Goal: Transaction & Acquisition: Purchase product/service

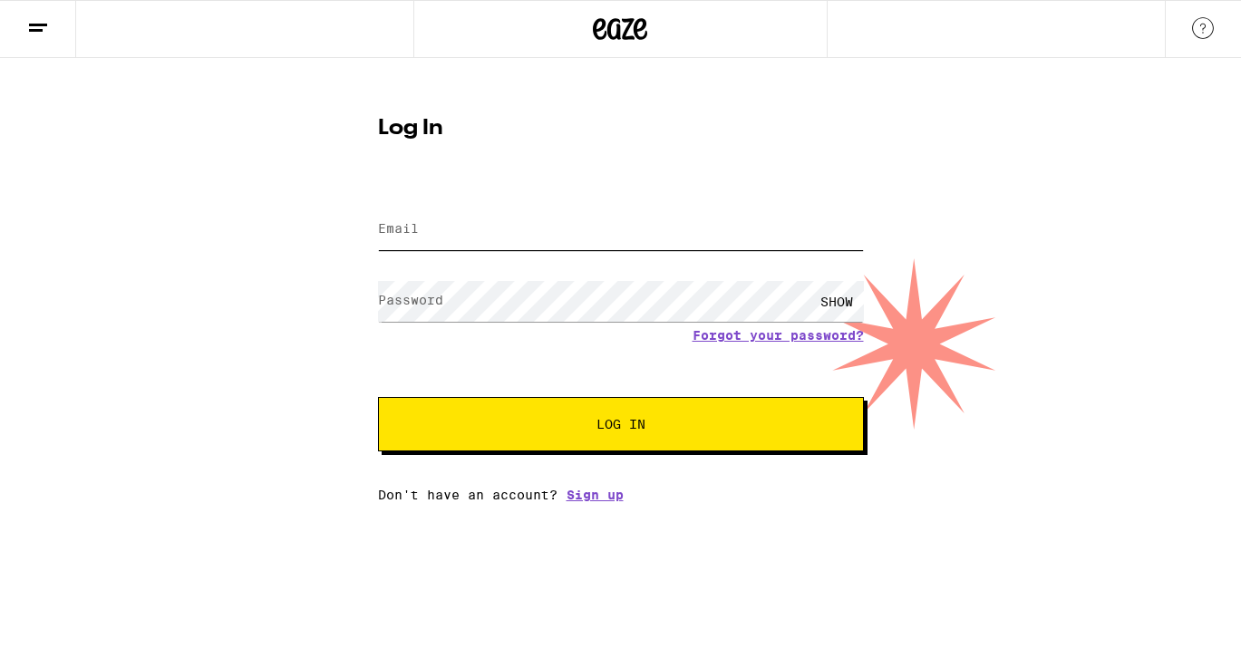
type input "dawnglaves@gmail.com"
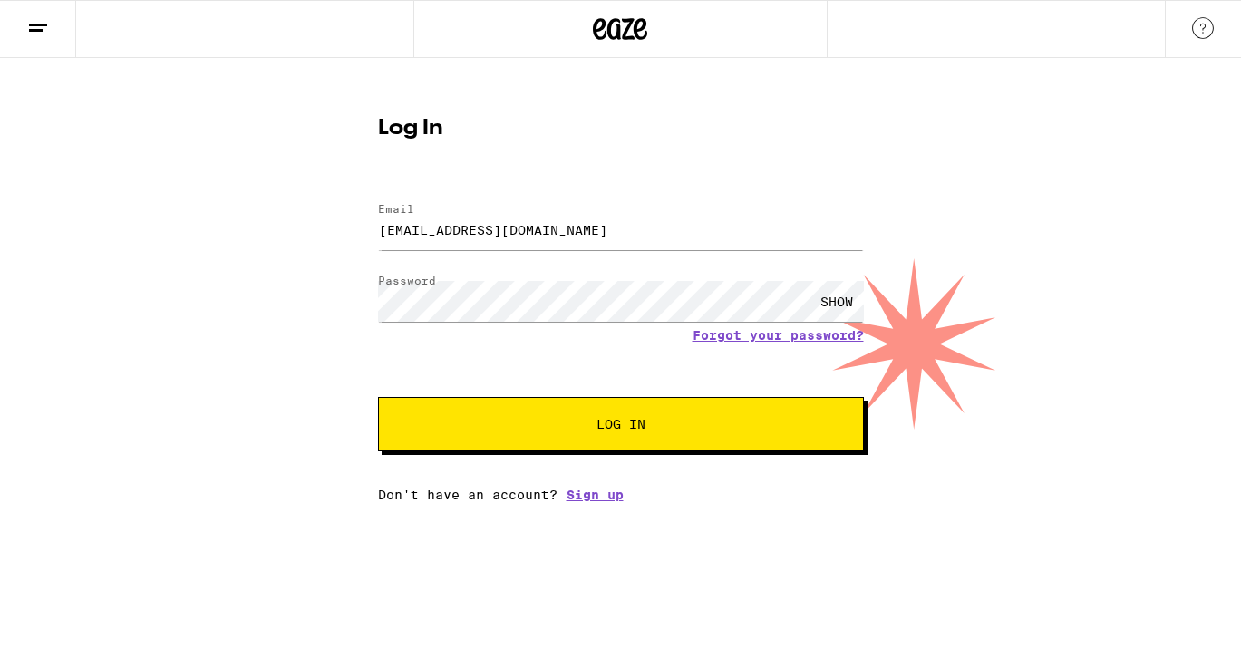
click at [525, 434] on button "Log In" at bounding box center [621, 424] width 486 height 54
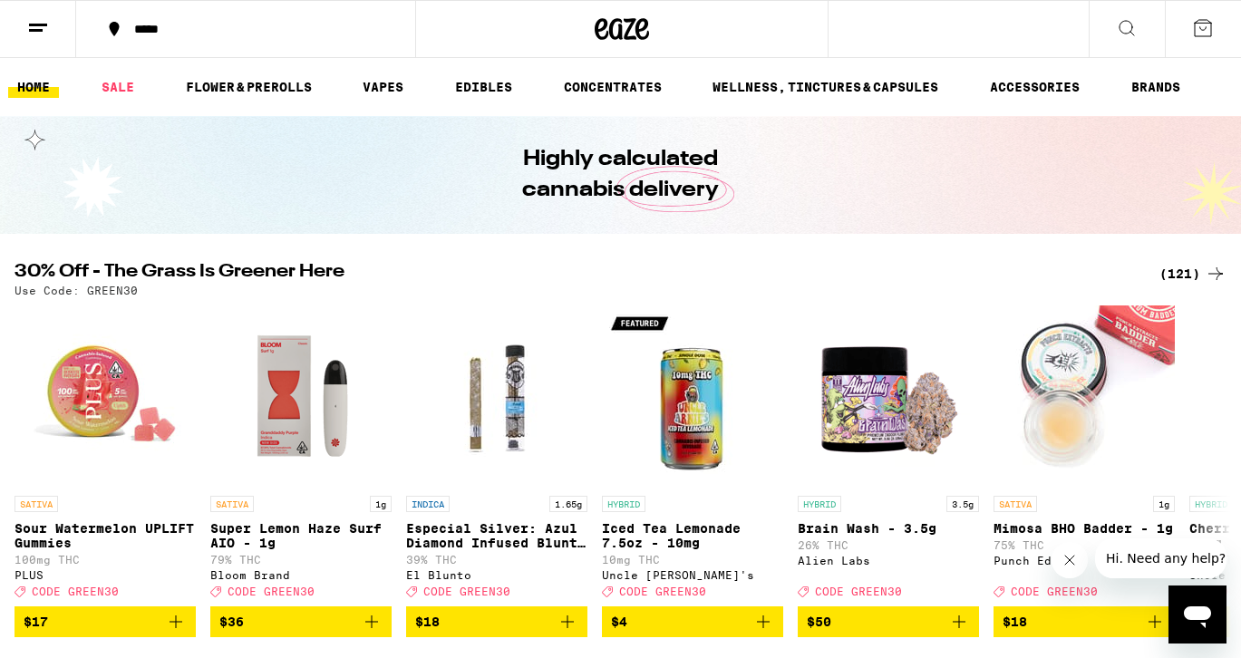
click at [1142, 32] on button at bounding box center [1127, 29] width 76 height 57
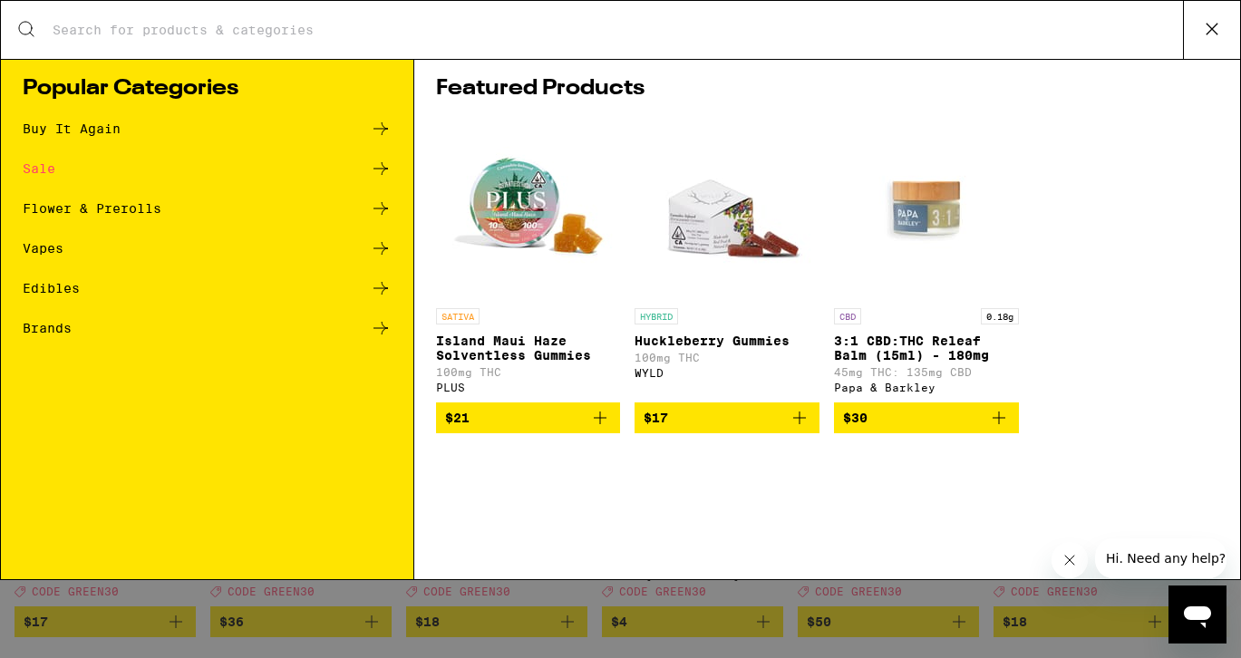
click at [1202, 23] on icon at bounding box center [1212, 28] width 27 height 27
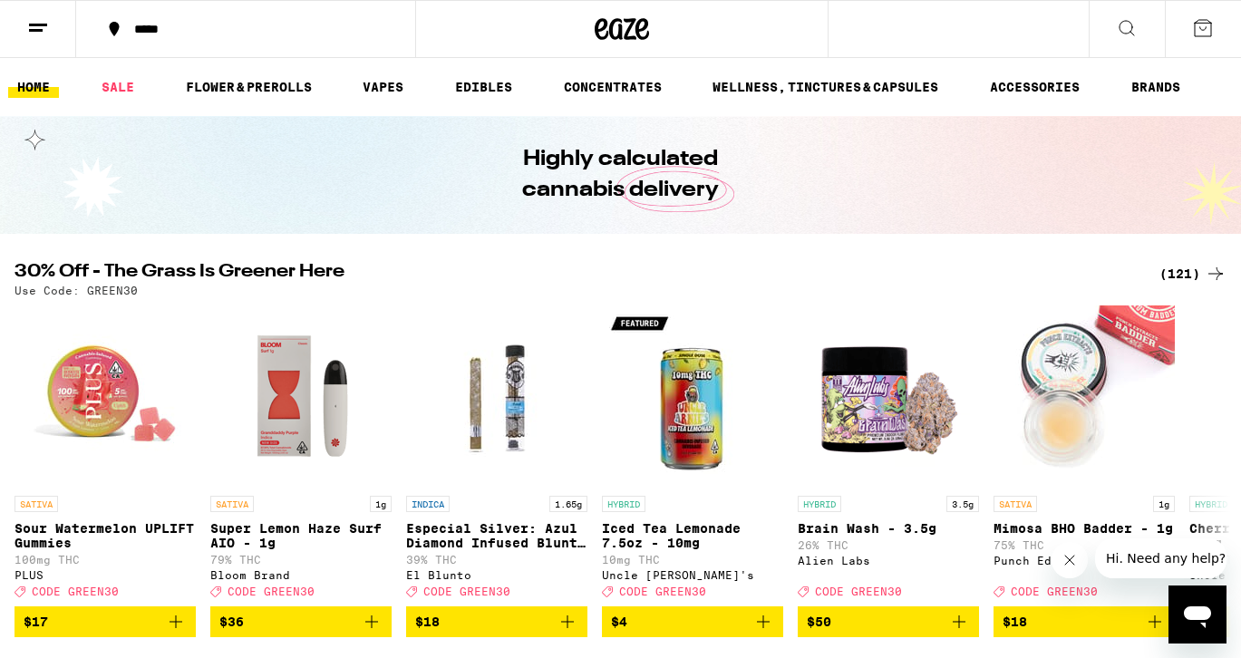
click at [182, 29] on div "*****" at bounding box center [256, 29] width 263 height 13
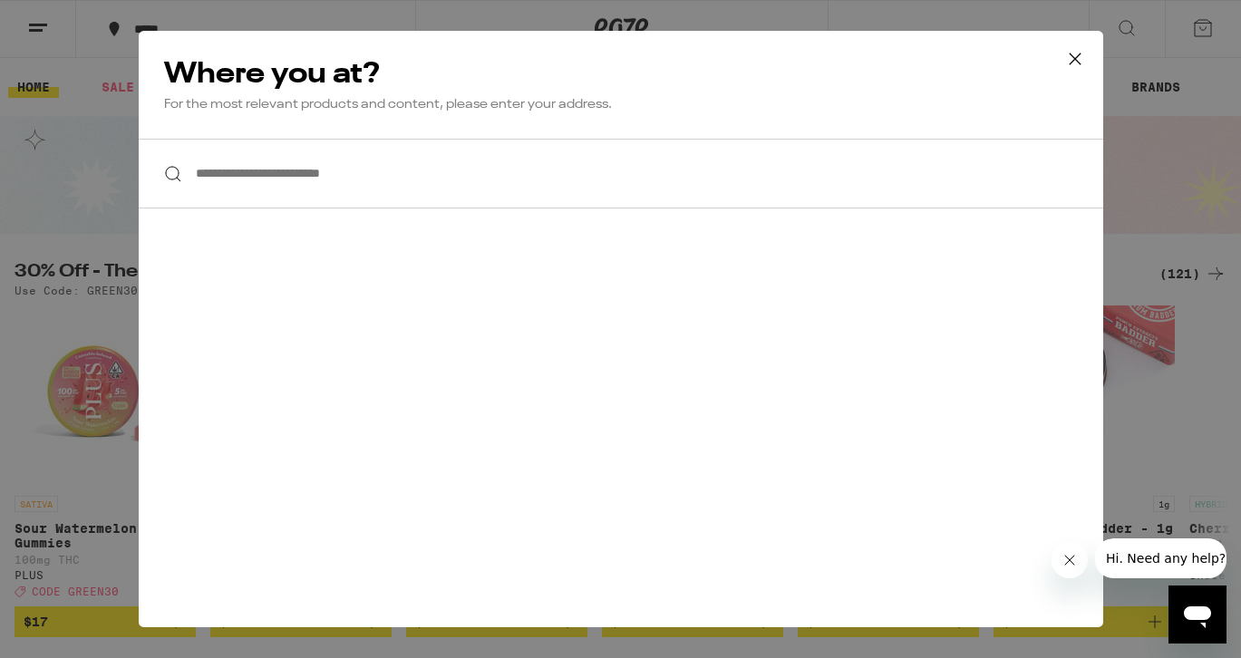
click at [368, 184] on input "**********" at bounding box center [621, 174] width 965 height 70
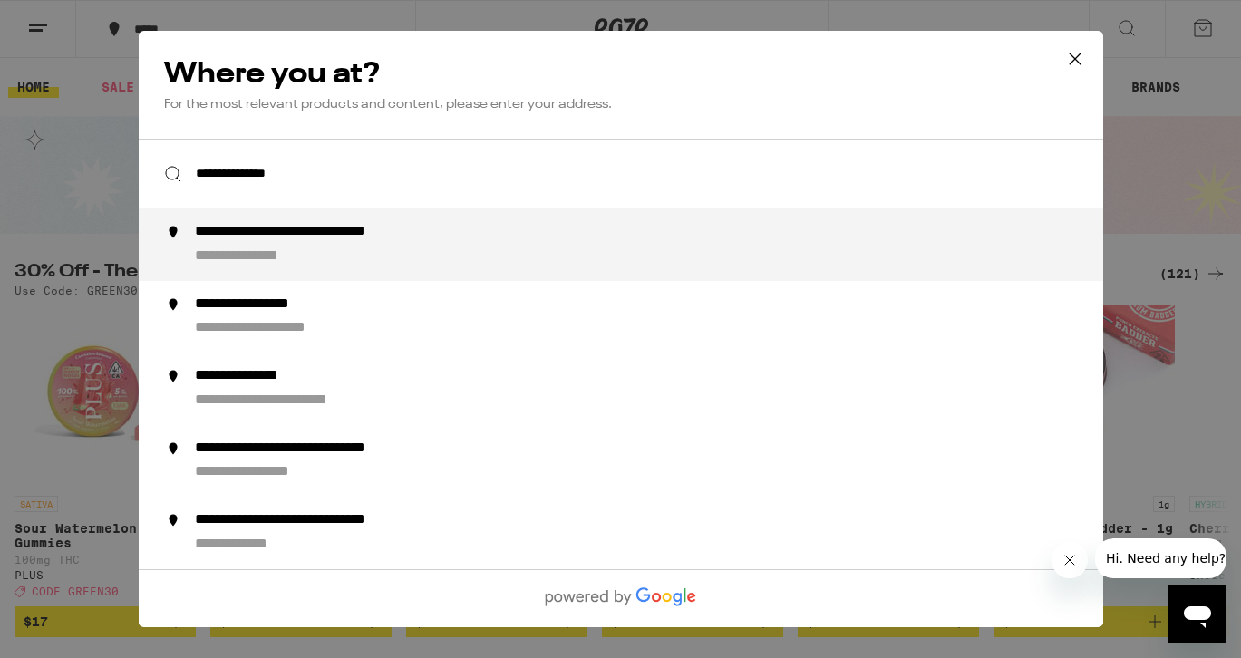
click at [258, 239] on div "**********" at bounding box center [339, 232] width 290 height 19
type input "**********"
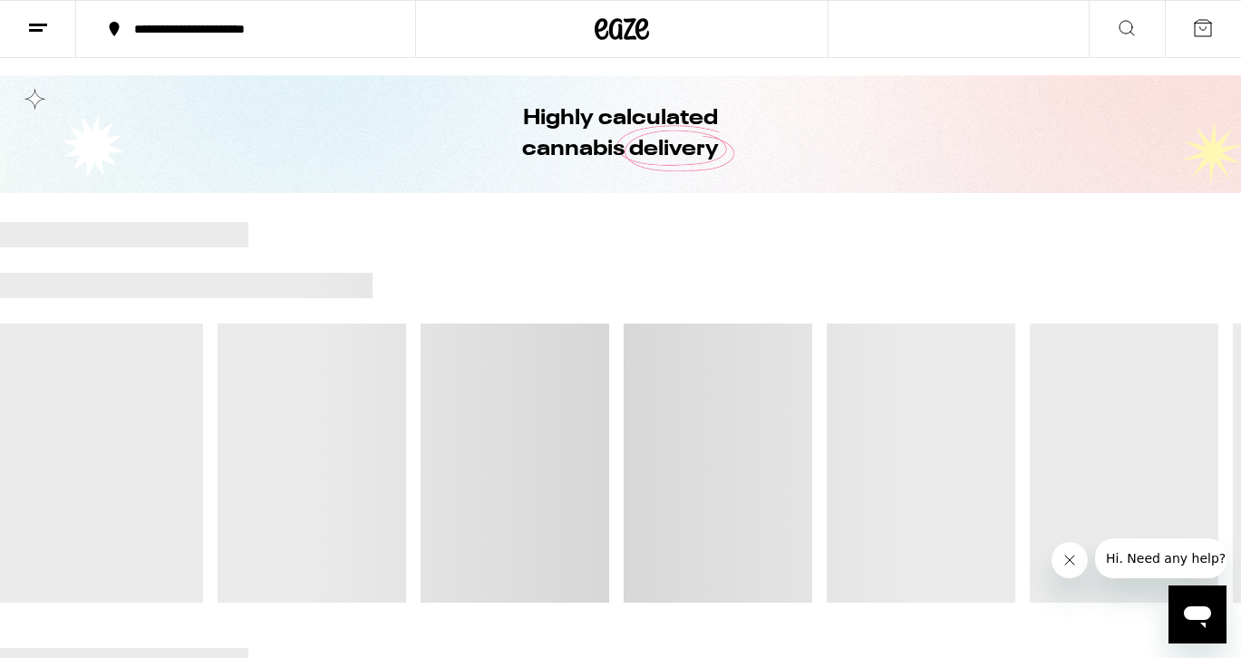
scroll to position [43, 0]
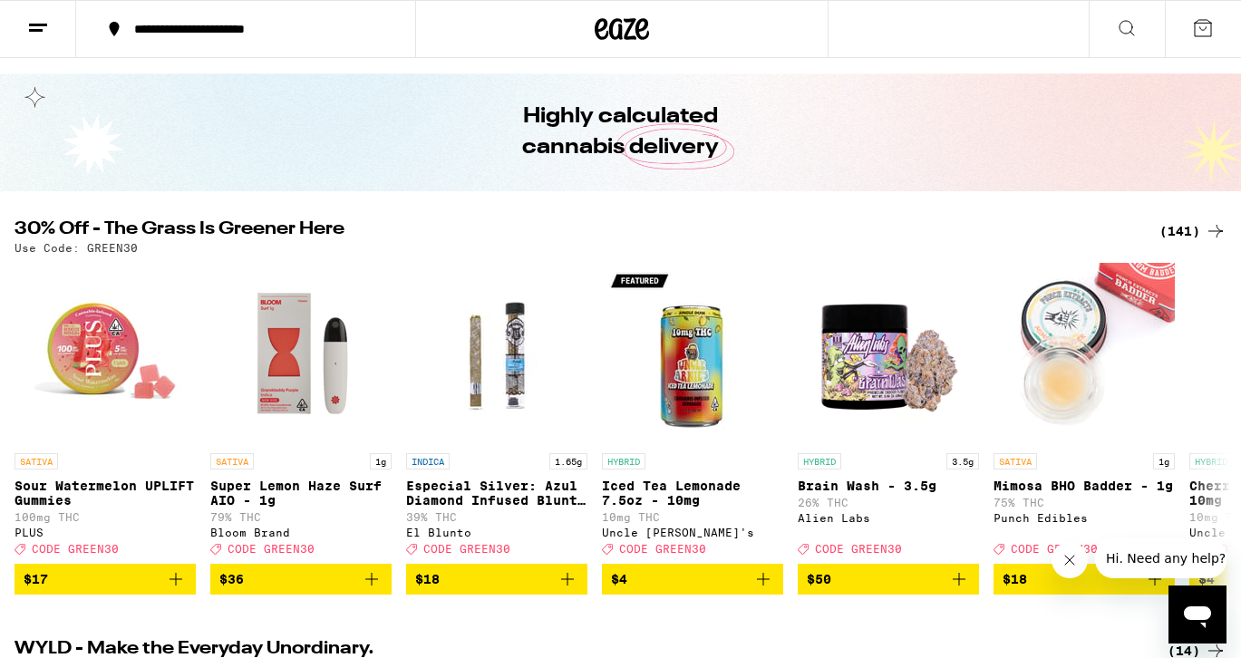
click at [1126, 37] on icon at bounding box center [1127, 28] width 22 height 22
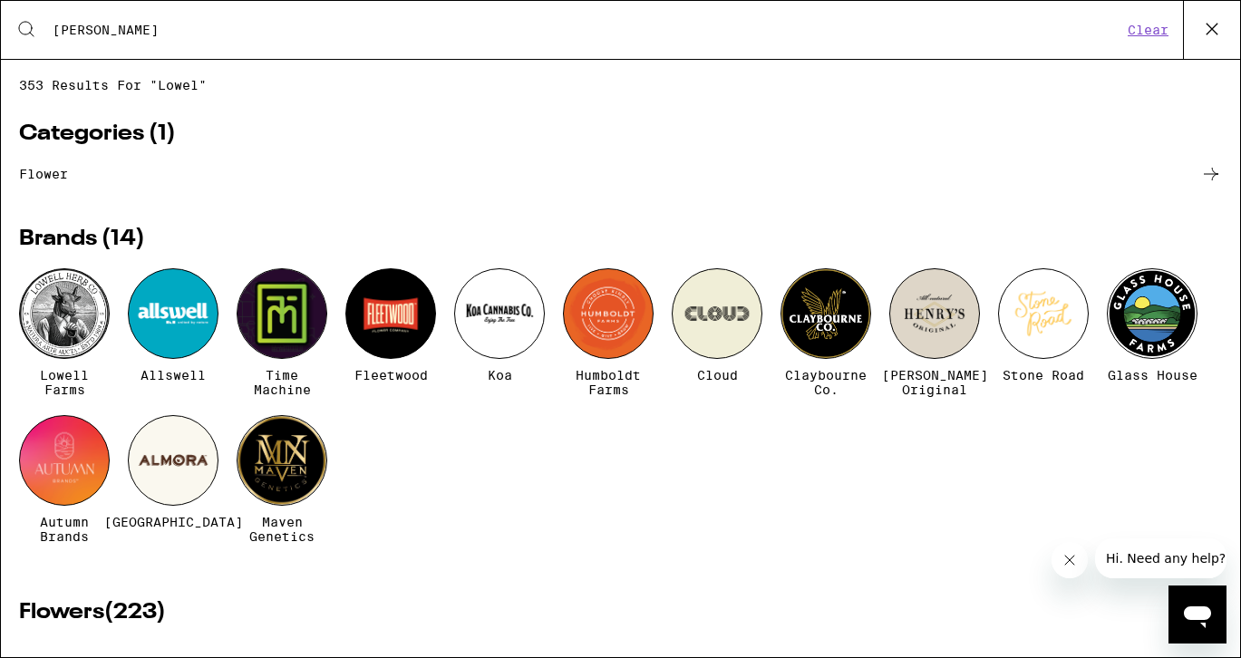
type input "lowell"
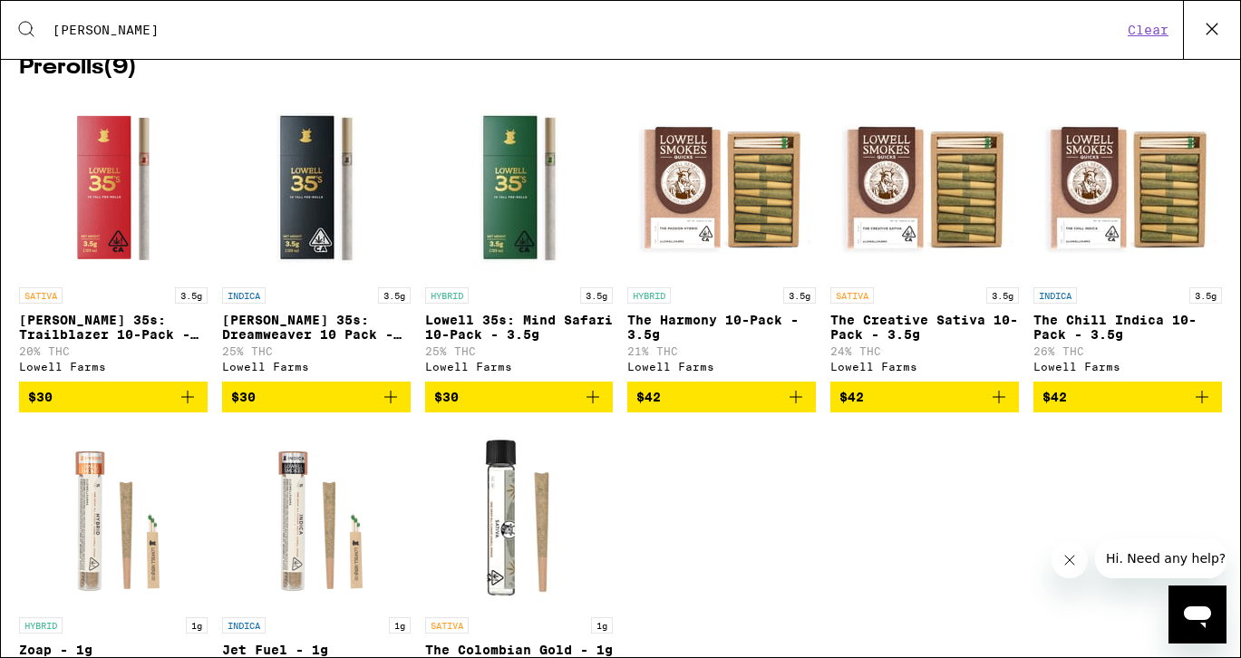
scroll to position [299, 0]
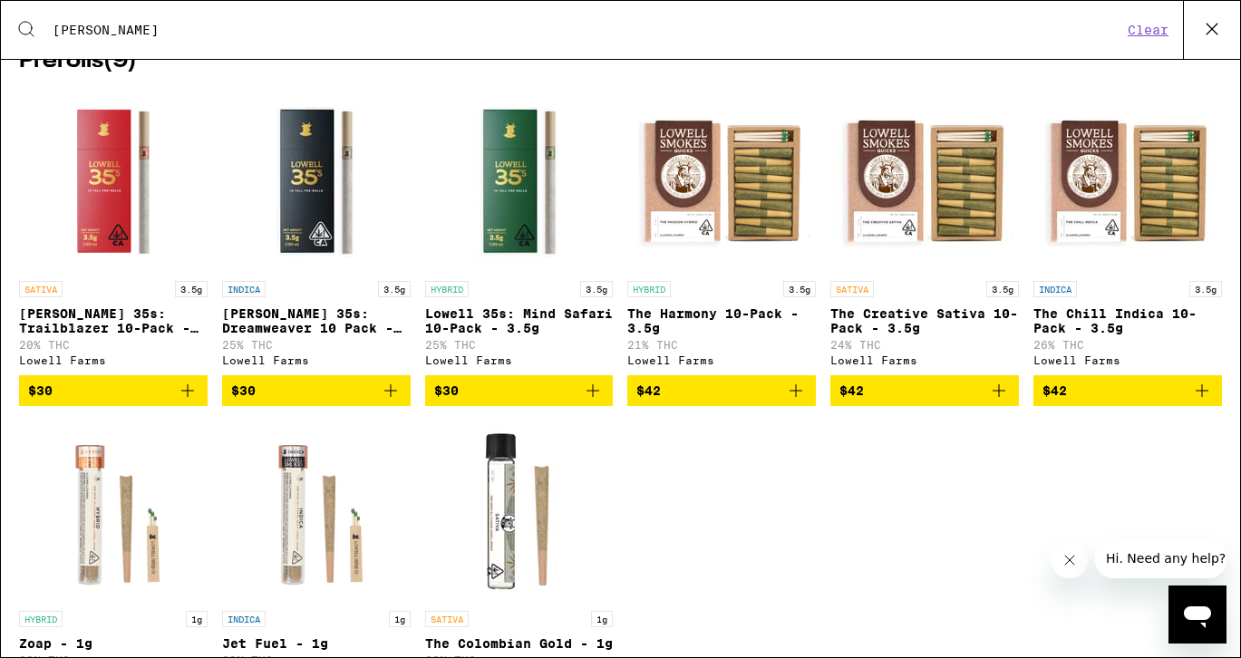
click at [1004, 402] on icon "Add to bag" at bounding box center [999, 391] width 22 height 22
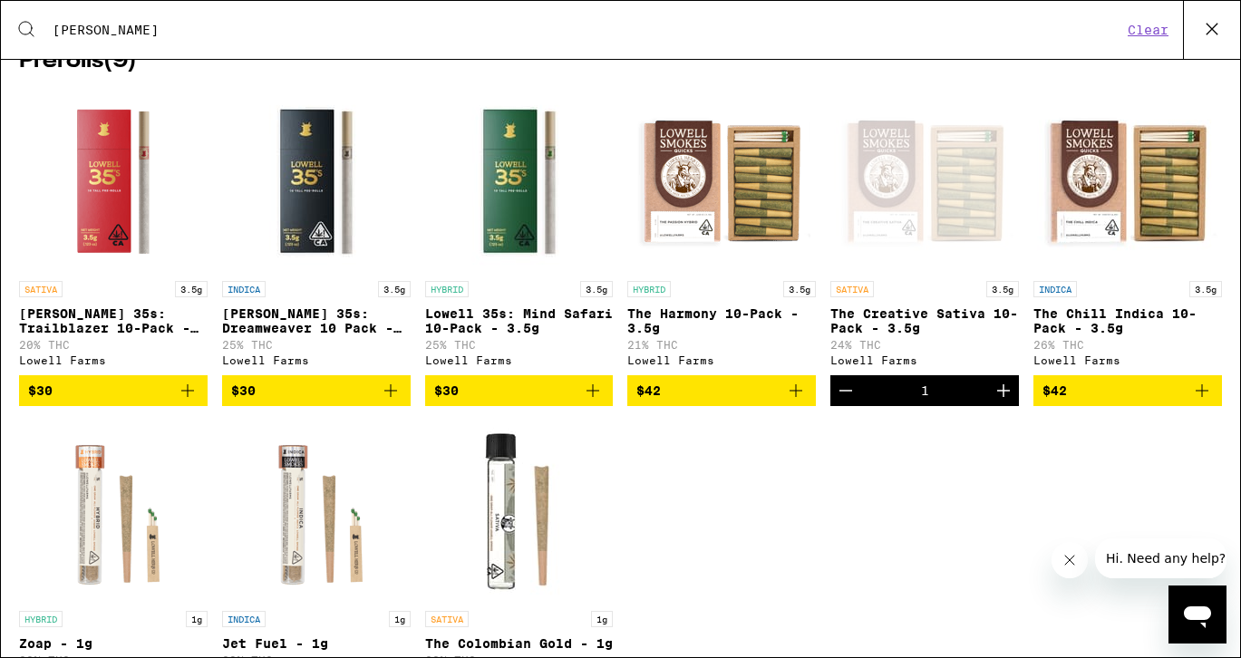
click at [793, 402] on icon "Add to bag" at bounding box center [796, 391] width 22 height 22
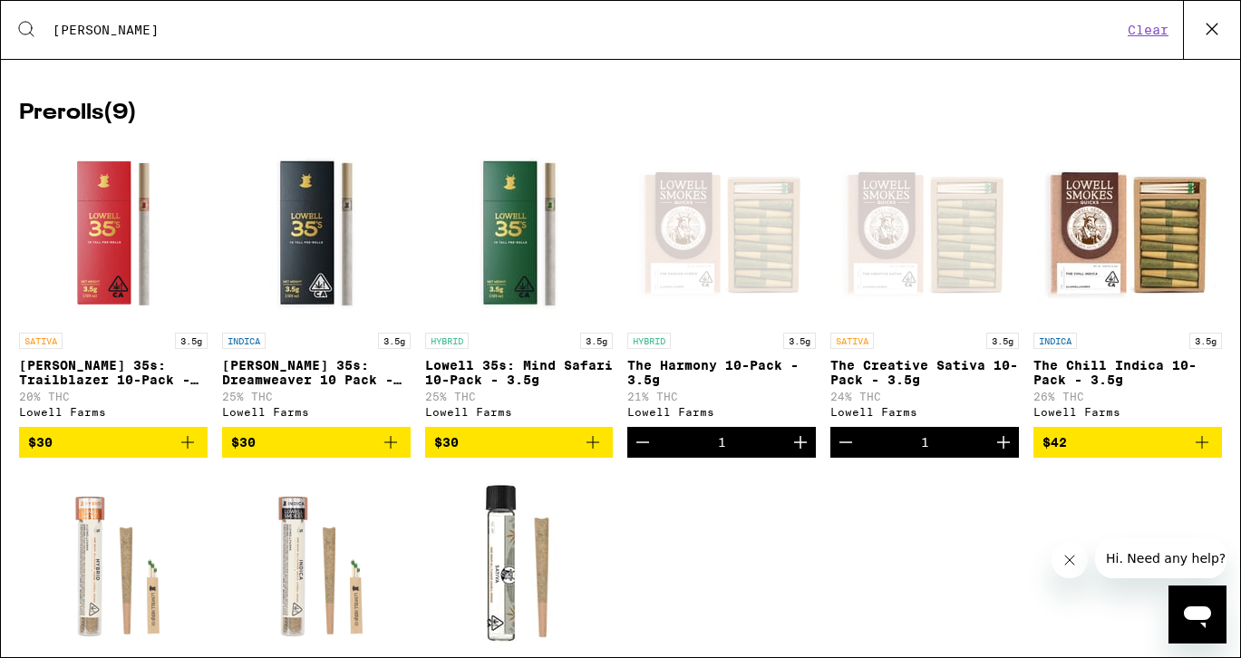
scroll to position [249, 0]
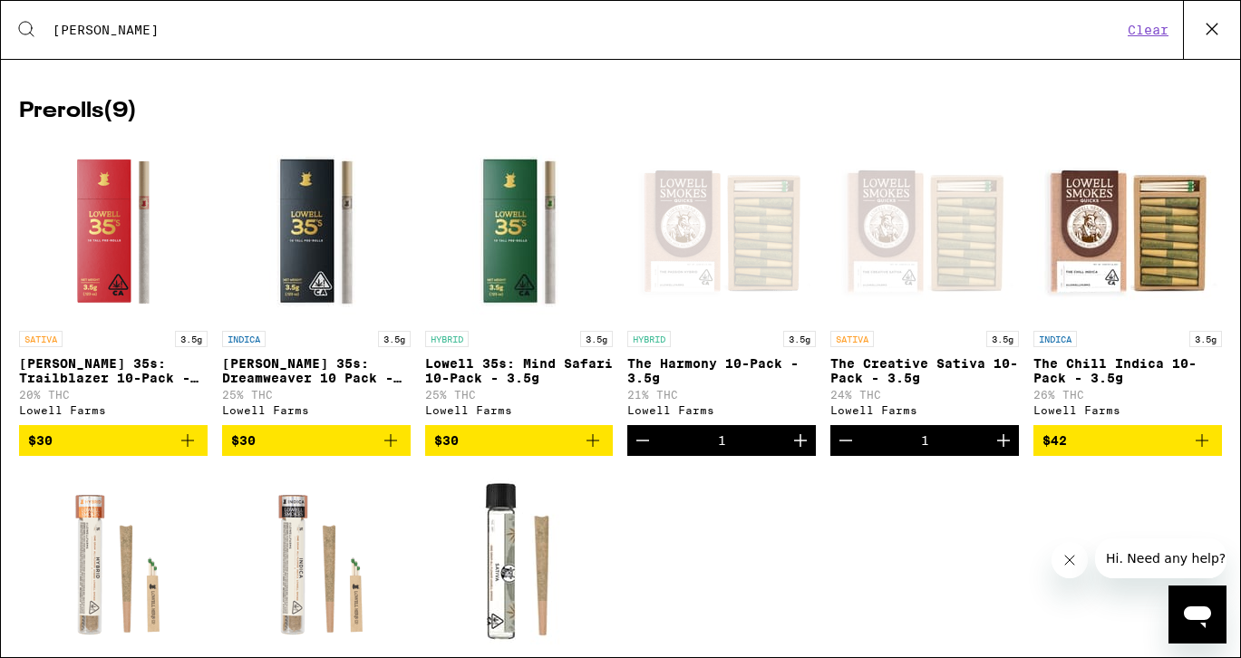
click at [1196, 452] on icon "Add to bag" at bounding box center [1202, 441] width 22 height 22
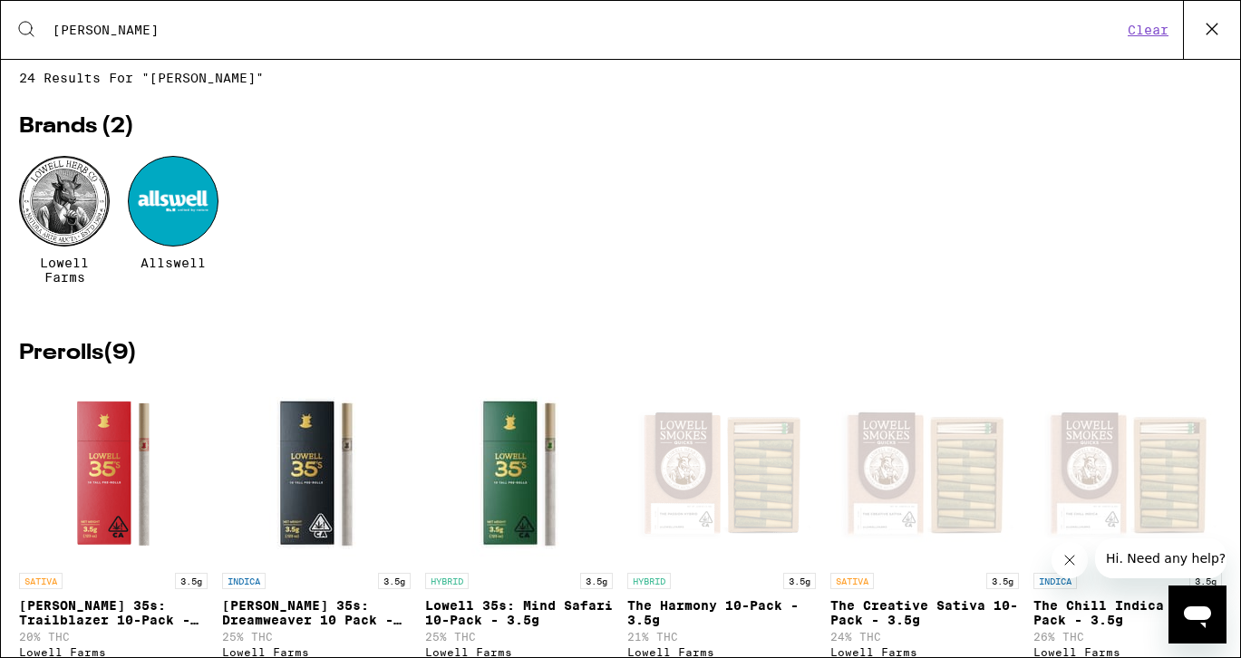
scroll to position [0, 0]
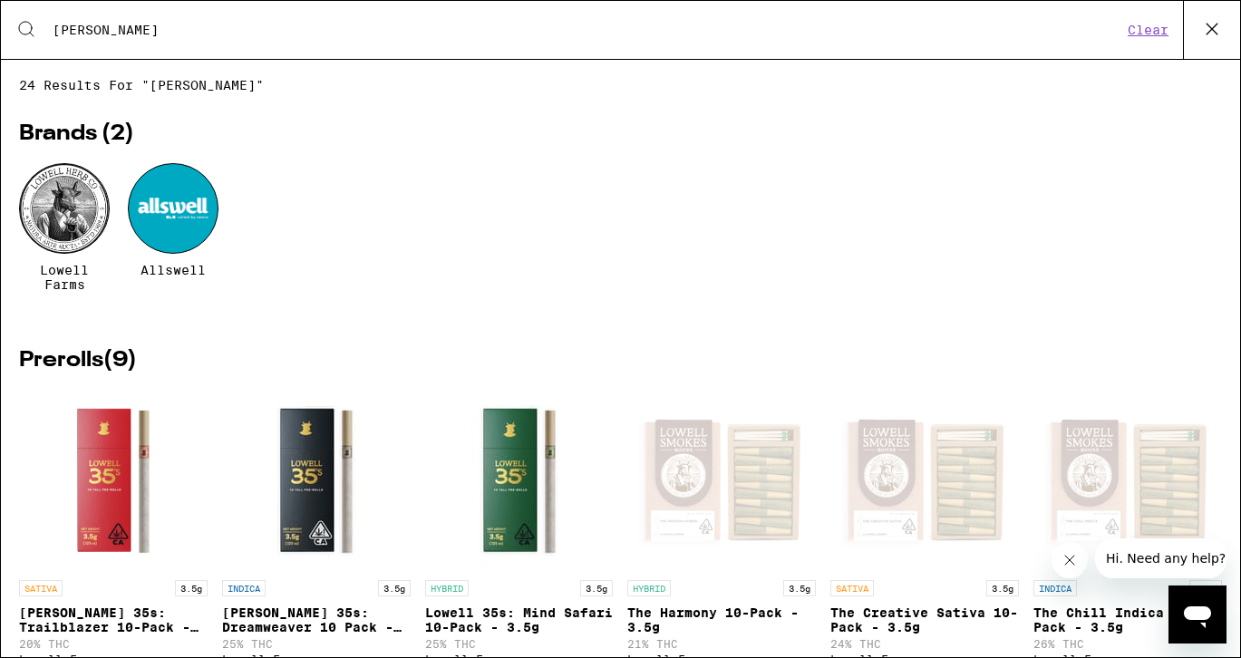
click at [1203, 33] on icon at bounding box center [1212, 28] width 27 height 27
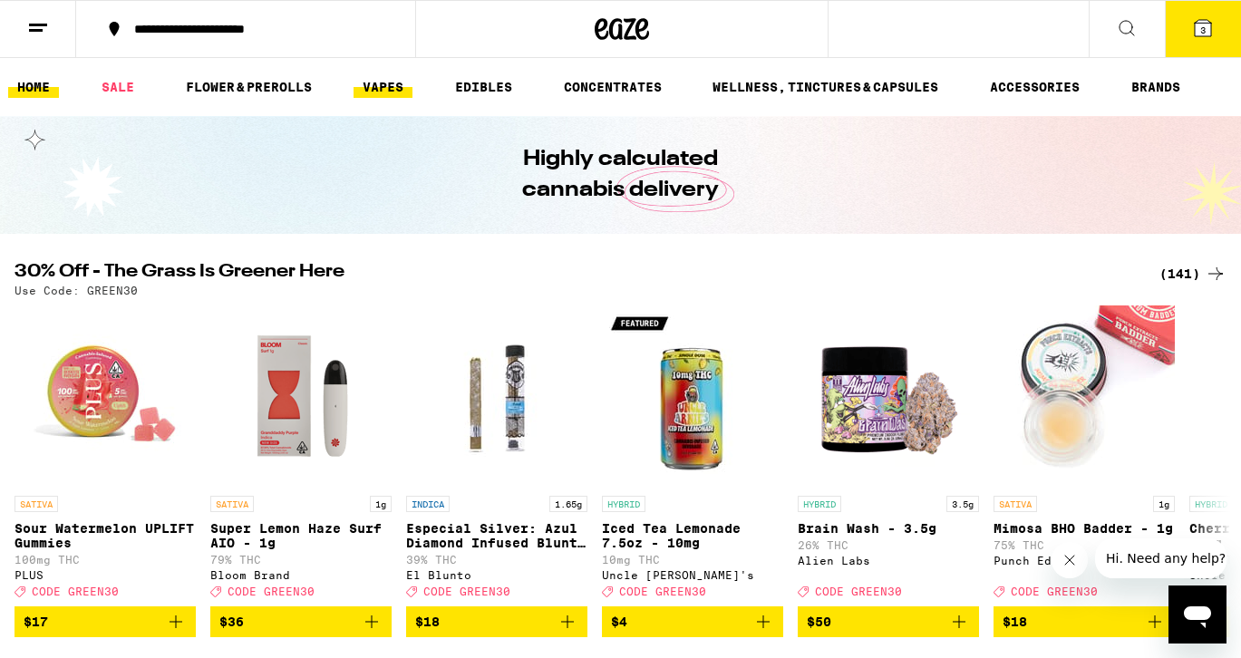
click at [399, 90] on link "VAPES" at bounding box center [383, 87] width 59 height 22
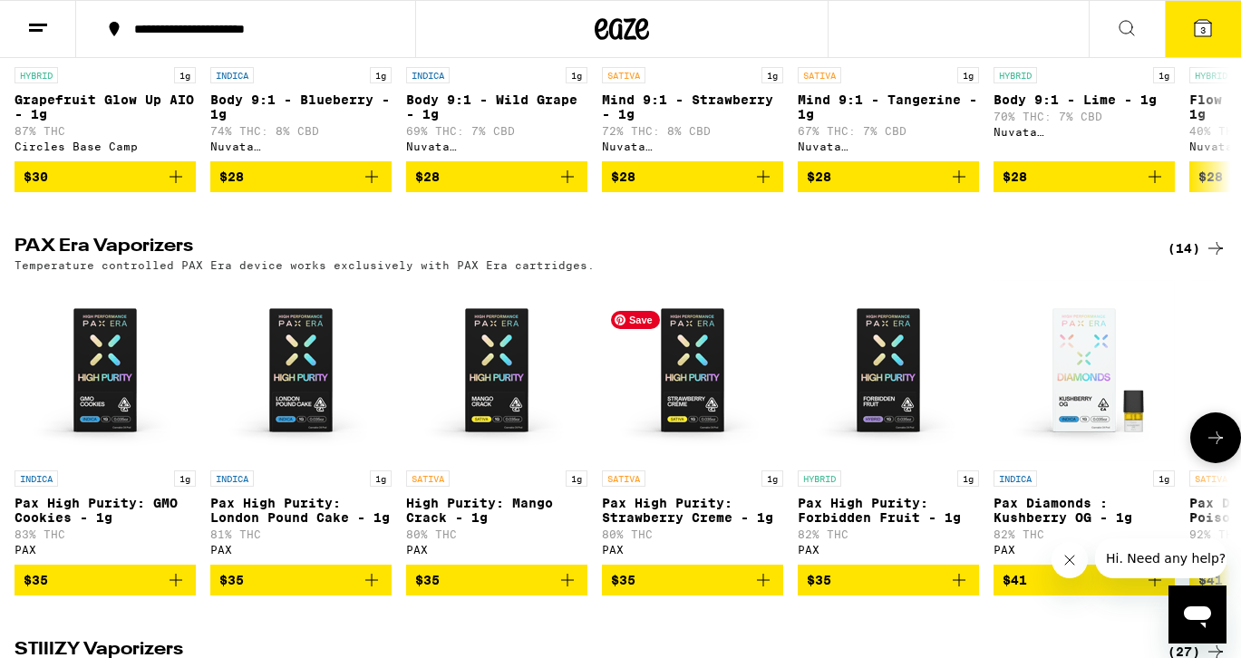
scroll to position [1223, 0]
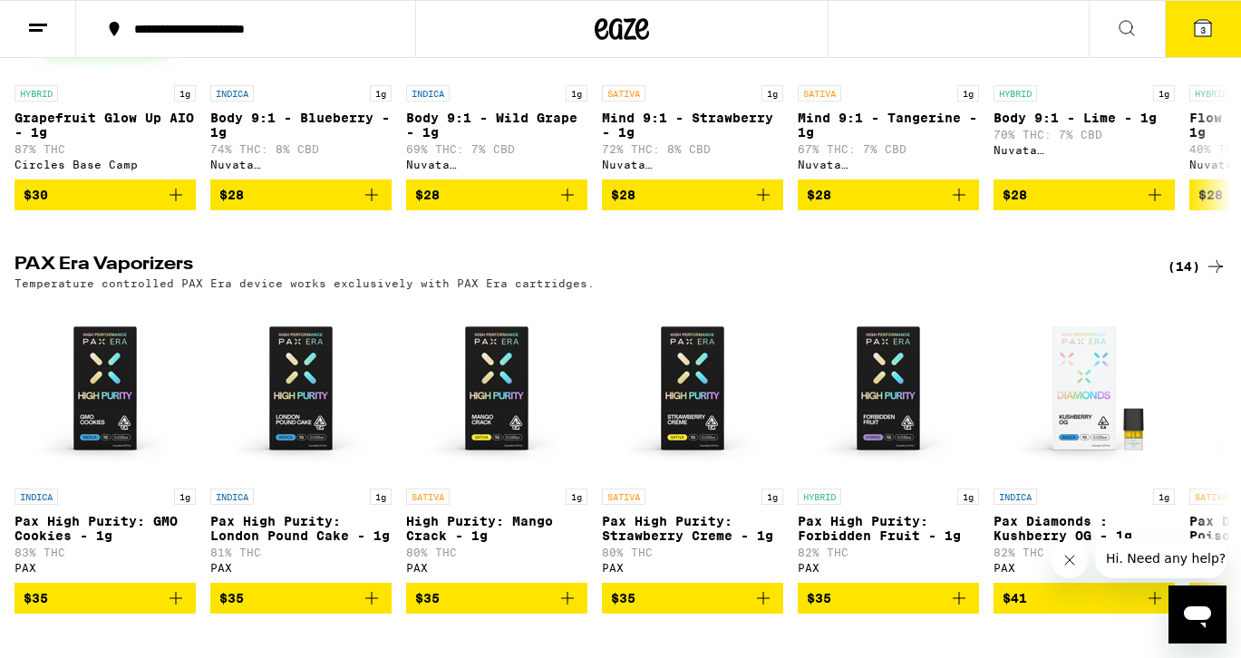
click at [1187, 277] on div "(14)" at bounding box center [1197, 267] width 59 height 22
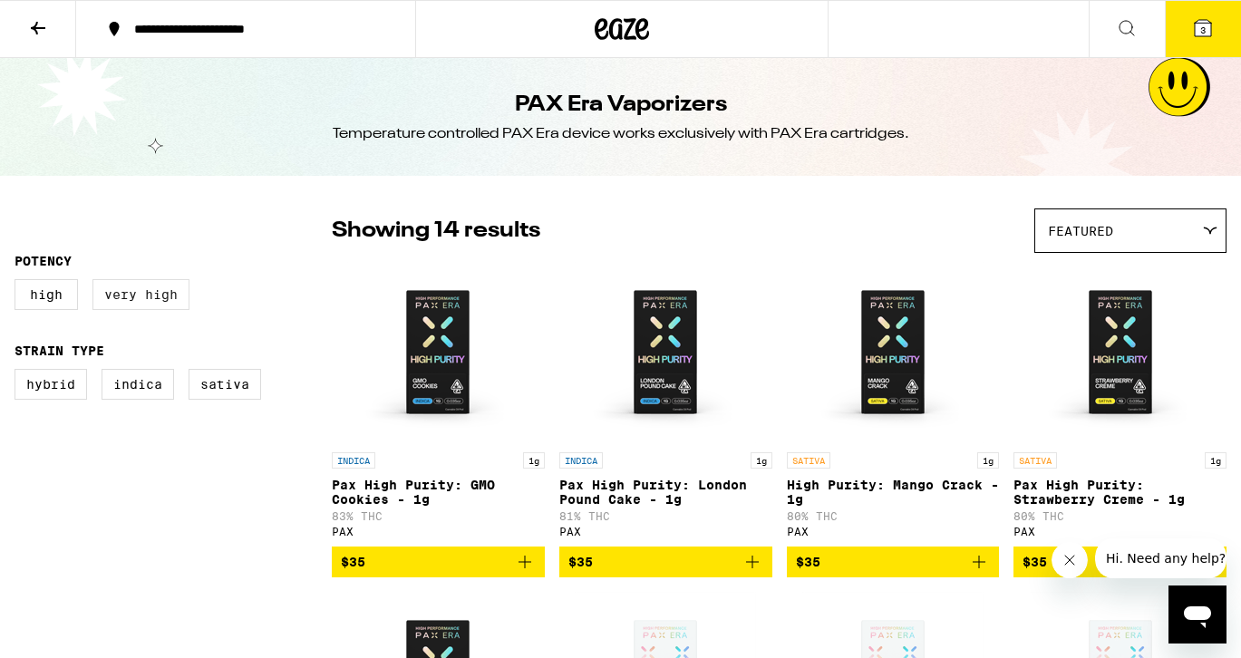
click at [144, 304] on label "Very High" at bounding box center [140, 294] width 97 height 31
click at [19, 283] on input "Very High" at bounding box center [18, 282] width 1 height 1
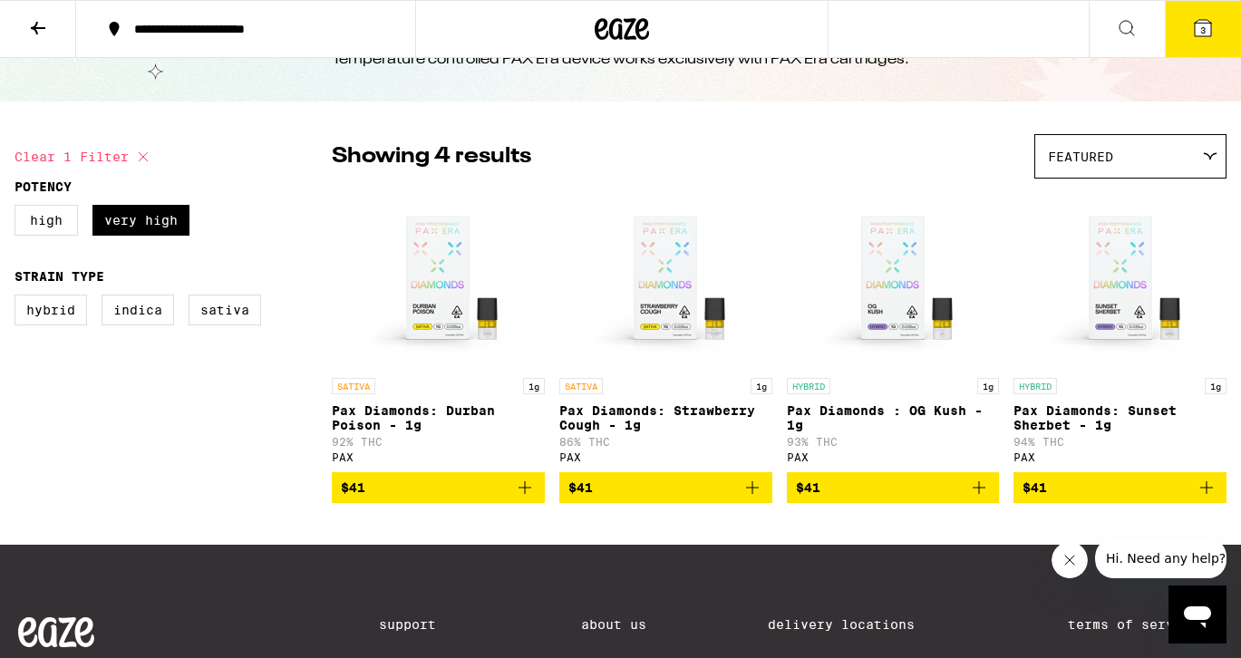
scroll to position [73, 0]
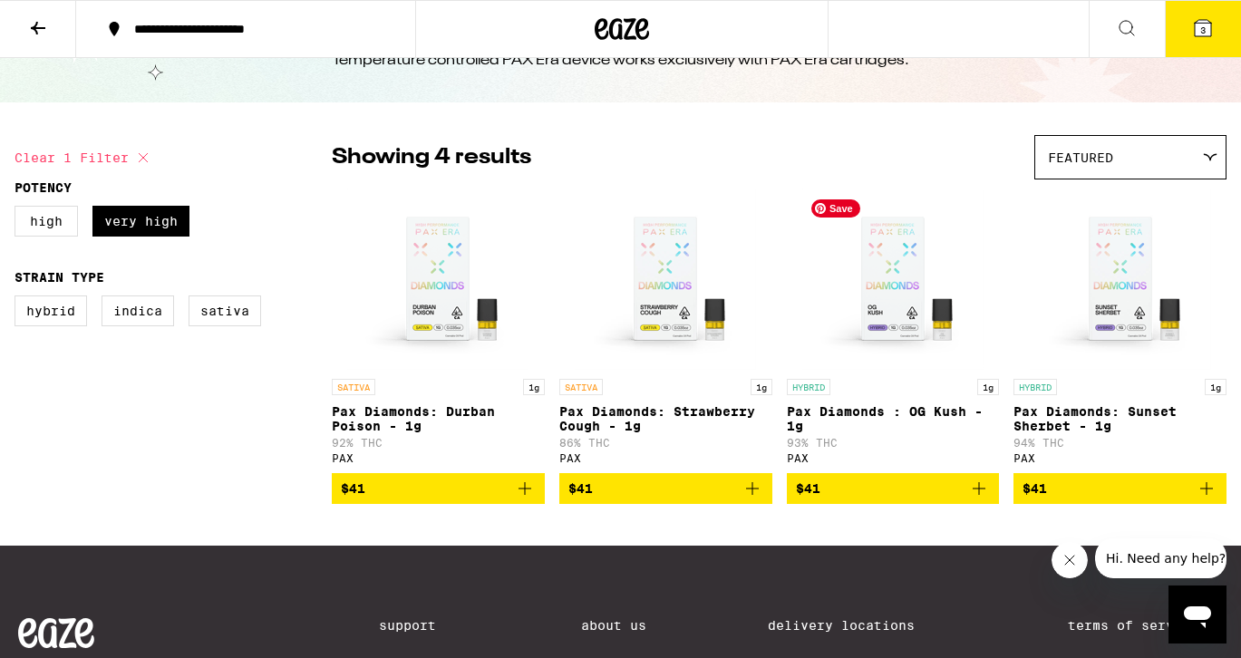
click at [914, 367] on img "Open page for Pax Diamonds : OG Kush - 1g from PAX" at bounding box center [892, 279] width 181 height 181
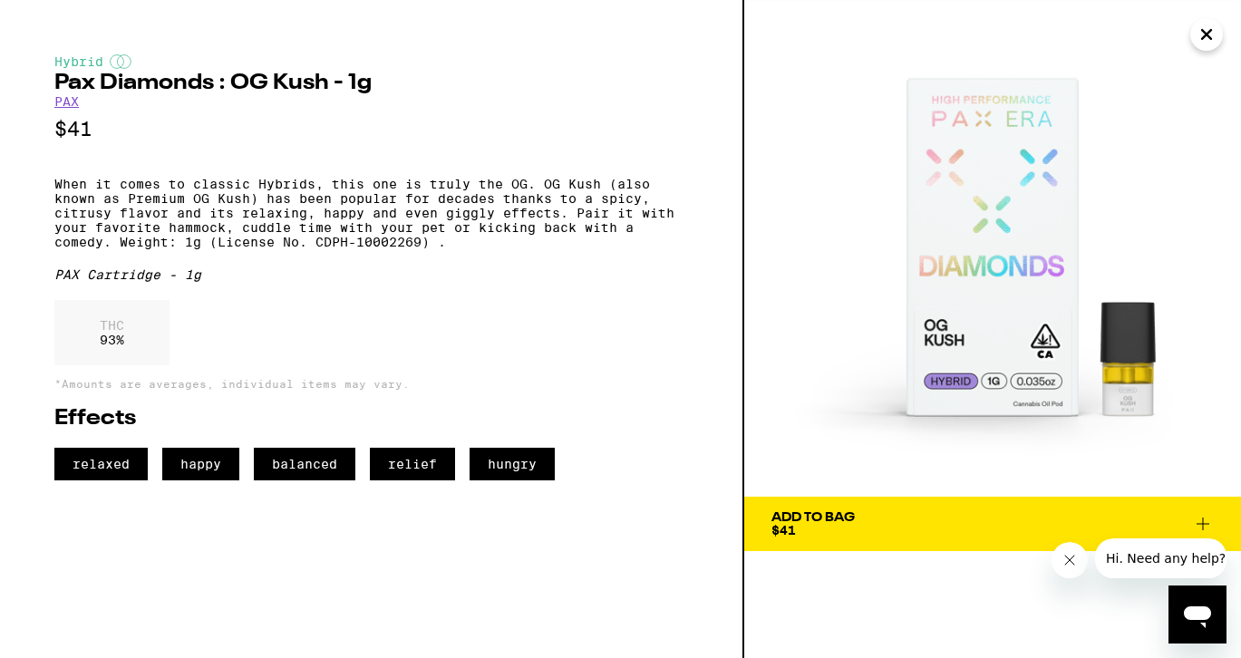
click at [1207, 41] on icon "Close" at bounding box center [1207, 34] width 22 height 27
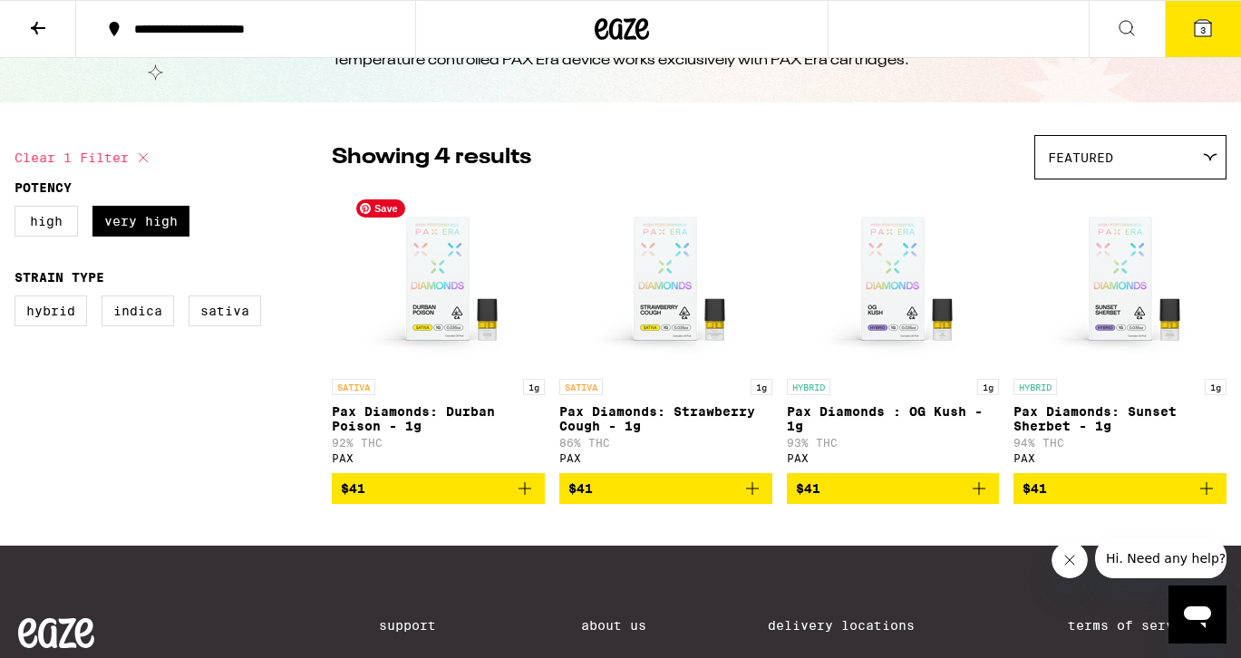
click at [478, 323] on img "Open page for Pax Diamonds: Durban Poison - 1g from PAX" at bounding box center [437, 279] width 181 height 181
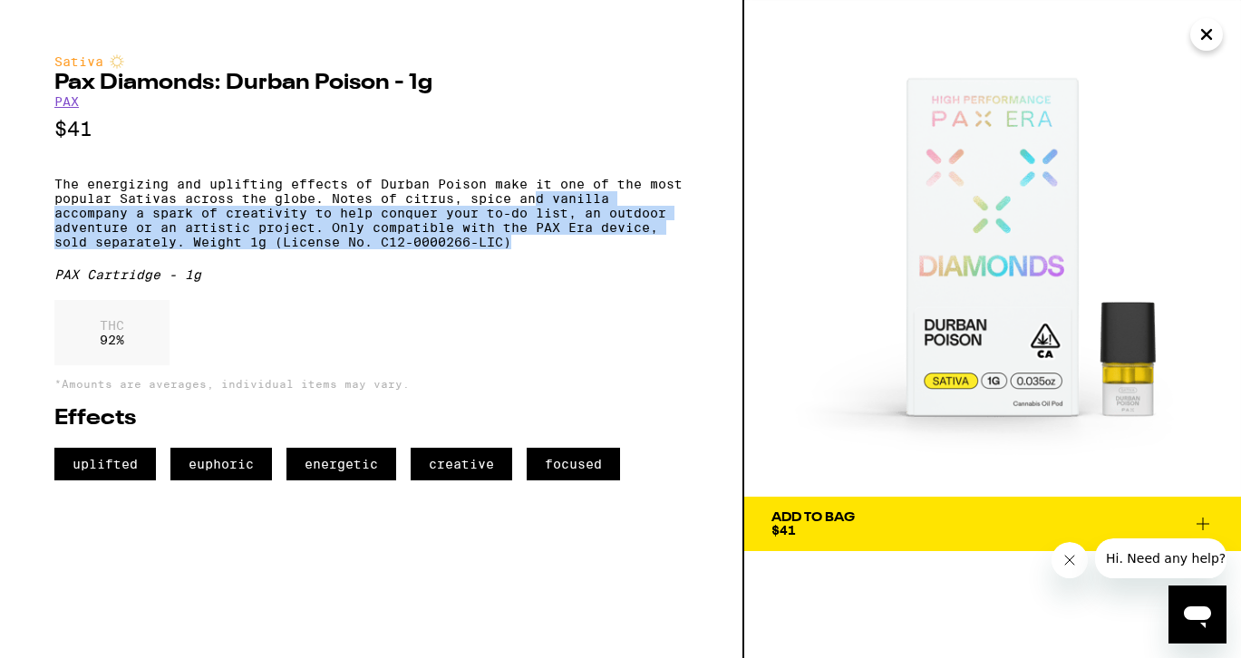
drag, startPoint x: 567, startPoint y: 267, endPoint x: 539, endPoint y: 212, distance: 60.8
click at [539, 212] on p "The energizing and uplifting effects of Durban Poison make it one of the most p…" at bounding box center [371, 213] width 634 height 73
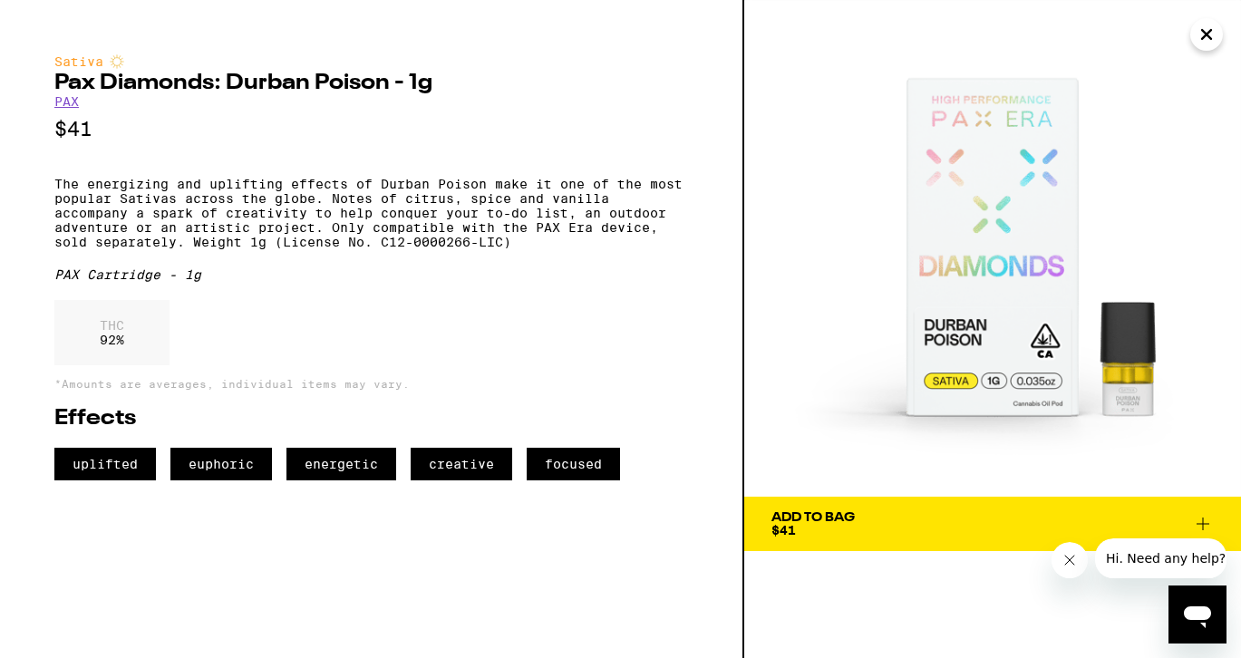
click at [1200, 28] on icon "Close" at bounding box center [1207, 34] width 22 height 27
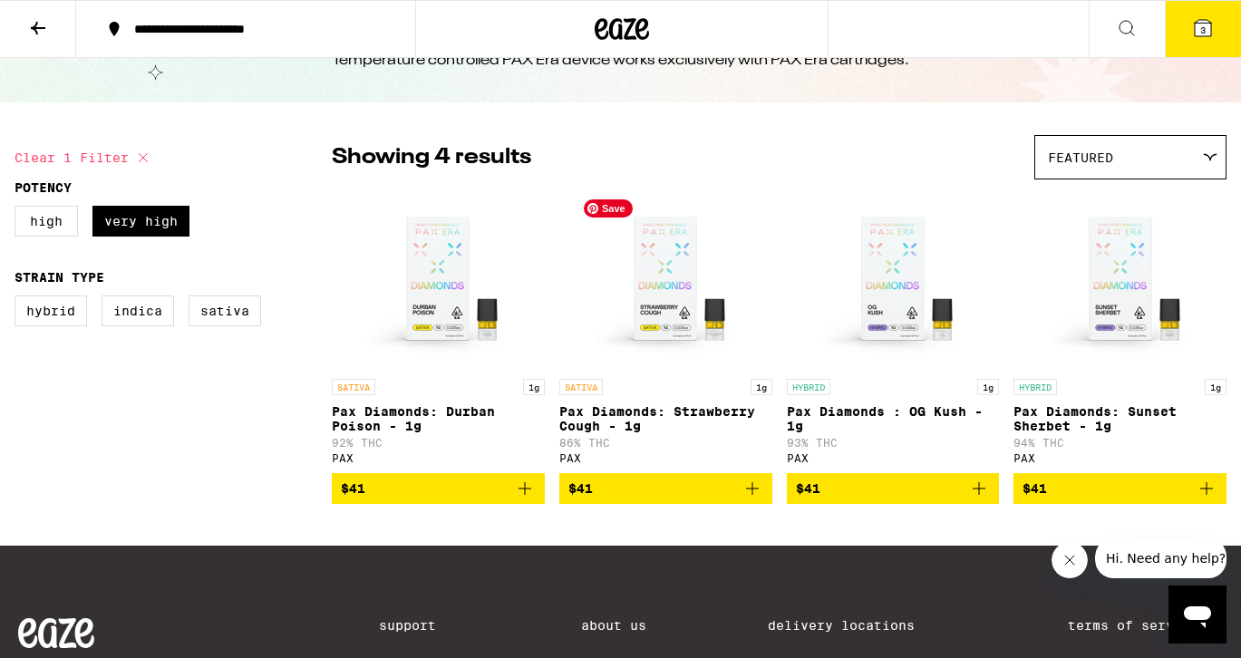
click at [647, 345] on img "Open page for Pax Diamonds: Strawberry Cough - 1g from PAX" at bounding box center [665, 279] width 181 height 181
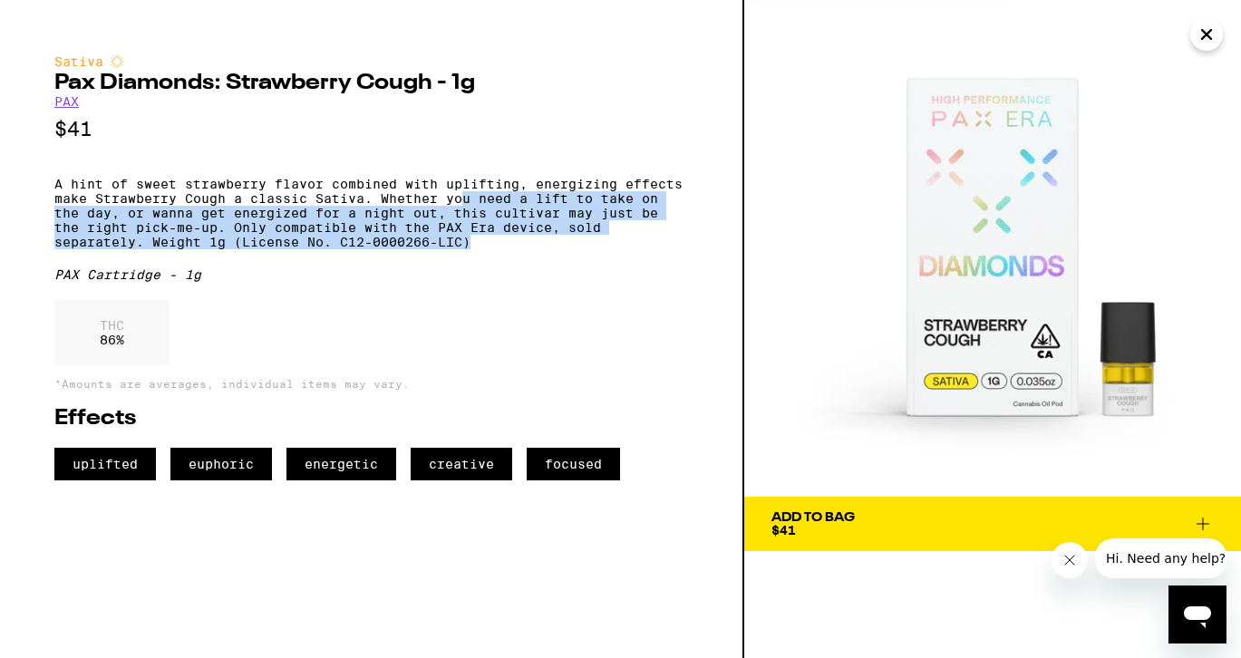
drag, startPoint x: 503, startPoint y: 265, endPoint x: 463, endPoint y: 204, distance: 72.7
click at [463, 204] on p "A hint of sweet strawberry flavor combined with uplifting, energizing effects m…" at bounding box center [371, 213] width 634 height 73
click at [463, 203] on p "A hint of sweet strawberry flavor combined with uplifting, energizing effects m…" at bounding box center [371, 213] width 634 height 73
drag, startPoint x: 398, startPoint y: 206, endPoint x: 423, endPoint y: 265, distance: 64.2
click at [422, 249] on p "A hint of sweet strawberry flavor combined with uplifting, energizing effects m…" at bounding box center [371, 213] width 634 height 73
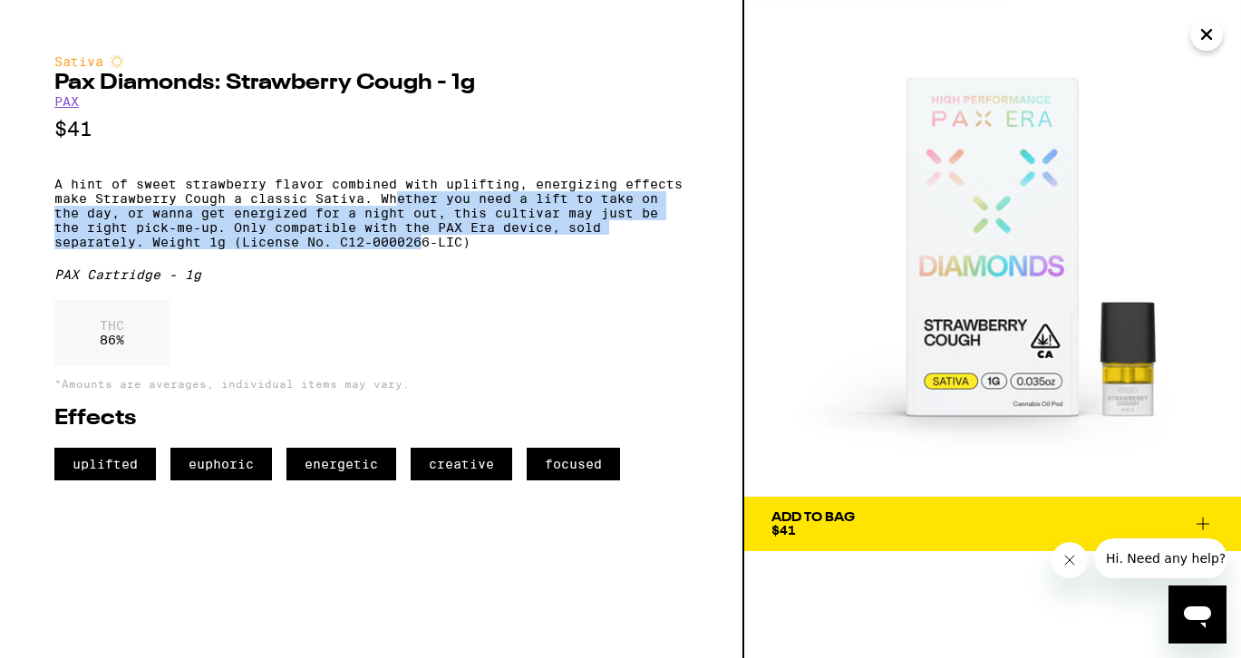
click at [423, 249] on p "A hint of sweet strawberry flavor combined with uplifting, energizing effects m…" at bounding box center [371, 213] width 634 height 73
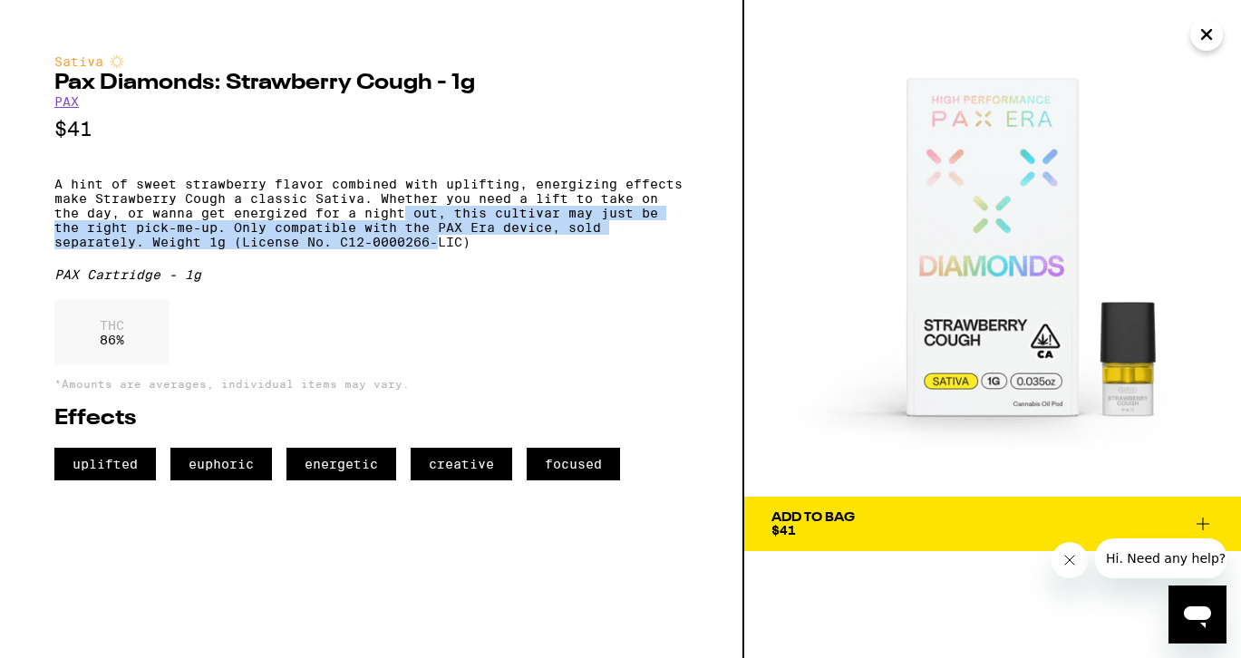
drag, startPoint x: 436, startPoint y: 263, endPoint x: 408, endPoint y: 225, distance: 47.3
click at [409, 227] on p "A hint of sweet strawberry flavor combined with uplifting, energizing effects m…" at bounding box center [371, 213] width 634 height 73
click at [408, 225] on p "A hint of sweet strawberry flavor combined with uplifting, energizing effects m…" at bounding box center [371, 213] width 634 height 73
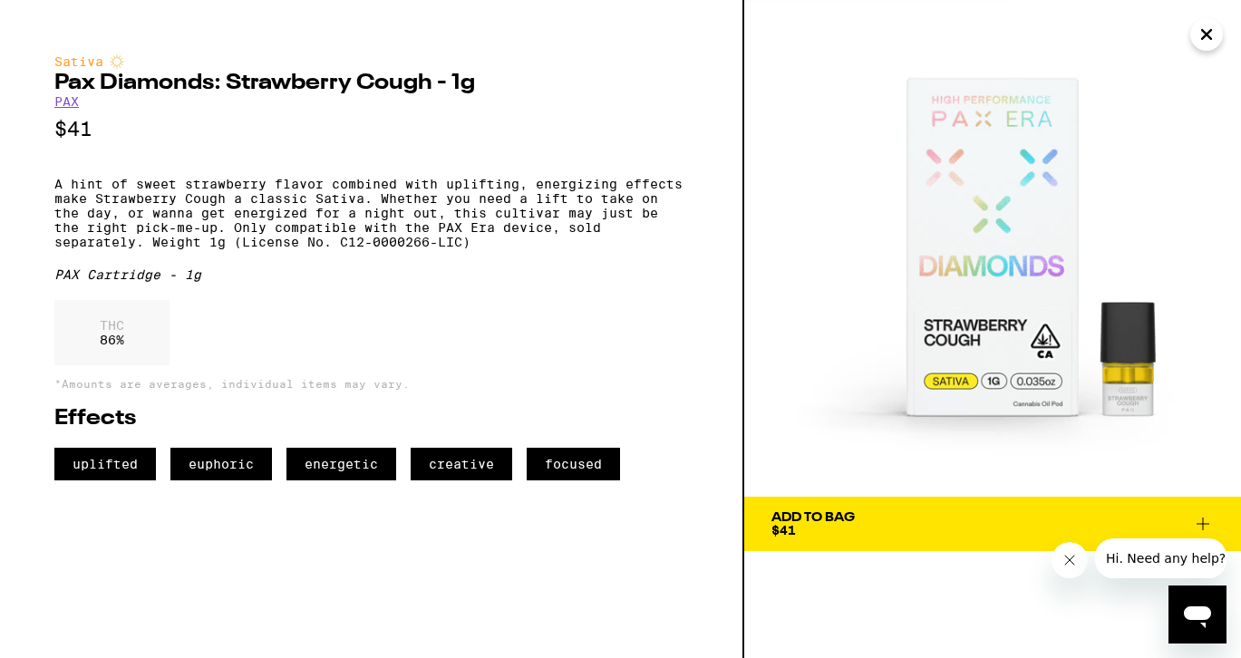
click at [1200, 38] on icon "Close" at bounding box center [1207, 34] width 22 height 27
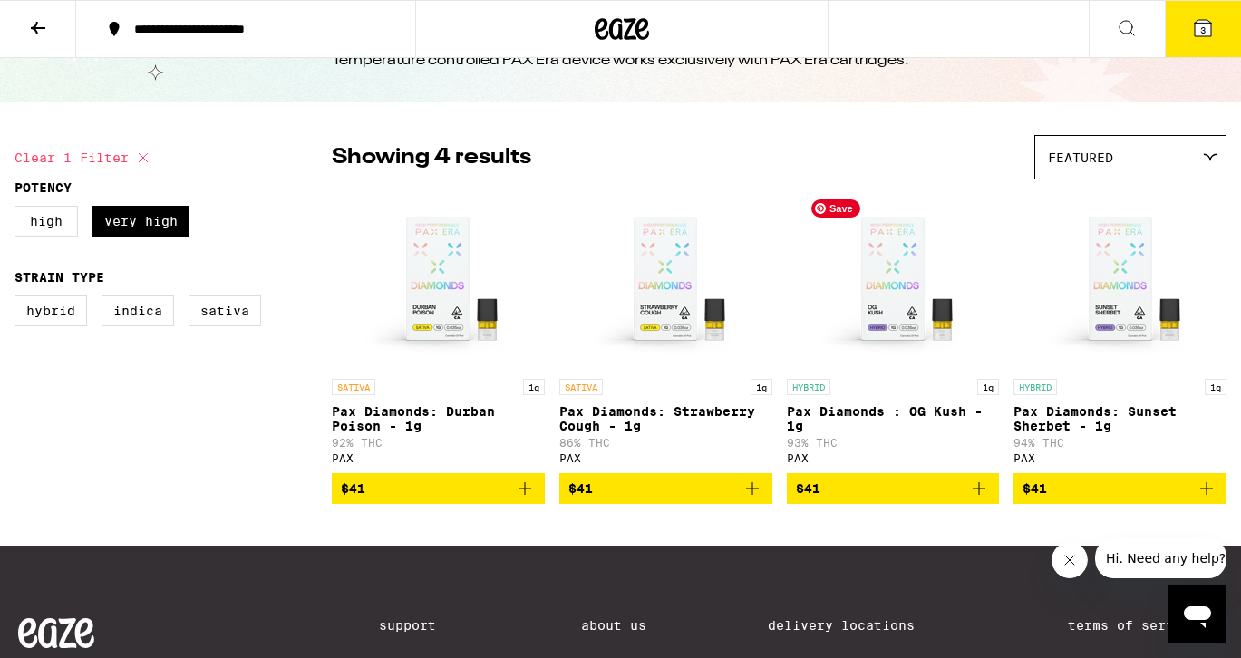
click at [955, 306] on img "Open page for Pax Diamonds : OG Kush - 1g from PAX" at bounding box center [892, 279] width 181 height 181
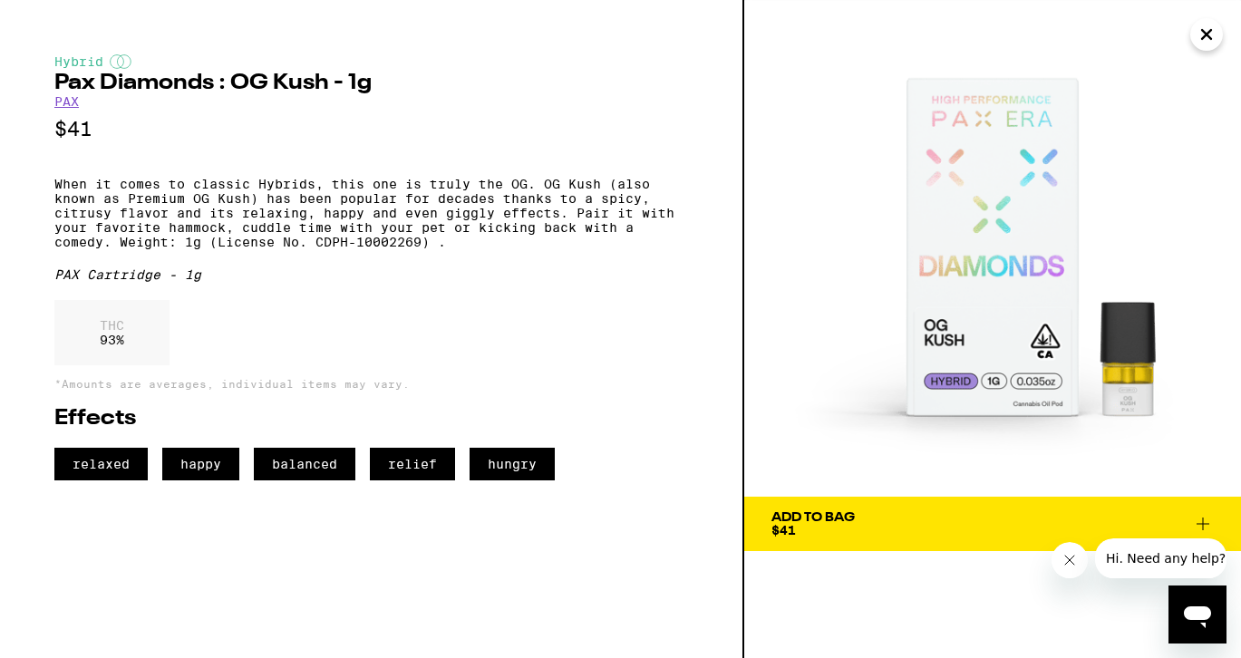
click at [863, 540] on button "Add To Bag $41" at bounding box center [992, 524] width 497 height 54
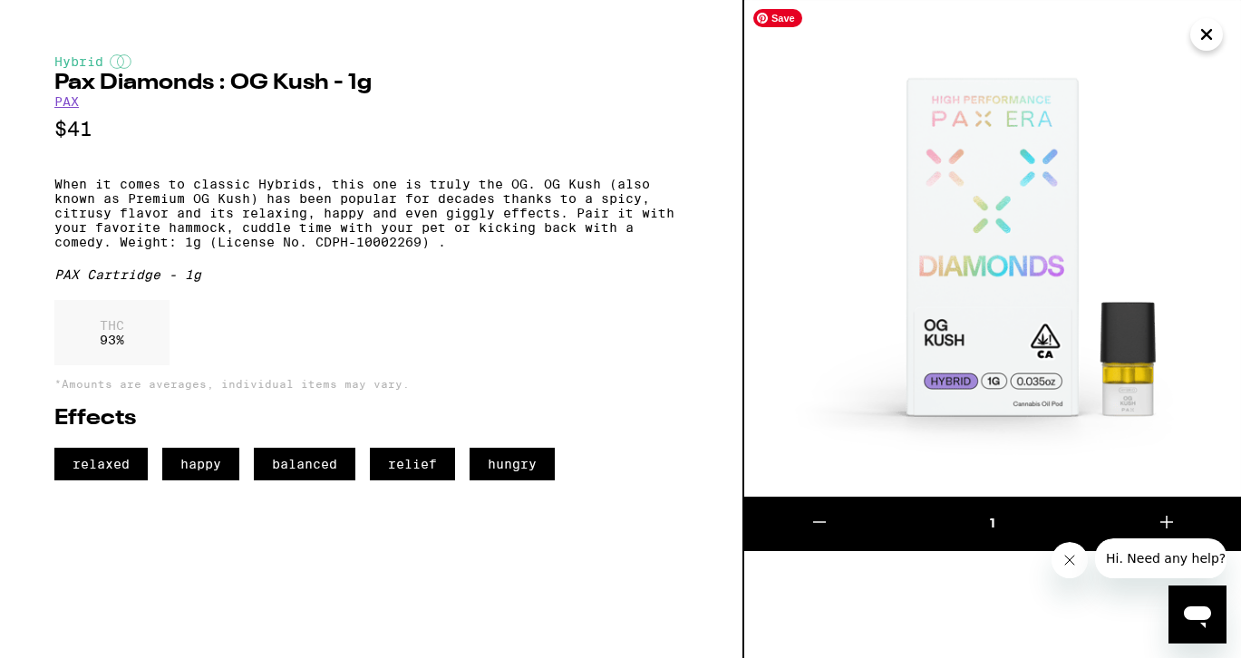
click at [1210, 43] on icon "Close" at bounding box center [1207, 34] width 22 height 27
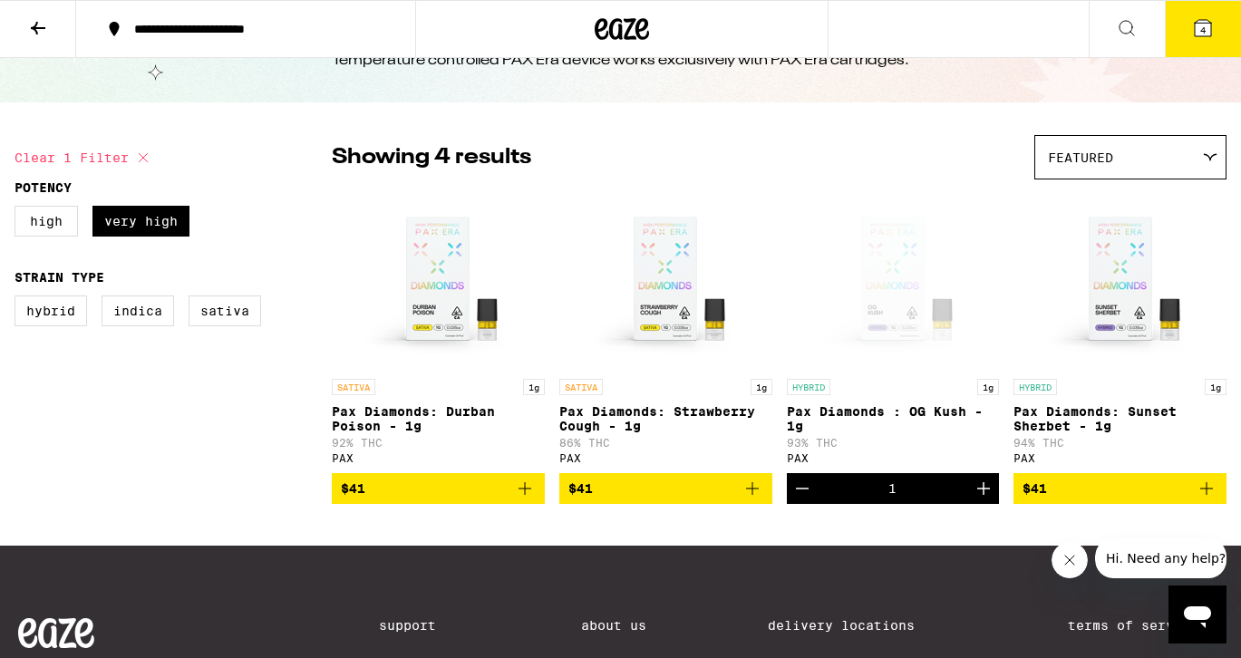
click at [527, 497] on icon "Add to bag" at bounding box center [525, 489] width 22 height 22
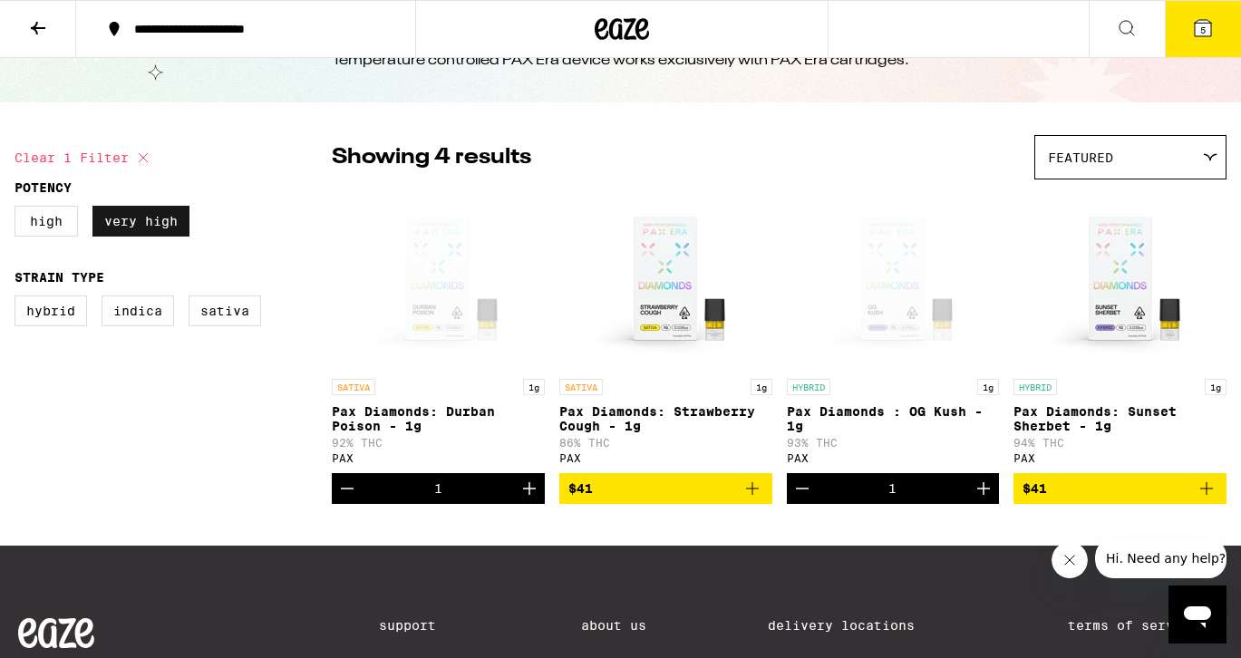
click at [100, 231] on label "Very High" at bounding box center [140, 221] width 97 height 31
click at [19, 209] on input "Very High" at bounding box center [18, 209] width 1 height 1
checkbox input "false"
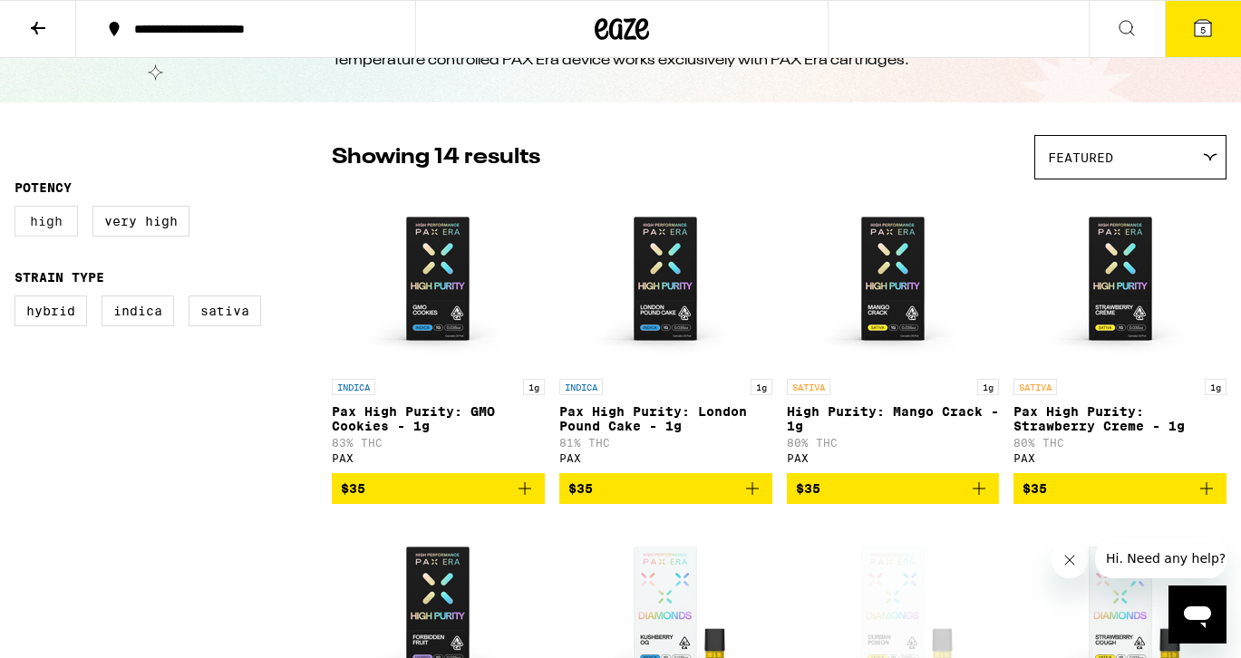
click at [43, 227] on label "High" at bounding box center [46, 221] width 63 height 31
click at [19, 209] on input "High" at bounding box center [18, 209] width 1 height 1
checkbox input "true"
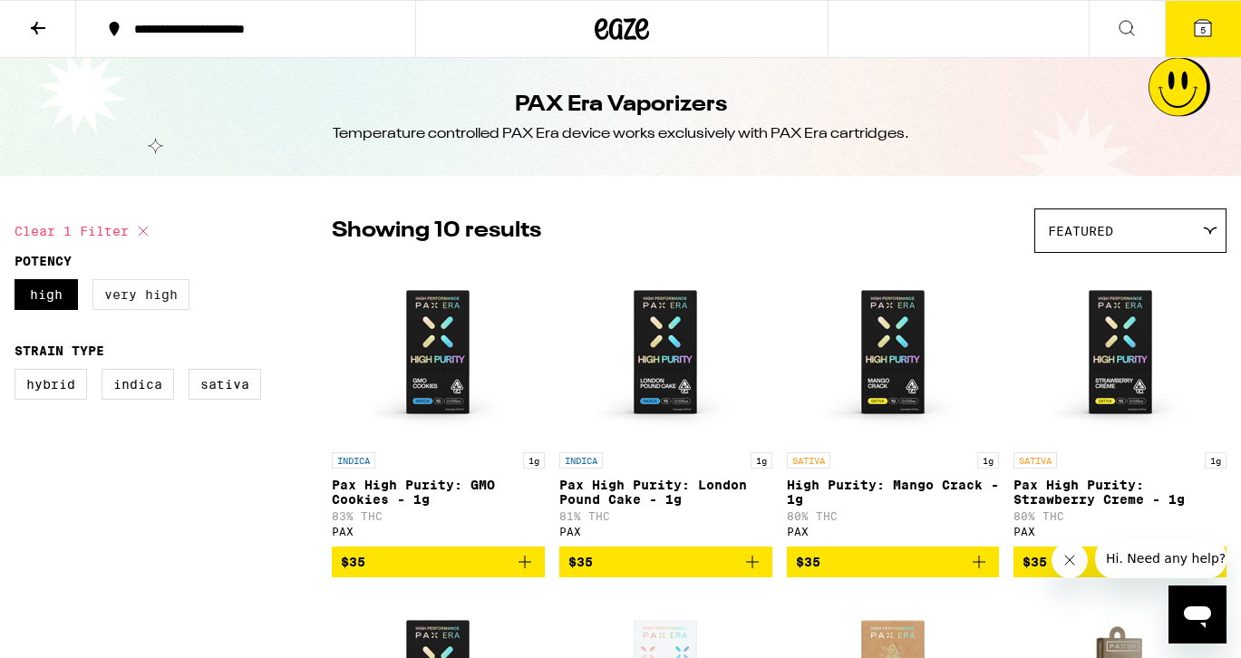
click at [123, 293] on label "Very High" at bounding box center [140, 294] width 97 height 31
click at [19, 283] on input "Very High" at bounding box center [18, 282] width 1 height 1
click at [123, 293] on label "Very High" at bounding box center [140, 294] width 97 height 31
click at [19, 283] on input "Very High" at bounding box center [18, 282] width 1 height 1
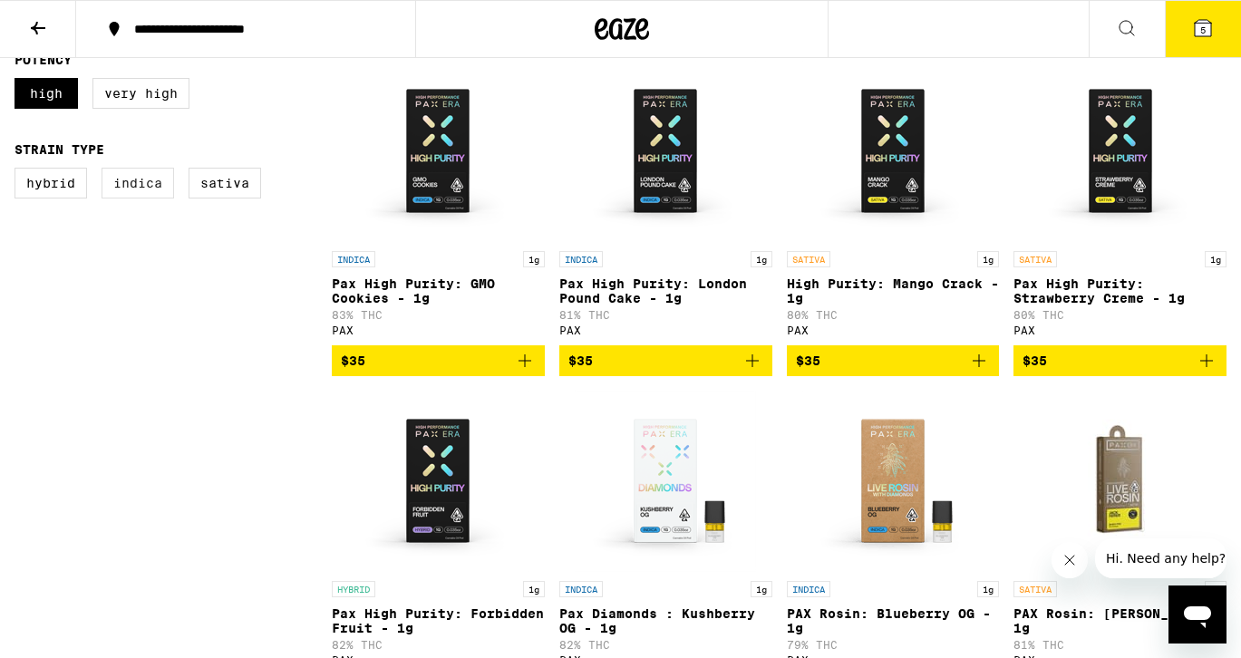
scroll to position [237, 0]
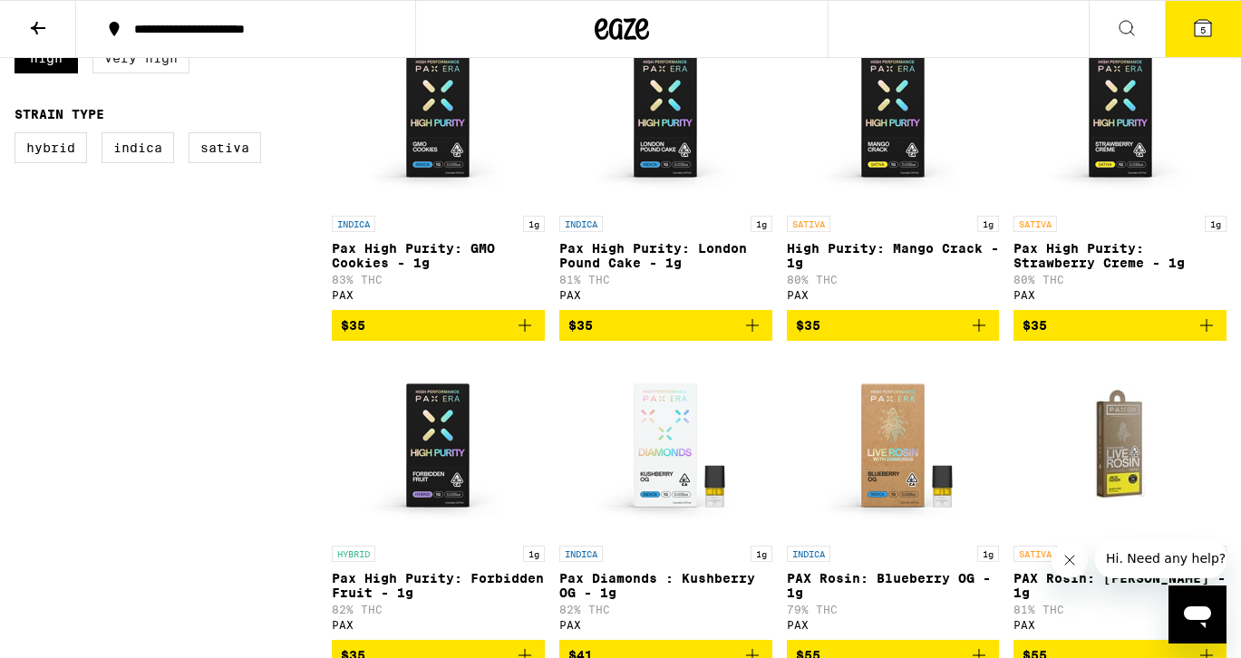
click at [143, 72] on label "Very High" at bounding box center [140, 58] width 97 height 31
click at [19, 46] on input "Very High" at bounding box center [18, 45] width 1 height 1
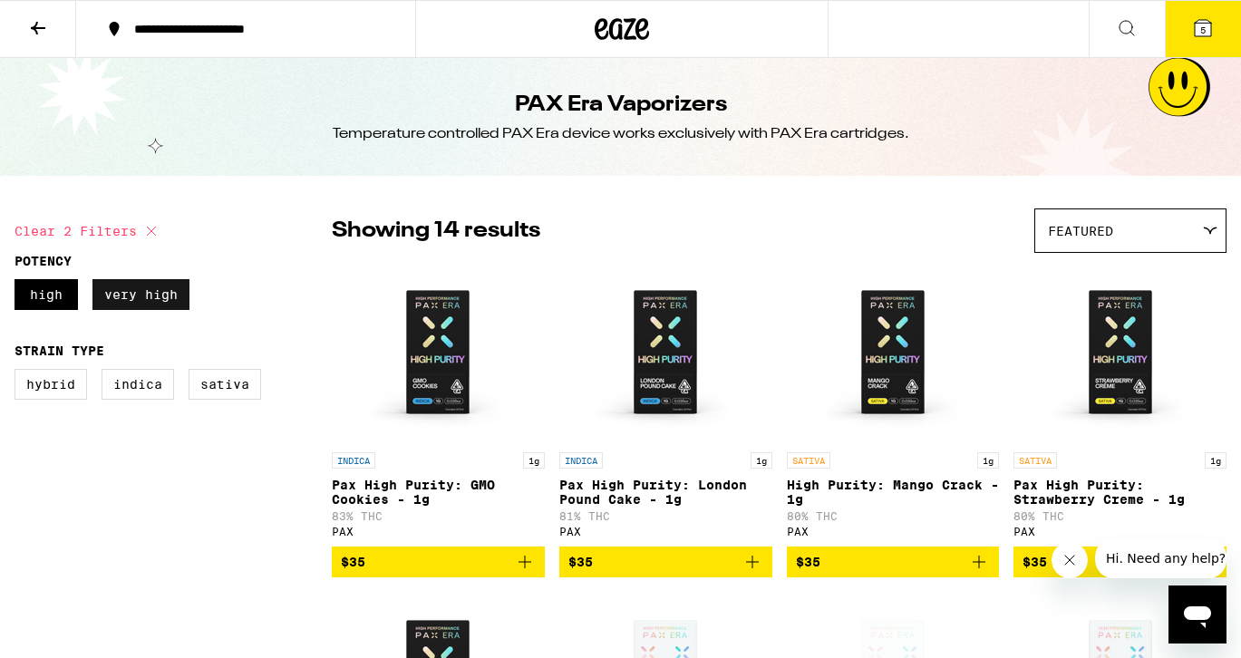
click at [132, 308] on label "Very High" at bounding box center [140, 294] width 97 height 31
click at [19, 283] on input "Very High" at bounding box center [18, 282] width 1 height 1
checkbox input "false"
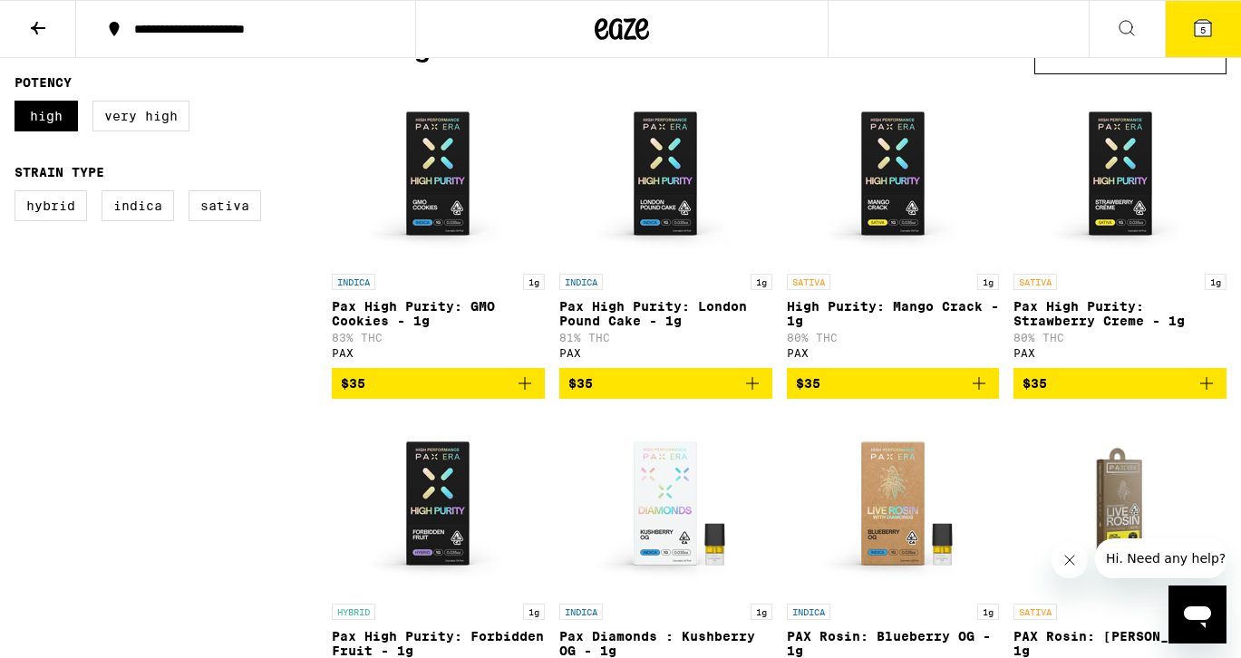
scroll to position [163, 0]
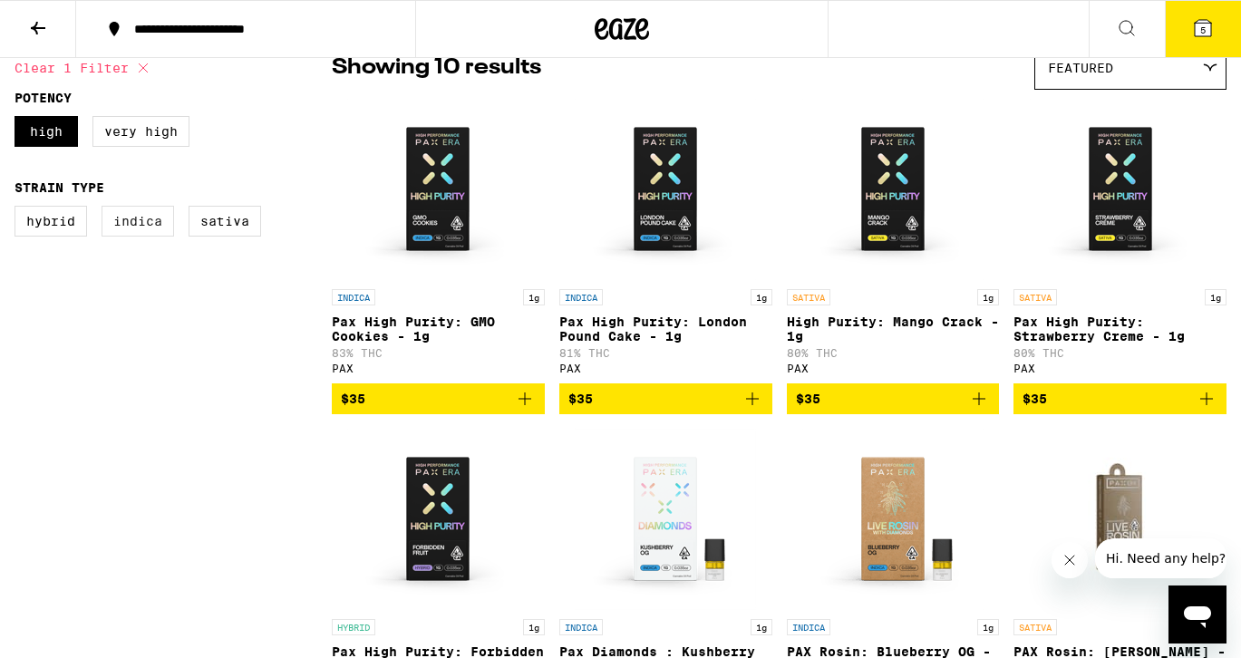
click at [153, 230] on label "Indica" at bounding box center [138, 221] width 73 height 31
click at [19, 209] on input "Indica" at bounding box center [18, 209] width 1 height 1
checkbox input "true"
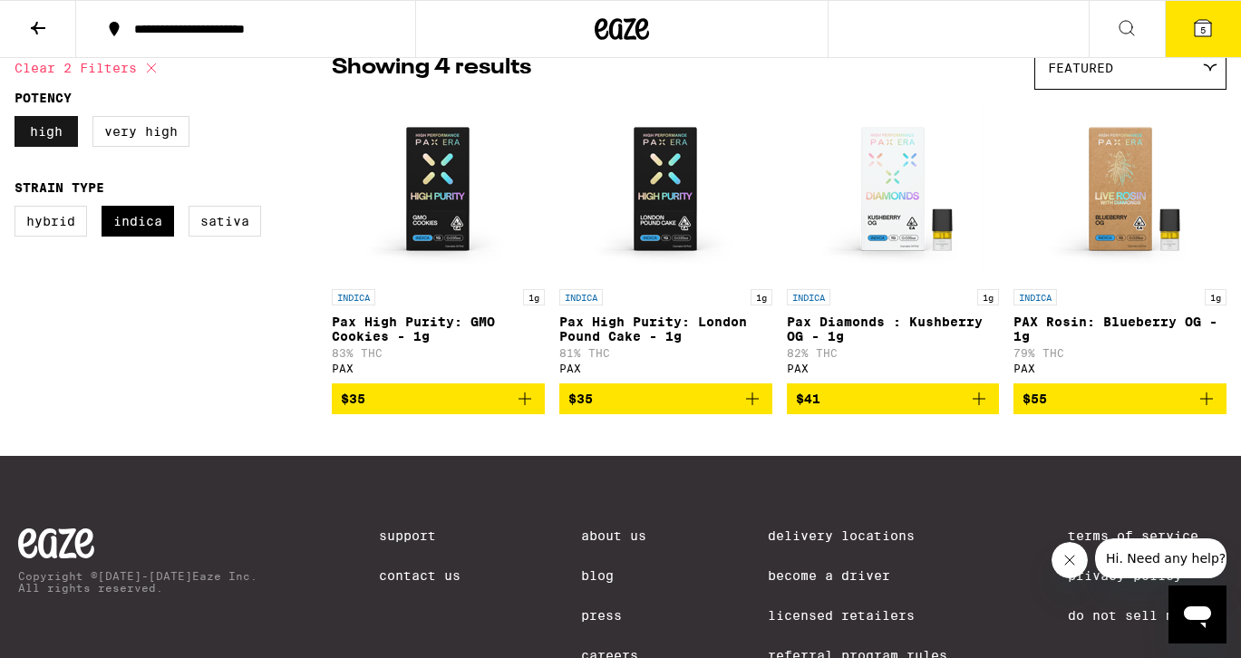
click at [60, 141] on label "High" at bounding box center [46, 131] width 63 height 31
click at [19, 120] on input "High" at bounding box center [18, 119] width 1 height 1
checkbox input "false"
click at [126, 137] on label "Very High" at bounding box center [140, 131] width 97 height 31
click at [19, 120] on input "Very High" at bounding box center [18, 119] width 1 height 1
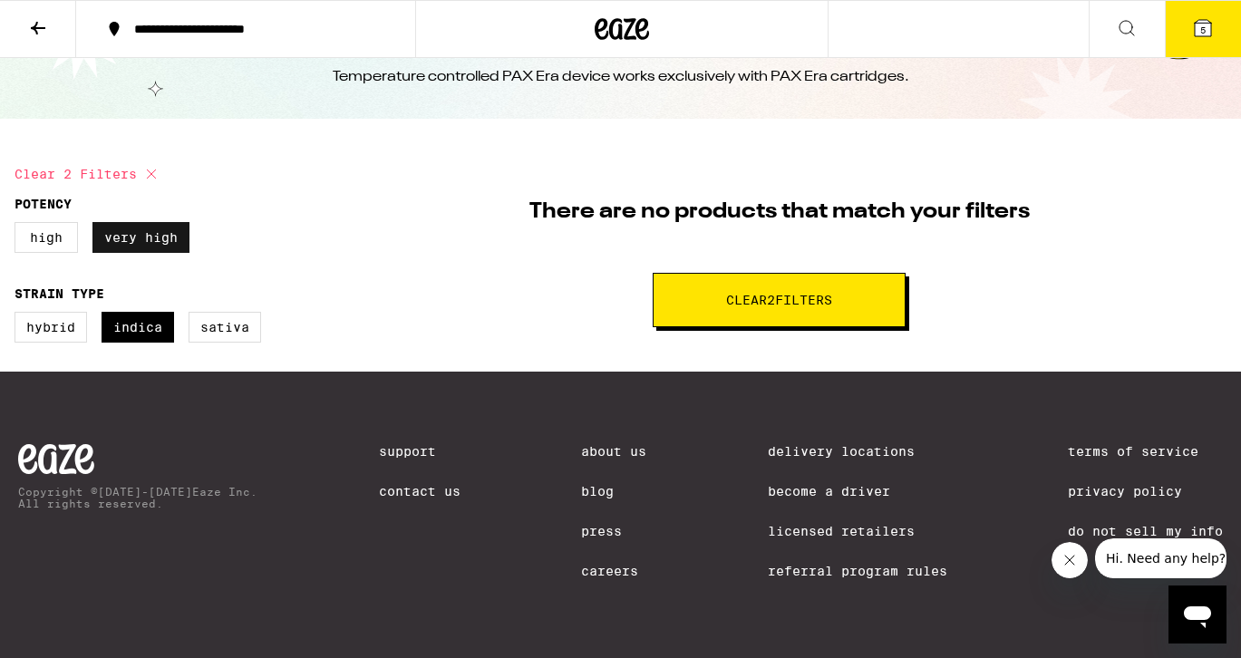
scroll to position [75, 0]
click at [131, 224] on label "Very High" at bounding box center [140, 237] width 97 height 31
click at [19, 225] on input "Very High" at bounding box center [18, 225] width 1 height 1
checkbox input "false"
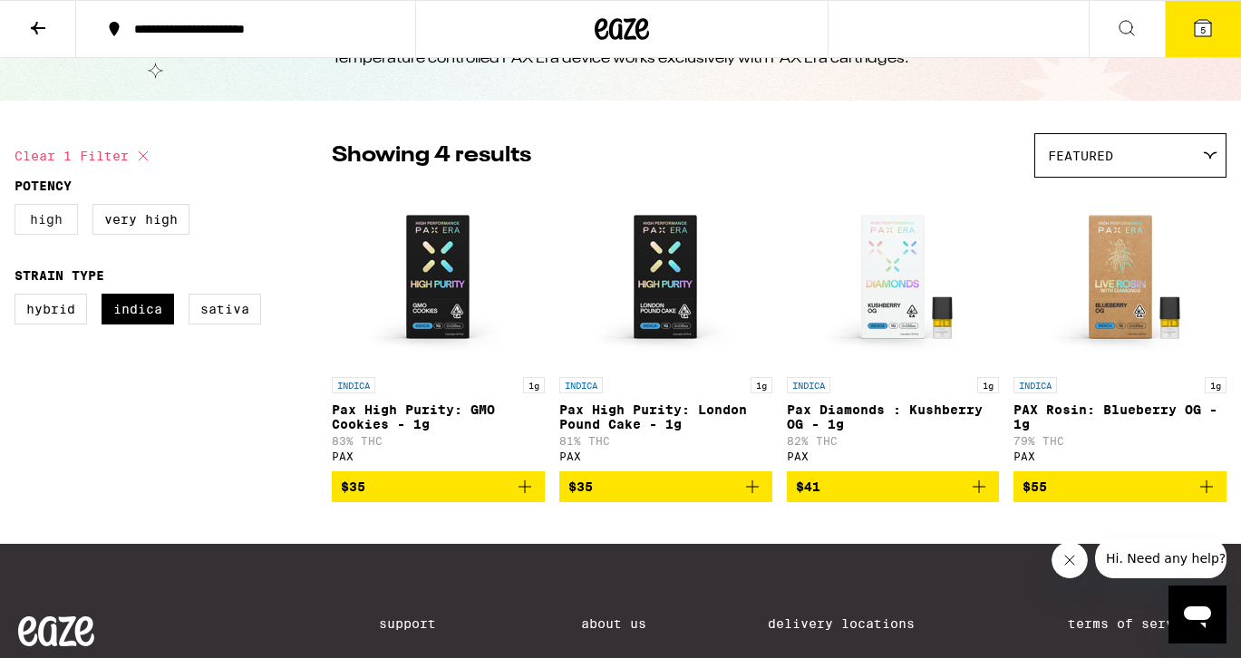
click at [44, 228] on label "High" at bounding box center [46, 219] width 63 height 31
click at [19, 208] on input "High" at bounding box center [18, 207] width 1 height 1
click at [44, 228] on label "High" at bounding box center [46, 219] width 63 height 31
click at [19, 208] on input "High" at bounding box center [18, 207] width 1 height 1
checkbox input "false"
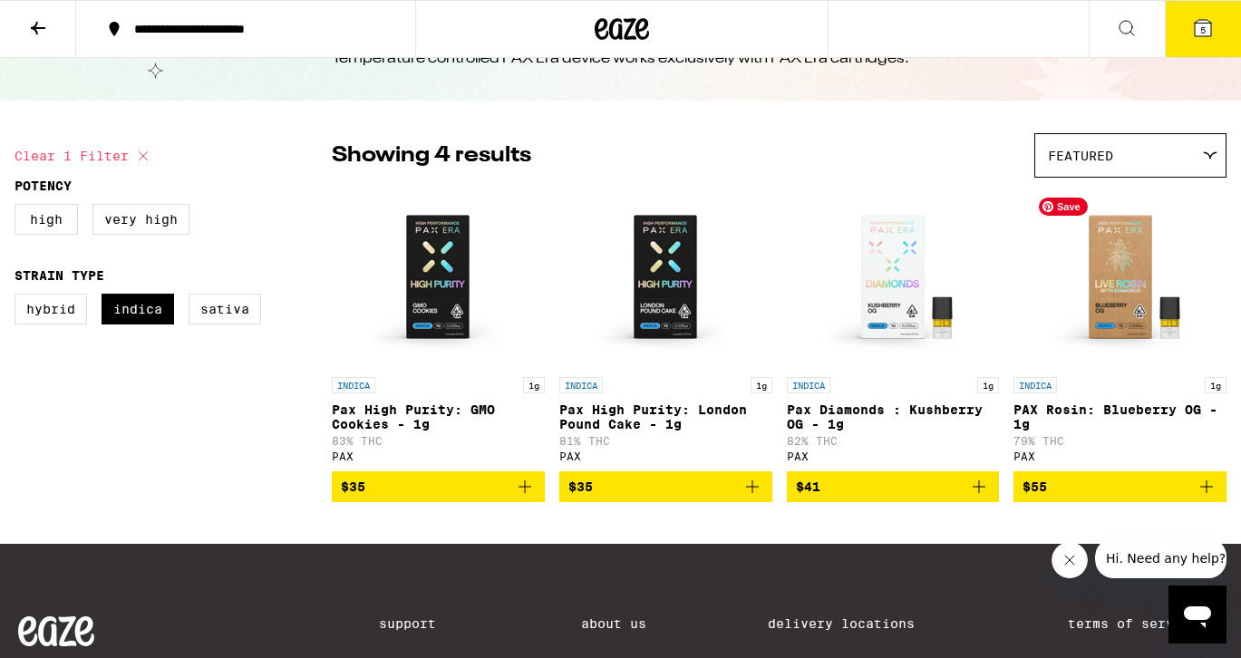
click at [1110, 334] on img "Open page for PAX Rosin: Blueberry OG - 1g from PAX" at bounding box center [1120, 277] width 181 height 181
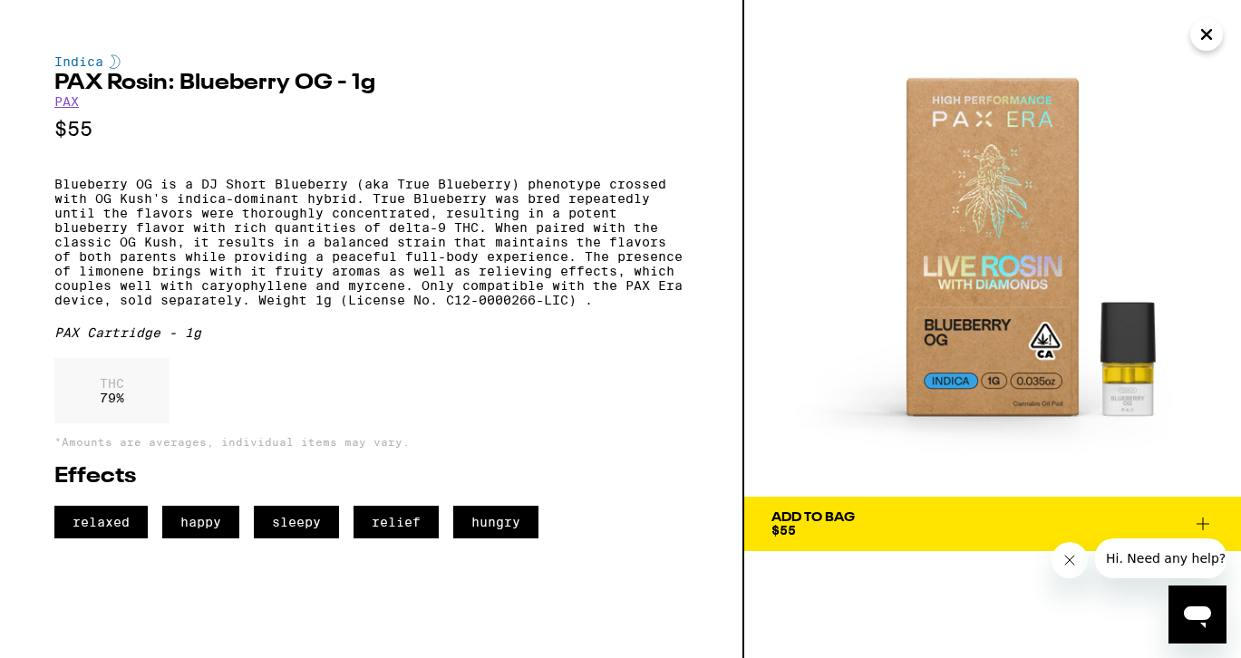
click at [1190, 42] on img at bounding box center [992, 248] width 497 height 497
click at [1203, 38] on icon "Close" at bounding box center [1206, 34] width 9 height 9
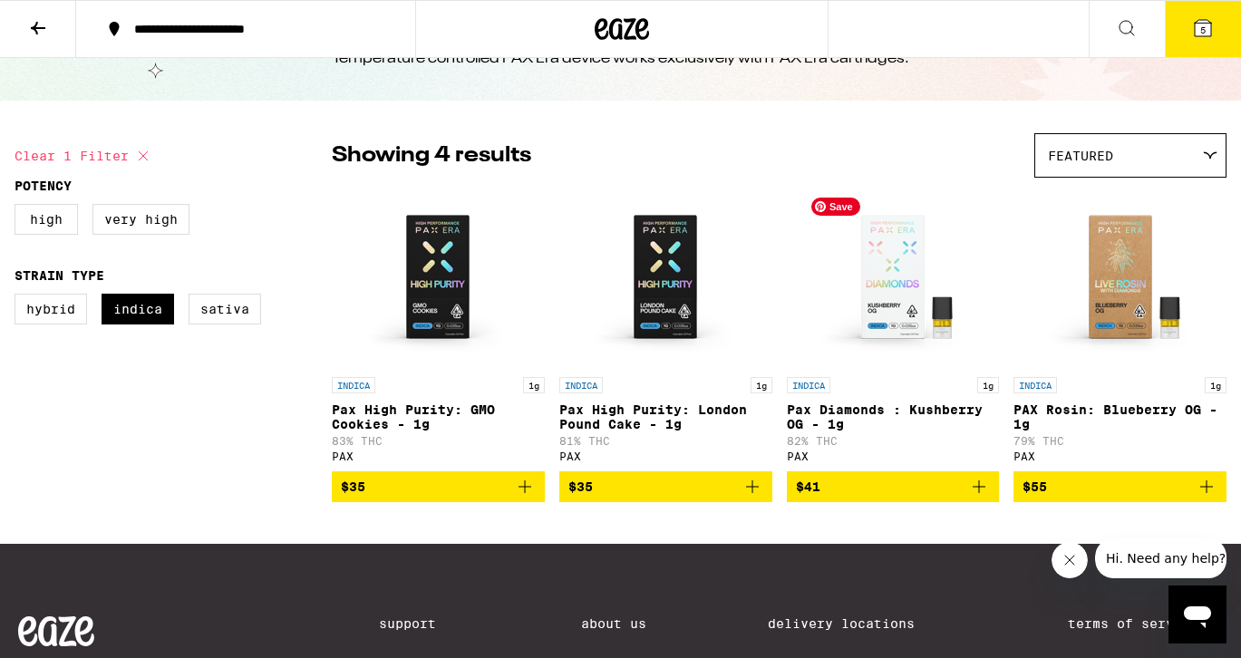
click at [872, 335] on img "Open page for Pax Diamonds : Kushberry OG - 1g from PAX" at bounding box center [892, 277] width 181 height 181
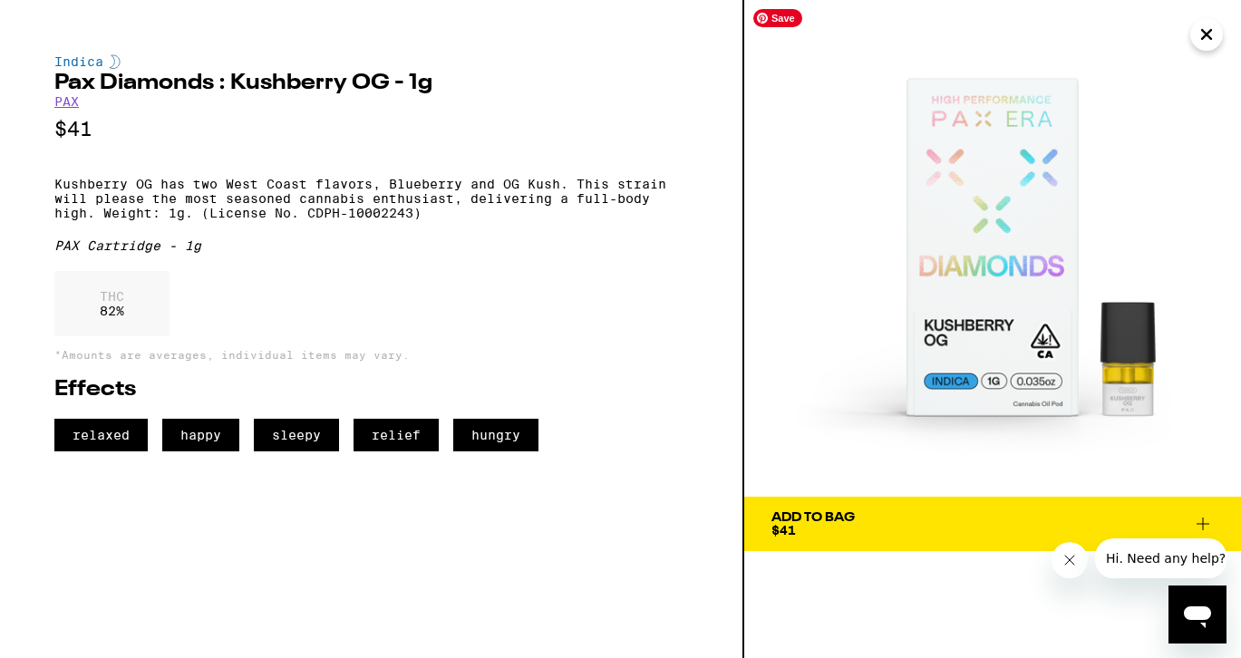
click at [1205, 26] on icon "Close" at bounding box center [1207, 34] width 22 height 27
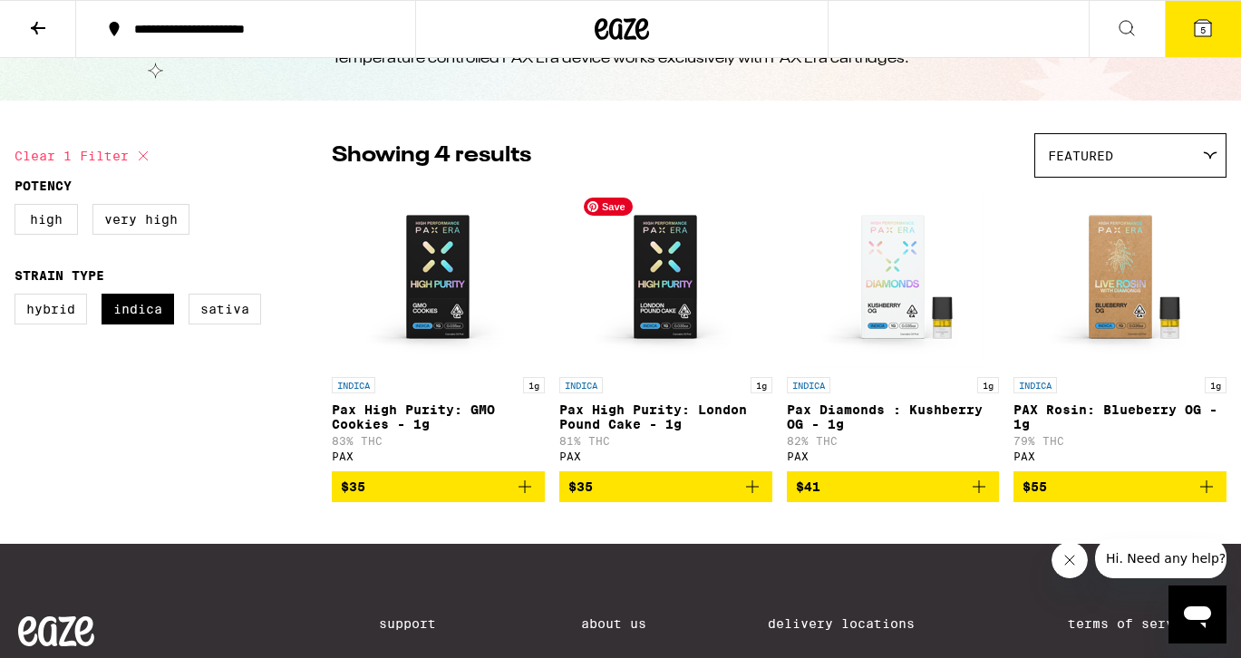
click at [649, 304] on img "Open page for Pax High Purity: London Pound Cake - 1g from PAX" at bounding box center [665, 277] width 181 height 181
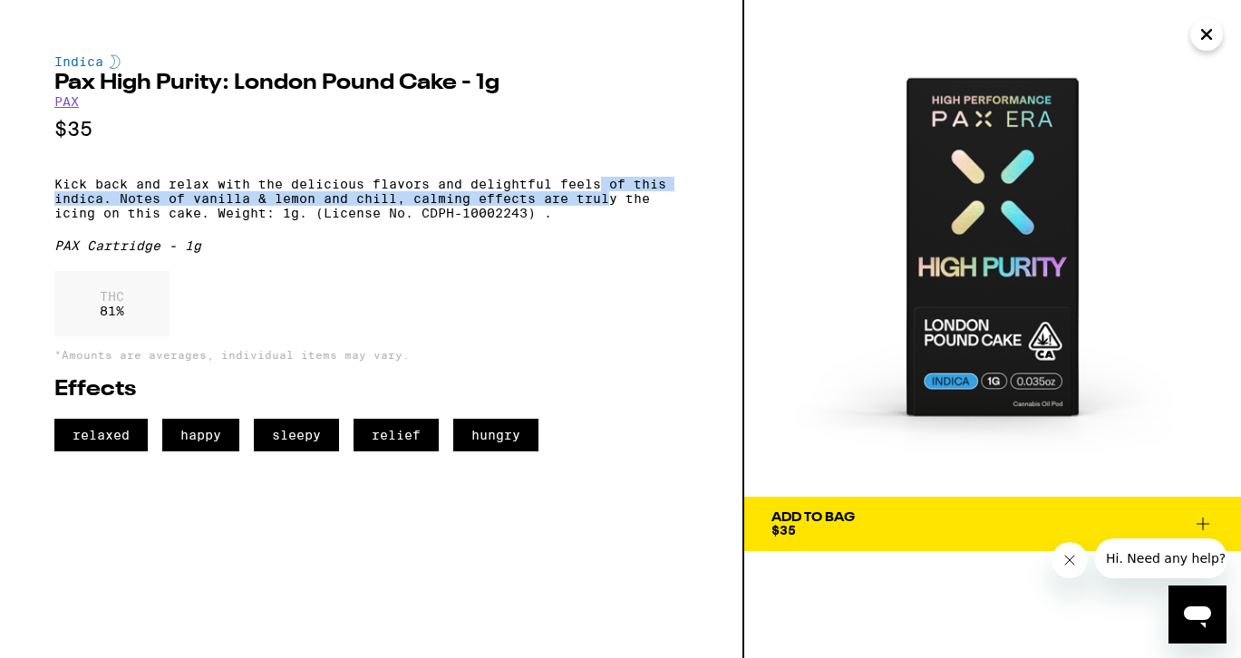
drag, startPoint x: 612, startPoint y: 216, endPoint x: 600, endPoint y: 194, distance: 24.7
click at [600, 194] on p "Kick back and relax with the delicious flavors and delightful feels of this ind…" at bounding box center [371, 199] width 634 height 44
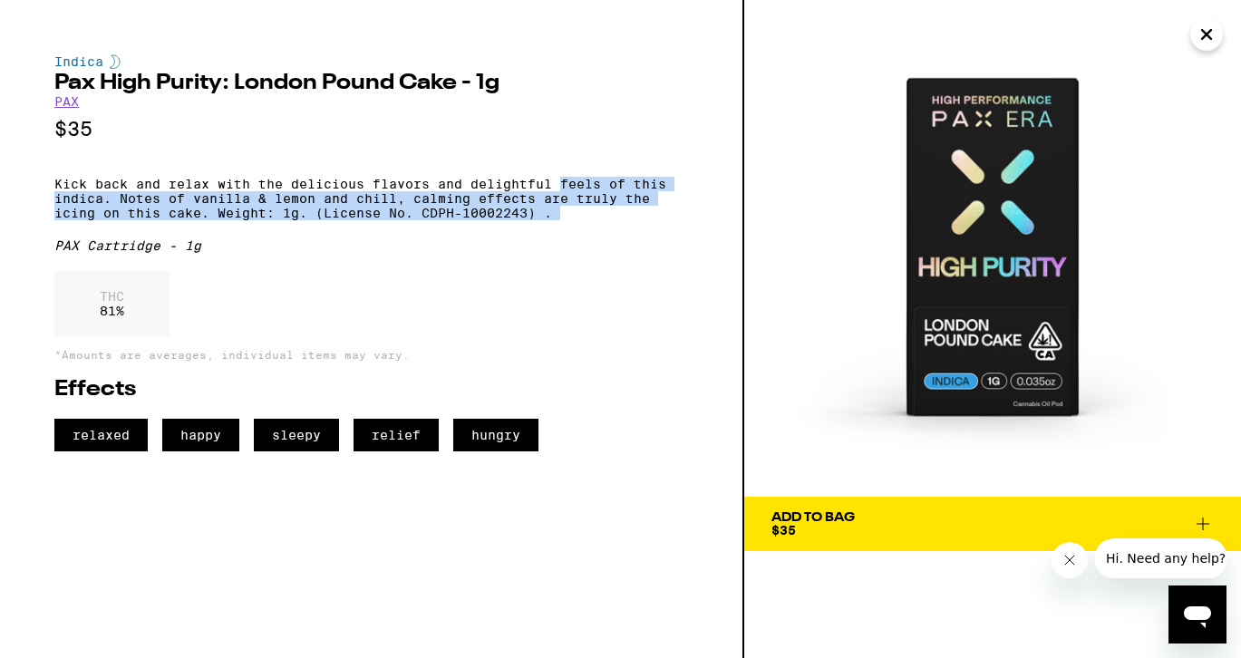
drag, startPoint x: 561, startPoint y: 200, endPoint x: 591, endPoint y: 238, distance: 48.4
click at [591, 238] on div "Indica Pax High Purity: London Pound Cake - 1g PAX $35 Kick back and relax with…" at bounding box center [371, 252] width 634 height 397
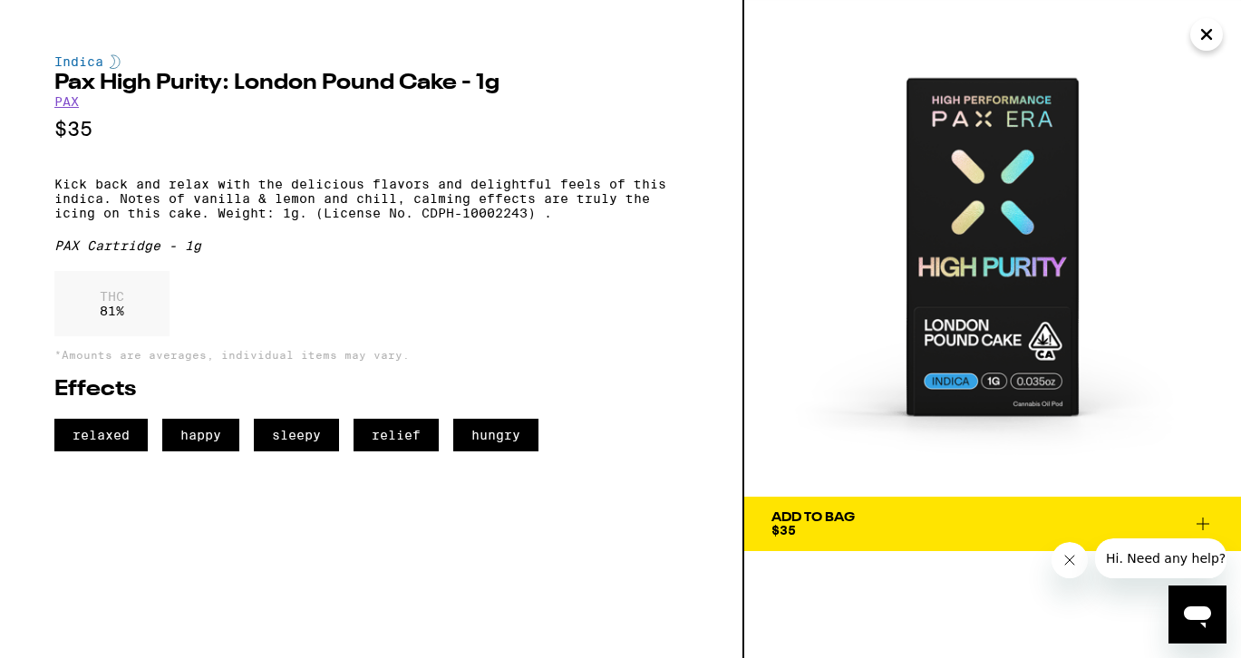
click at [1206, 44] on icon "Close" at bounding box center [1207, 34] width 22 height 27
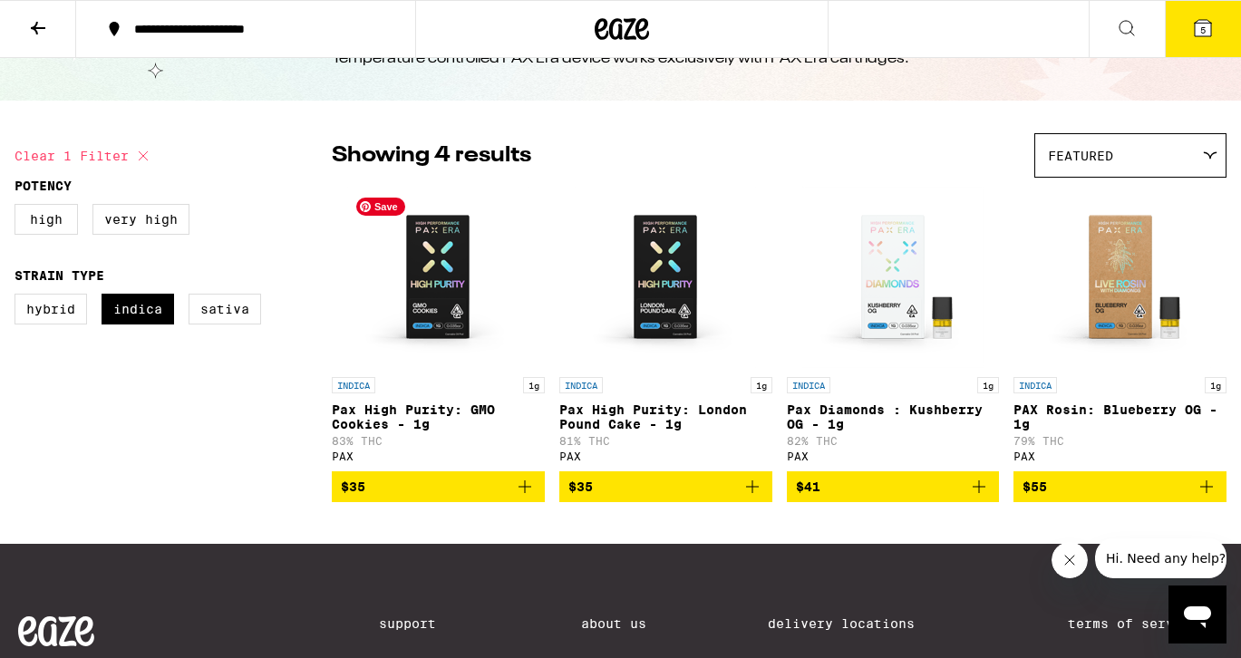
click at [449, 293] on img "Open page for Pax High Purity: GMO Cookies - 1g from PAX" at bounding box center [437, 277] width 181 height 181
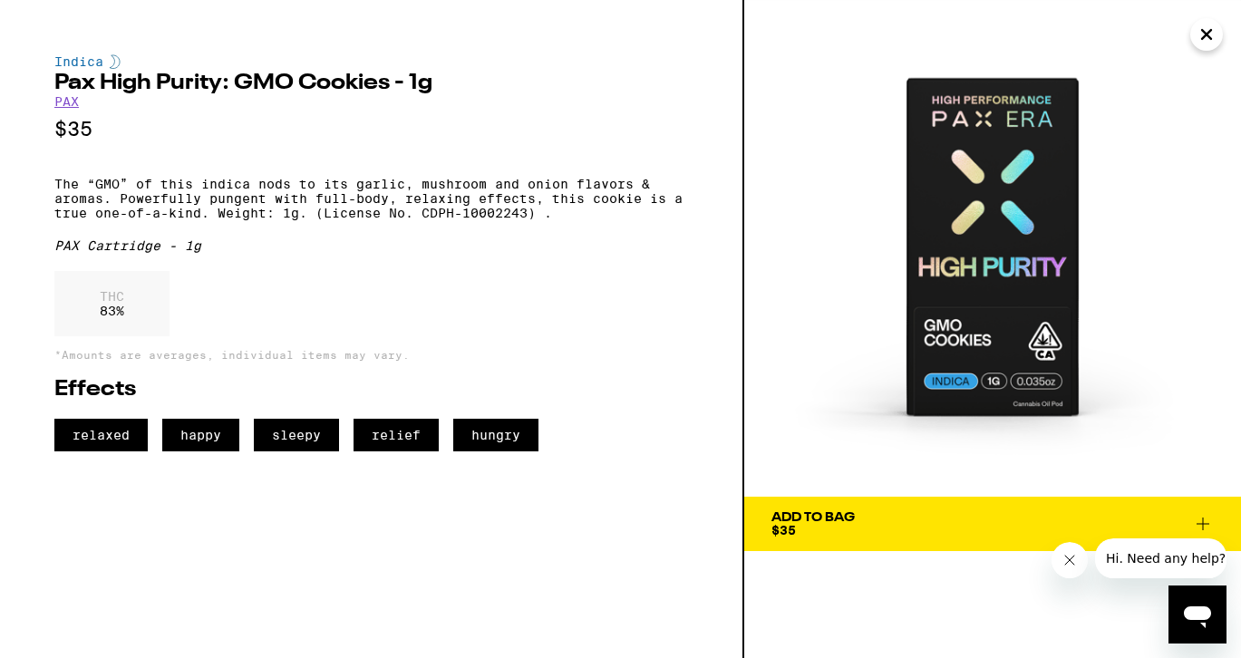
click at [923, 534] on span "Add To Bag $35" at bounding box center [993, 523] width 442 height 25
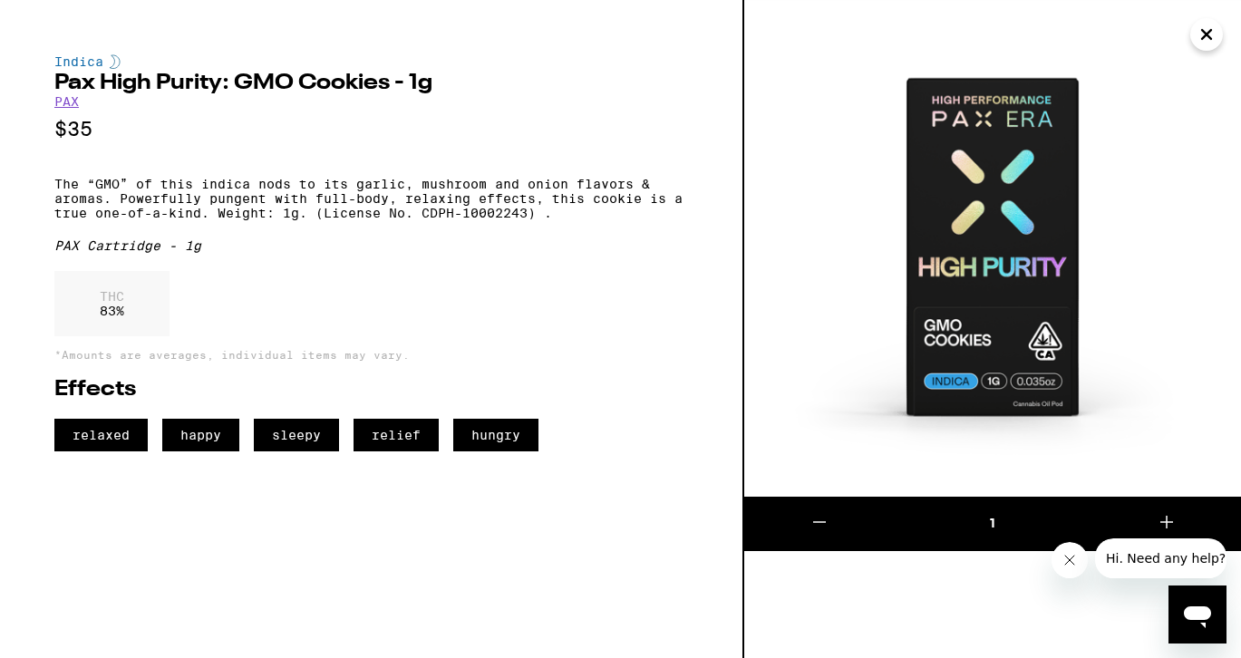
click at [1203, 28] on icon "Close" at bounding box center [1207, 34] width 22 height 27
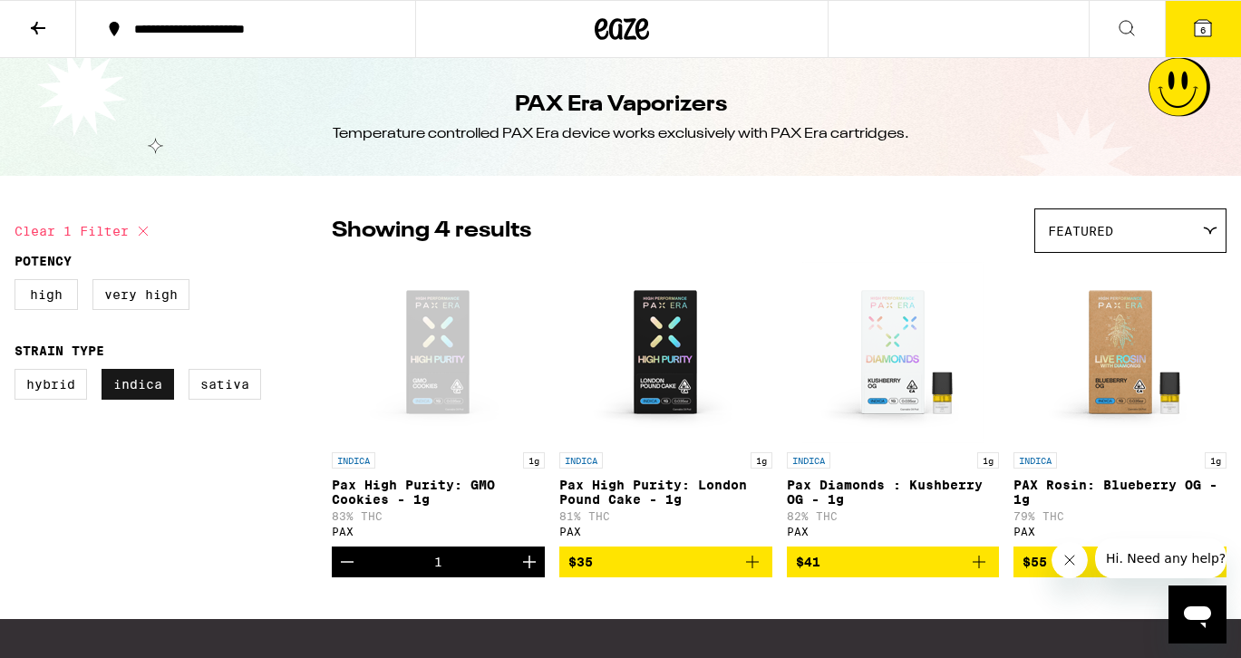
click at [131, 396] on label "Indica" at bounding box center [138, 384] width 73 height 31
click at [19, 373] on input "Indica" at bounding box center [18, 372] width 1 height 1
checkbox input "false"
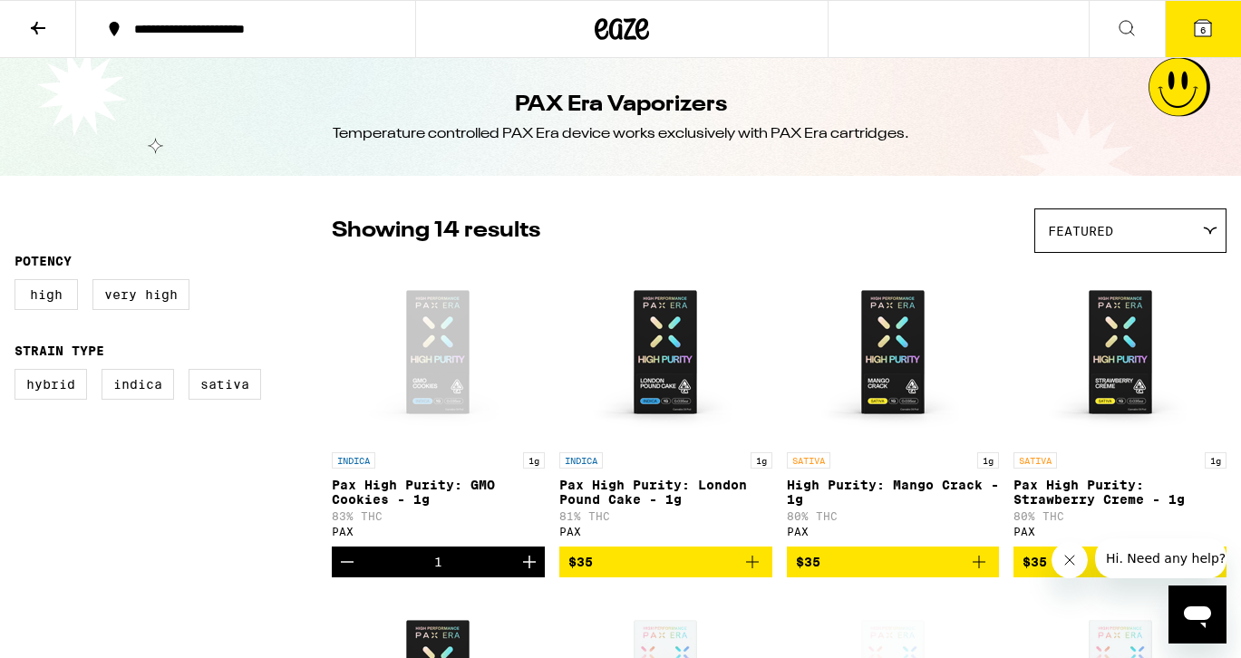
click at [57, 30] on button at bounding box center [38, 29] width 76 height 57
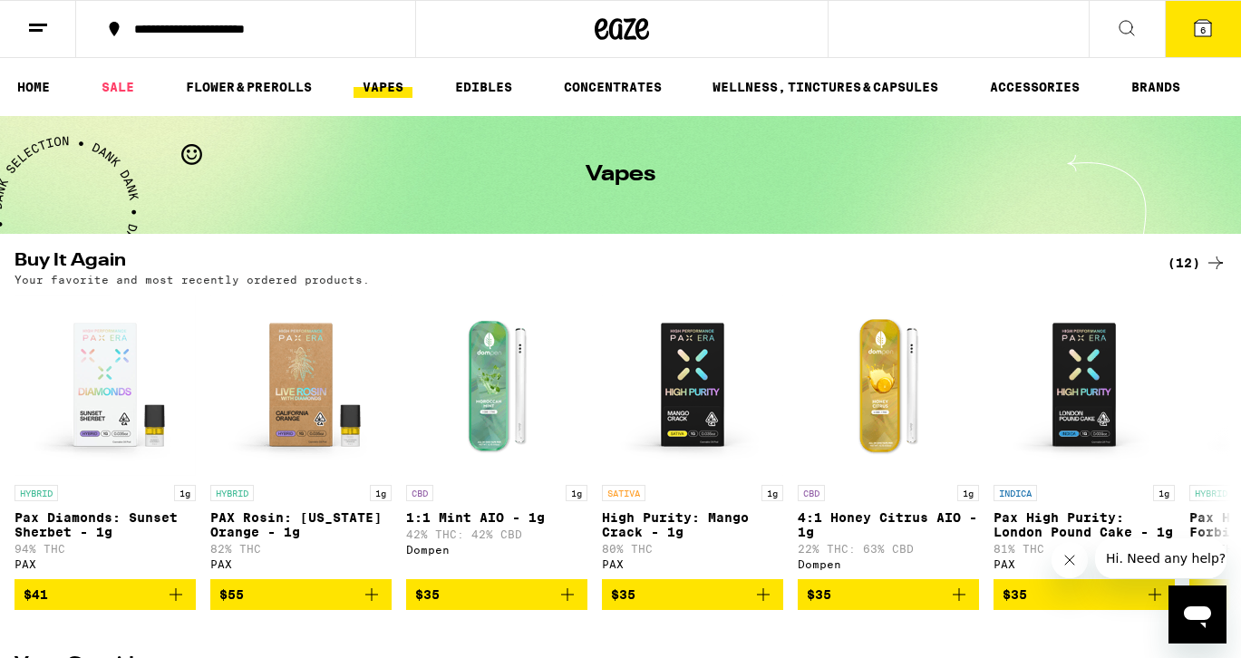
click at [1123, 33] on icon at bounding box center [1127, 28] width 22 height 22
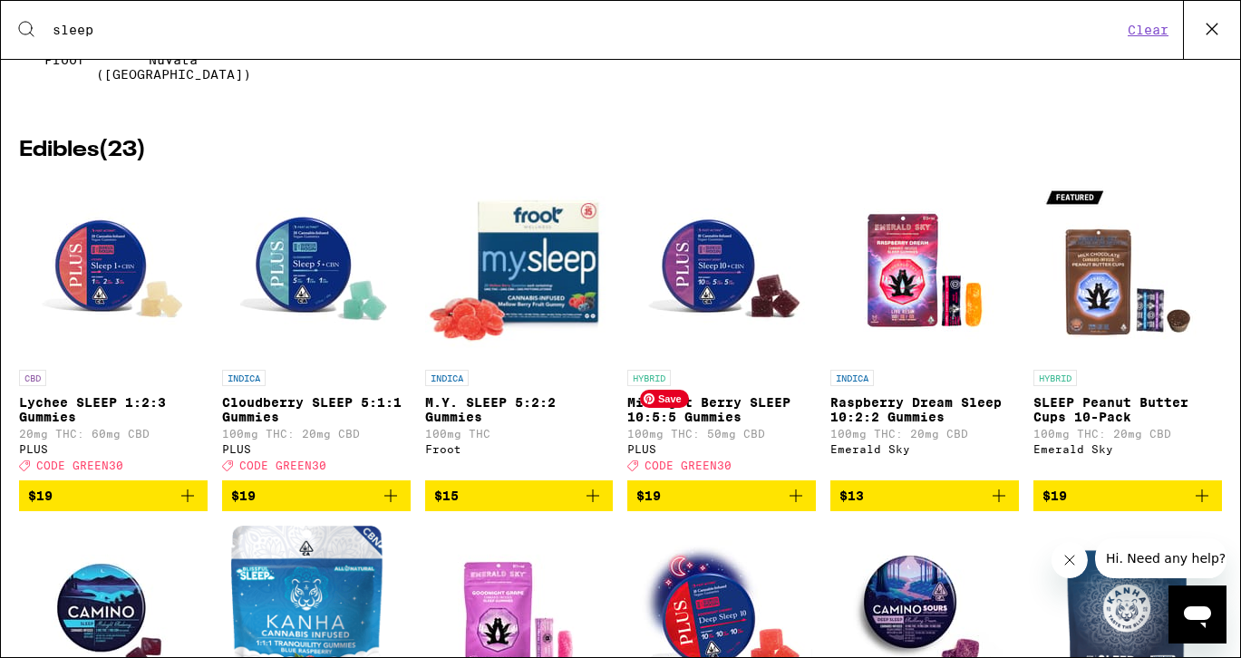
scroll to position [220, 0]
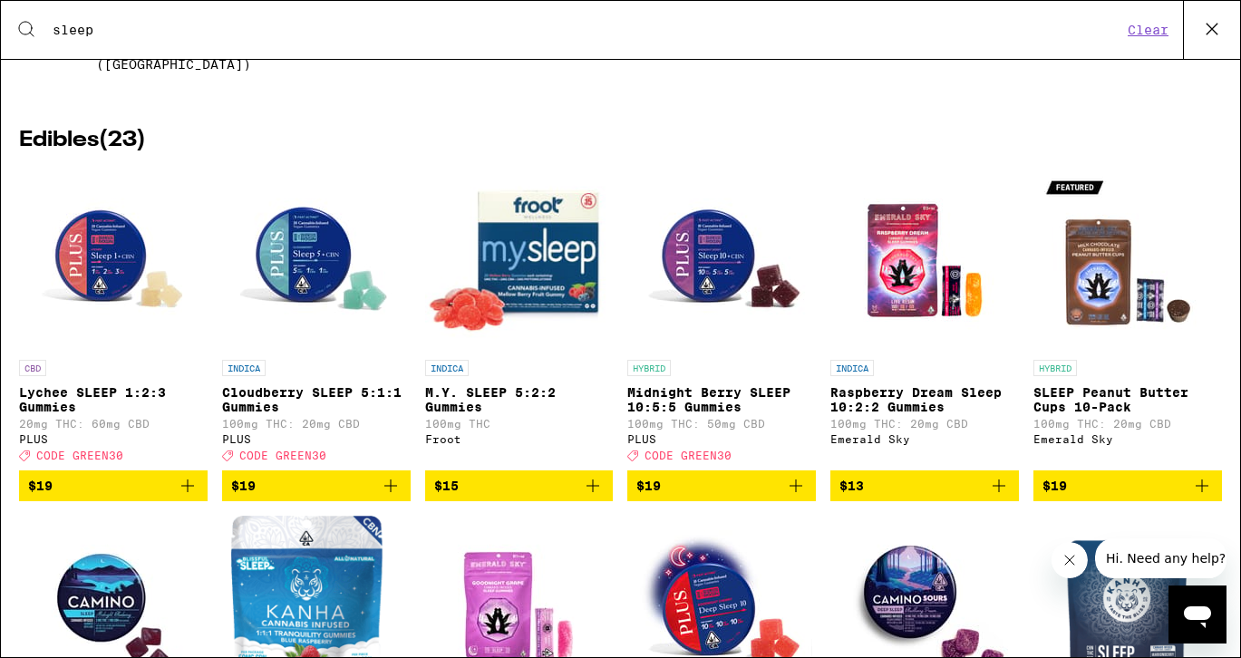
type input "sleep"
click at [793, 488] on icon "Add to bag" at bounding box center [796, 486] width 13 height 13
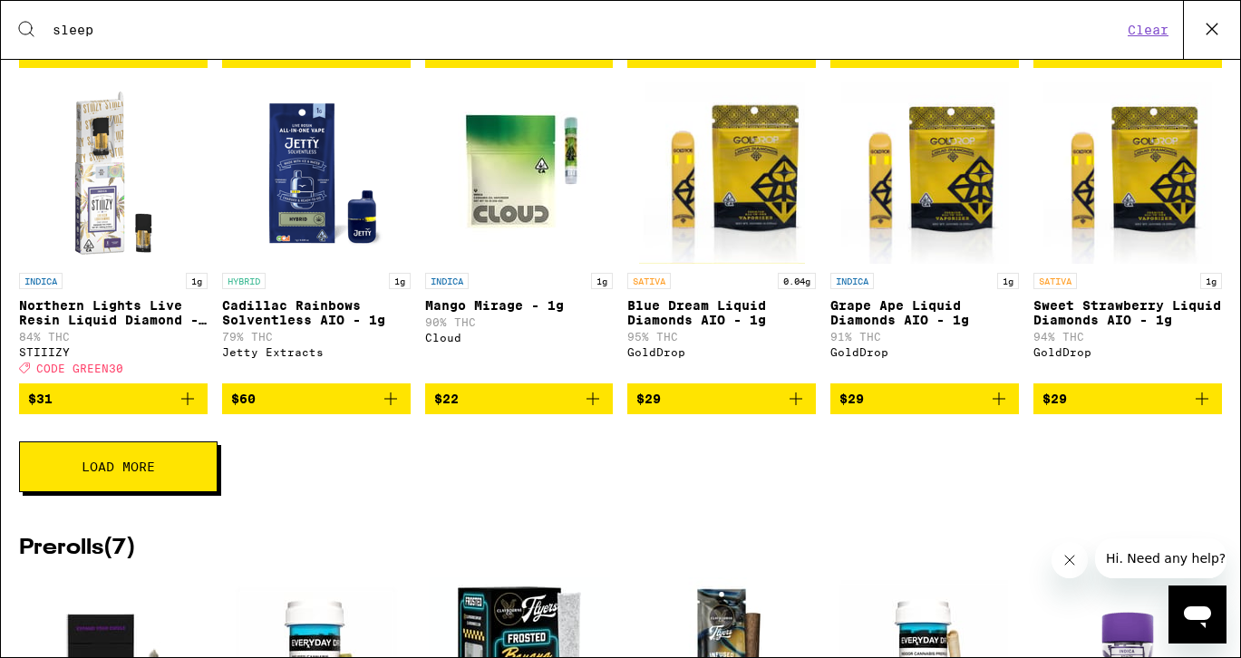
scroll to position [1567, 0]
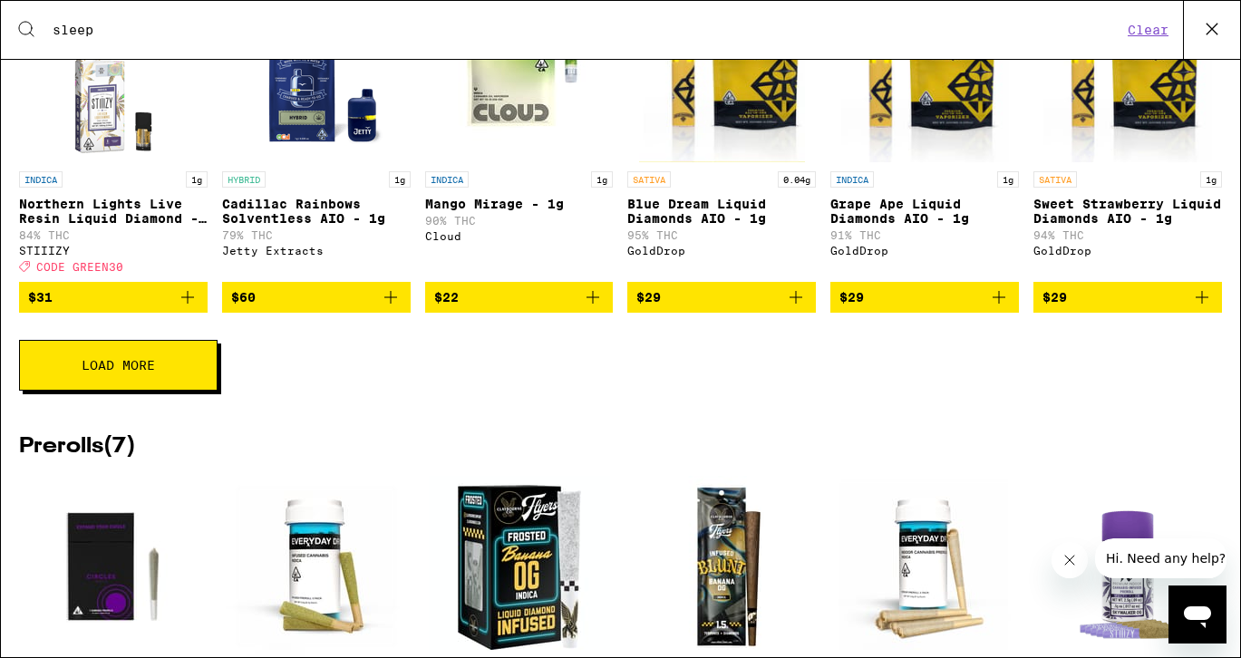
click at [143, 391] on button "Load More" at bounding box center [118, 365] width 199 height 51
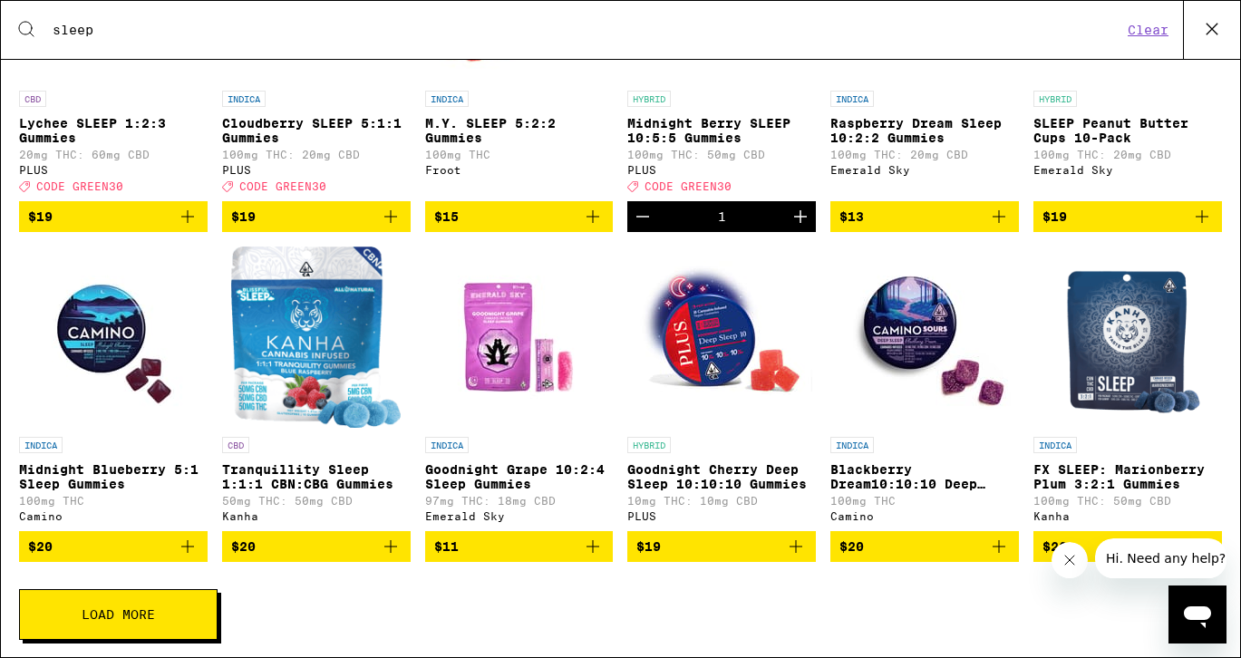
scroll to position [485, 0]
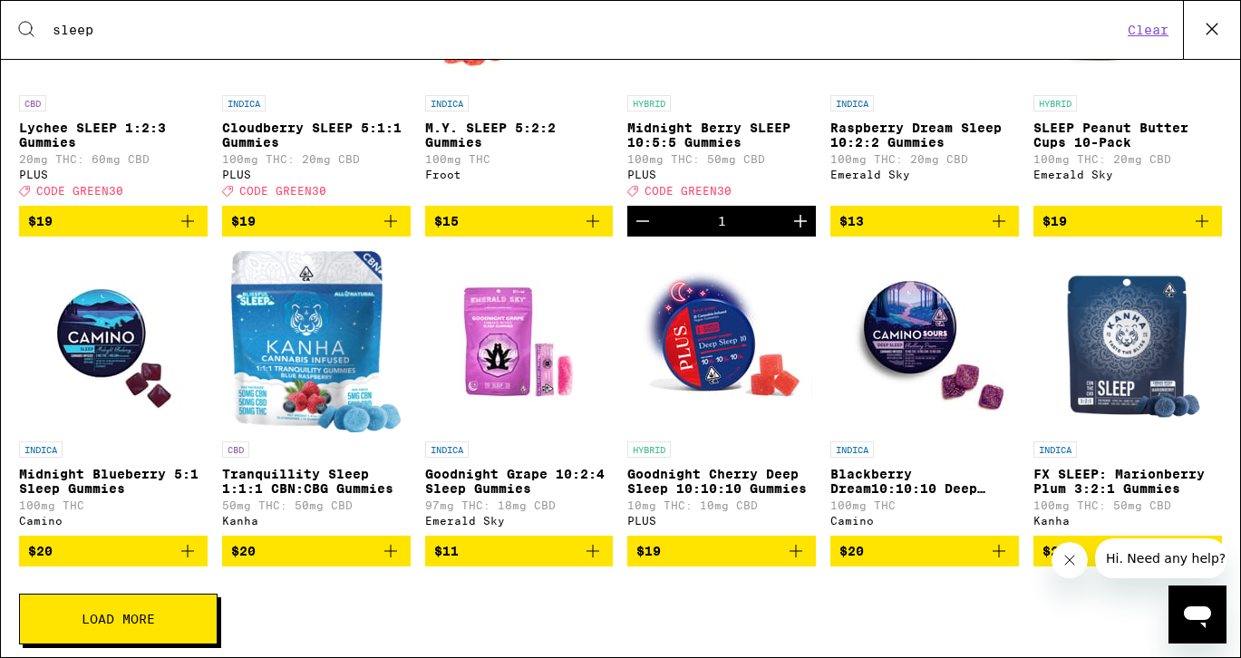
click at [801, 562] on icon "Add to bag" at bounding box center [796, 551] width 22 height 22
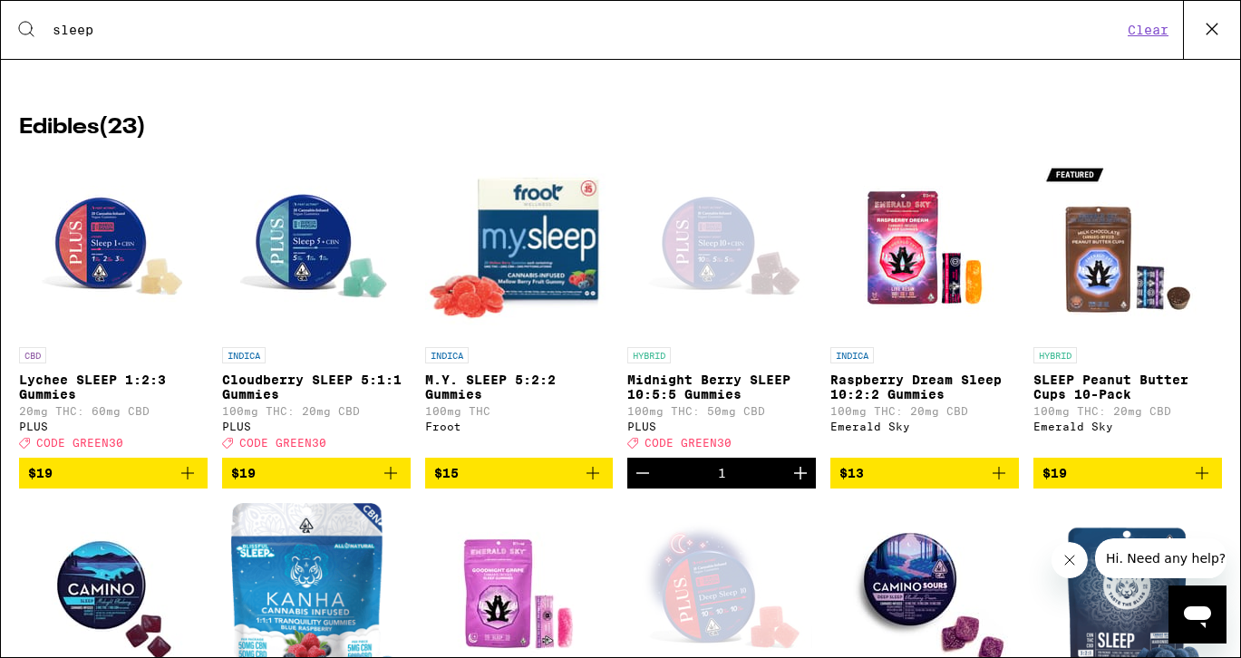
scroll to position [195, 0]
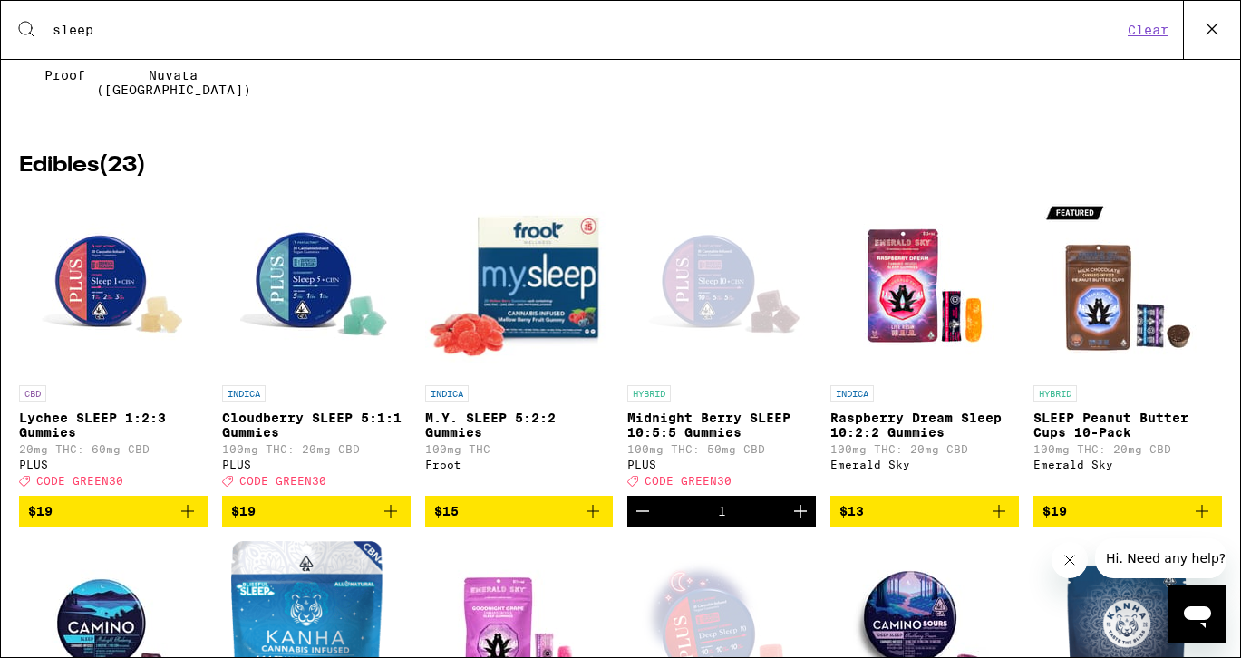
click at [754, 288] on div "Open page for Midnight Berry SLEEP 10:5:5 Gummies from PLUS" at bounding box center [721, 285] width 181 height 181
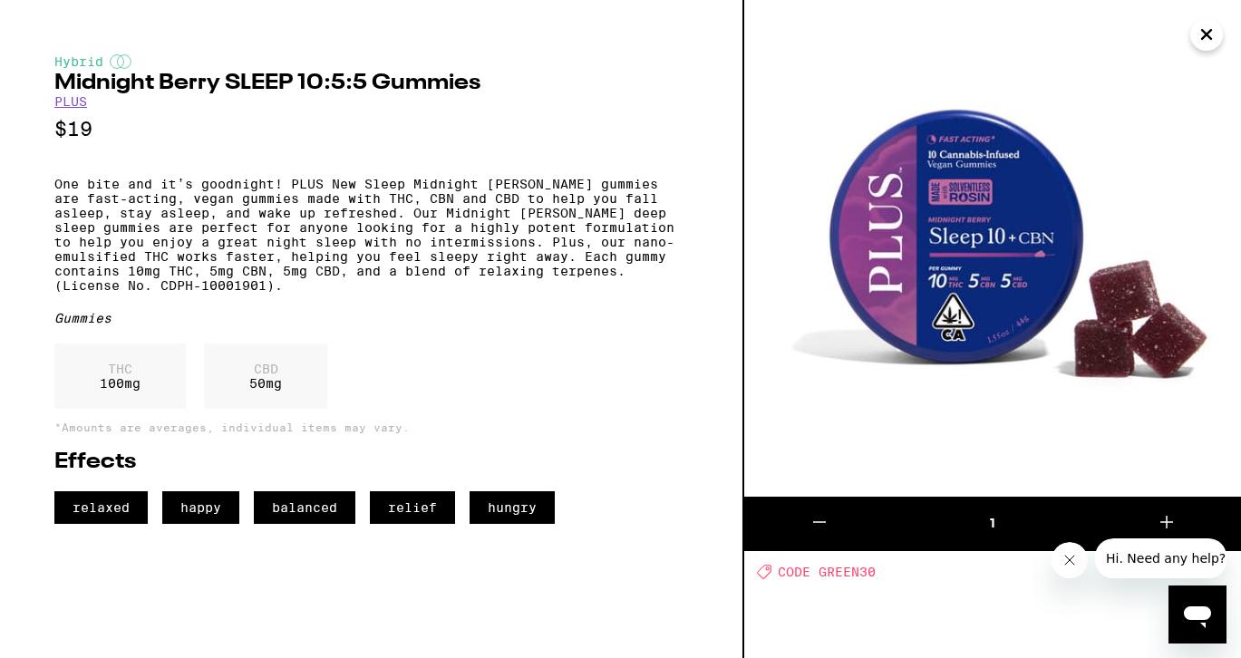
click at [1204, 27] on icon "Close" at bounding box center [1207, 34] width 22 height 27
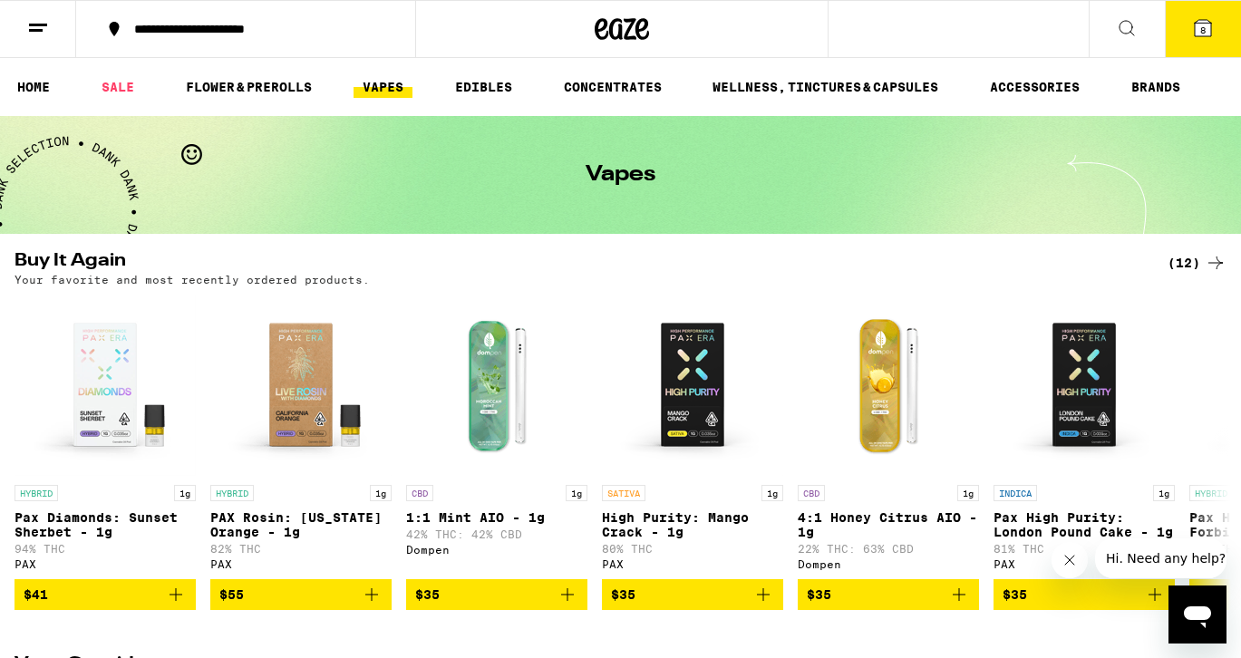
click at [1203, 32] on span "8" at bounding box center [1202, 29] width 5 height 11
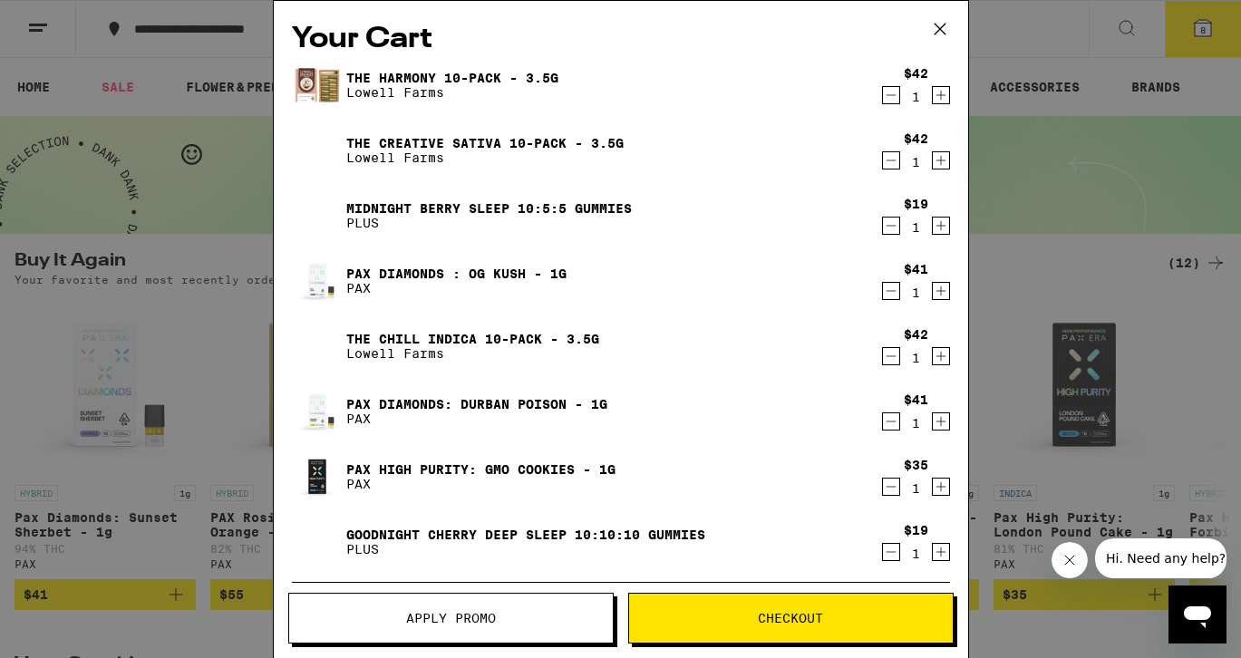
click at [936, 221] on icon "Increment" at bounding box center [941, 226] width 16 height 22
click at [131, 317] on div "Your Cart The Harmony 10-Pack - 3.5g Lowell Farms $42 1 The Creative Sativa 10-…" at bounding box center [620, 329] width 1241 height 658
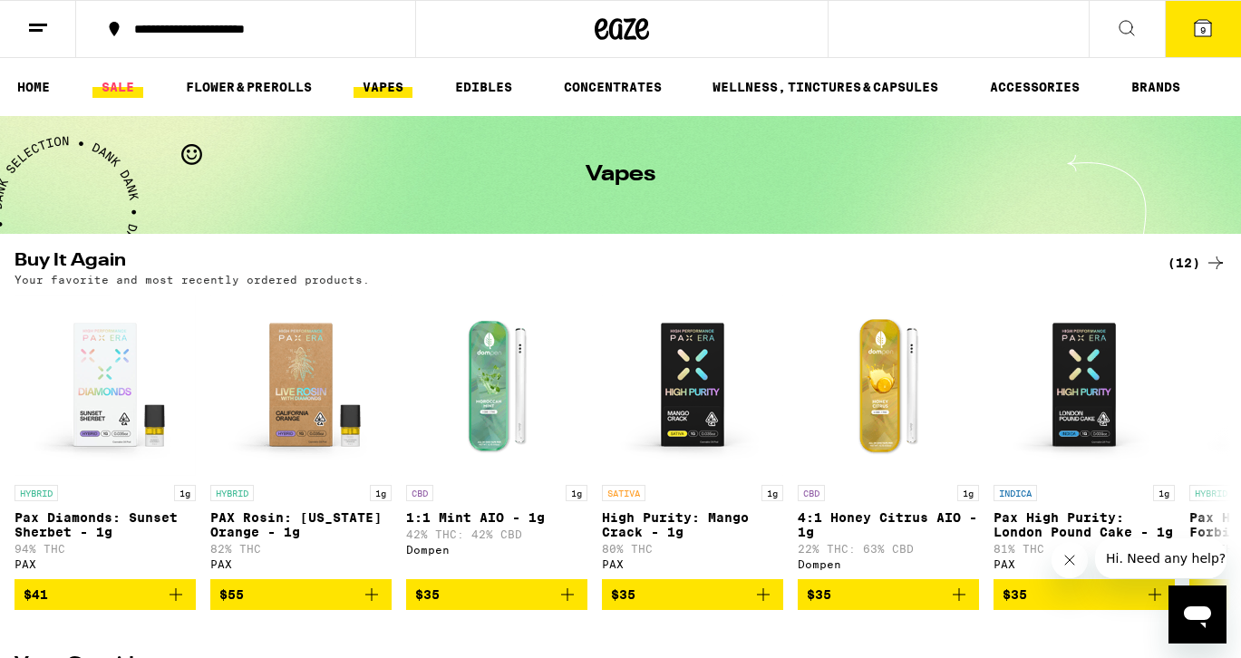
click at [122, 91] on link "SALE" at bounding box center [117, 87] width 51 height 22
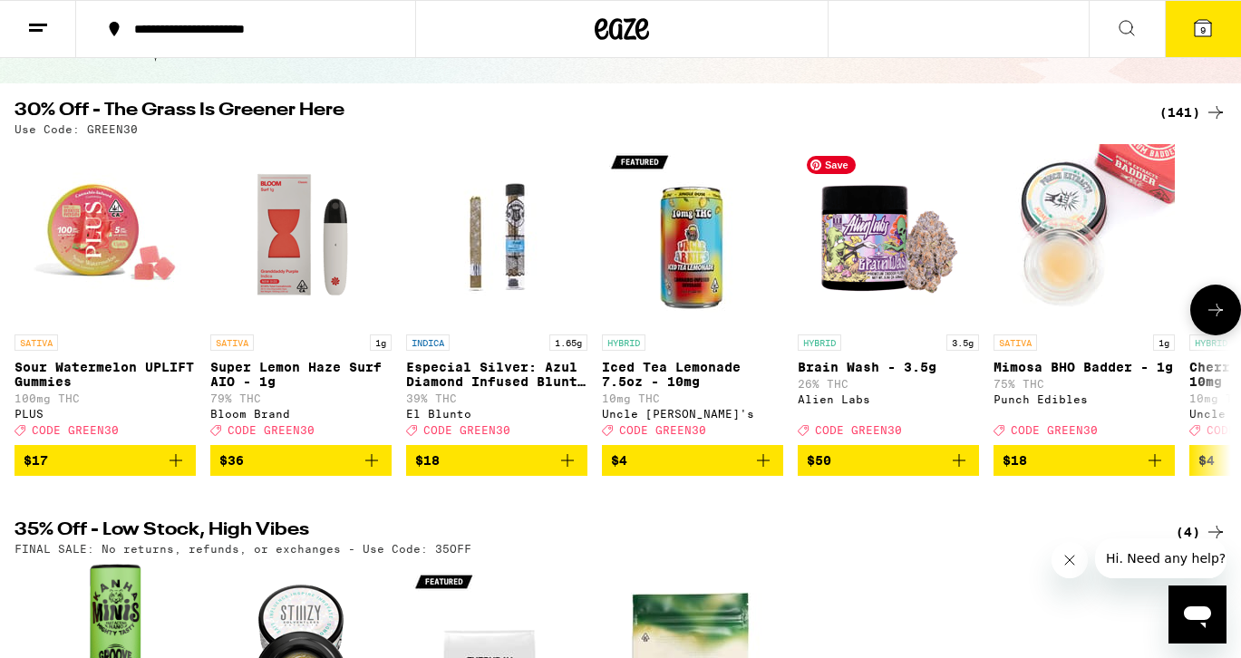
scroll to position [130, 0]
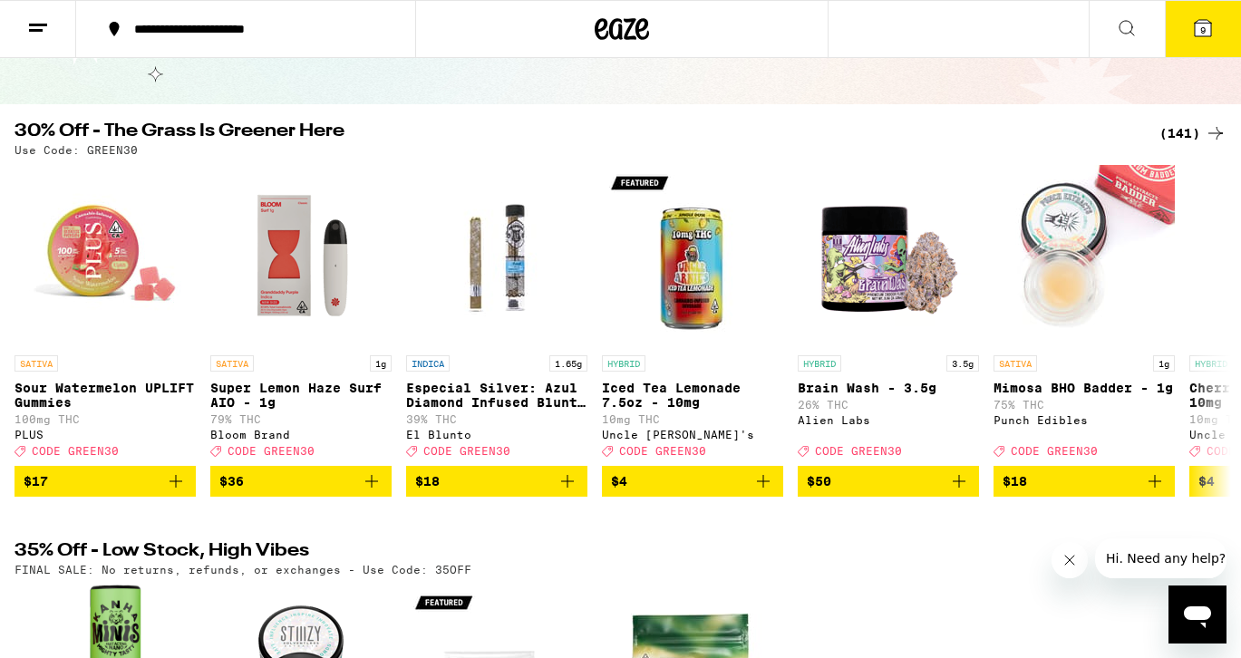
click at [1176, 125] on div "(141)" at bounding box center [1193, 133] width 67 height 22
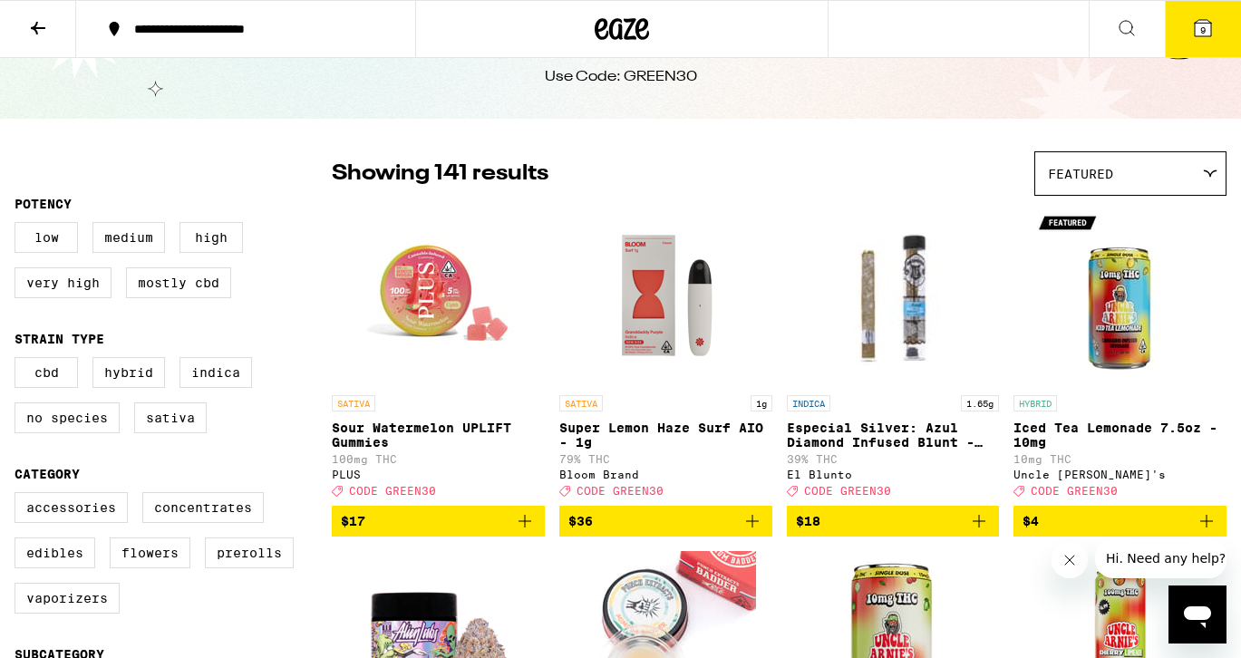
scroll to position [56, 0]
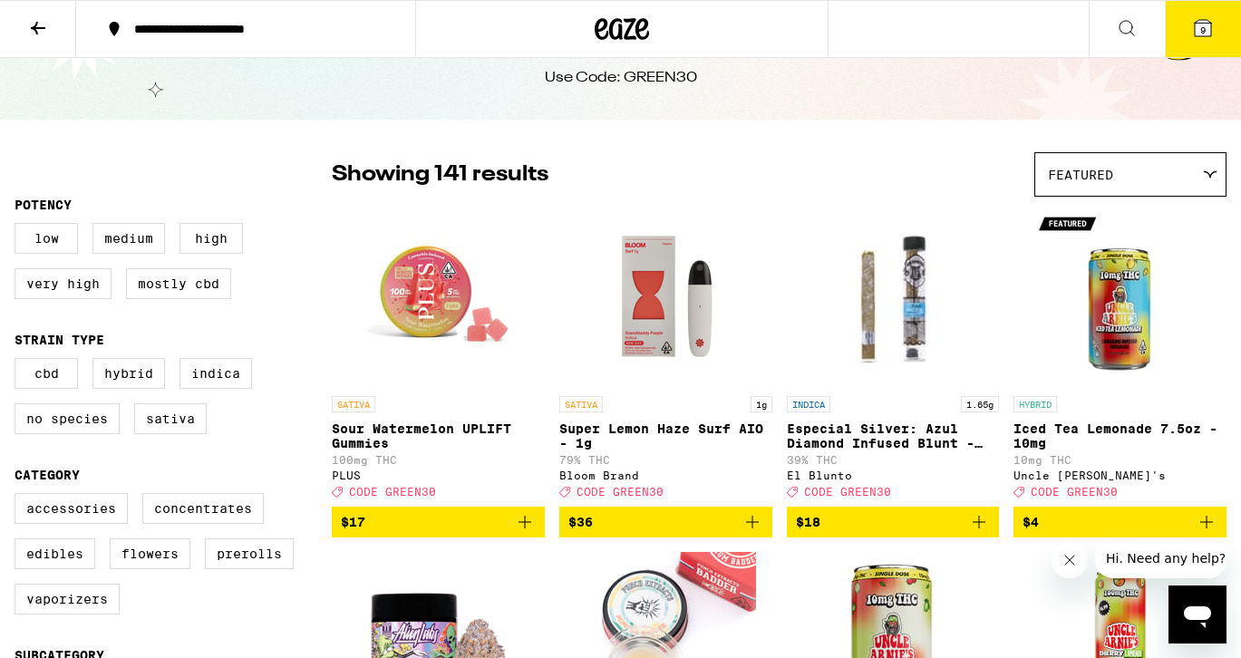
click at [522, 531] on icon "Add to bag" at bounding box center [525, 522] width 22 height 22
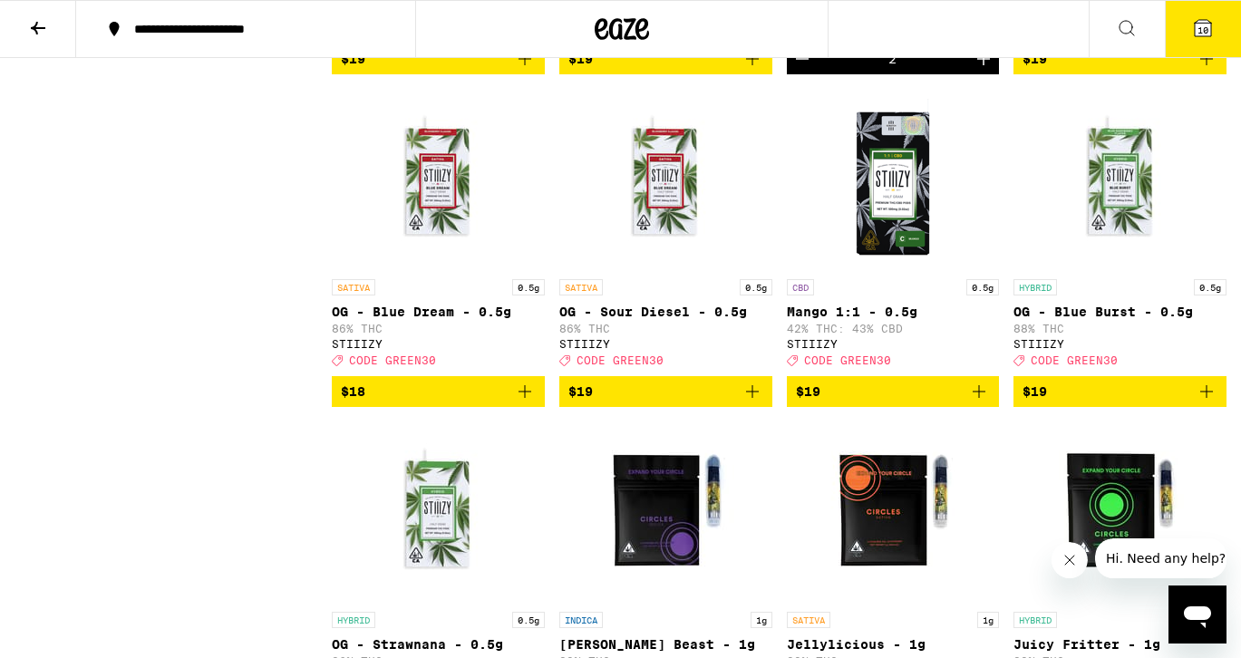
scroll to position [3288, 0]
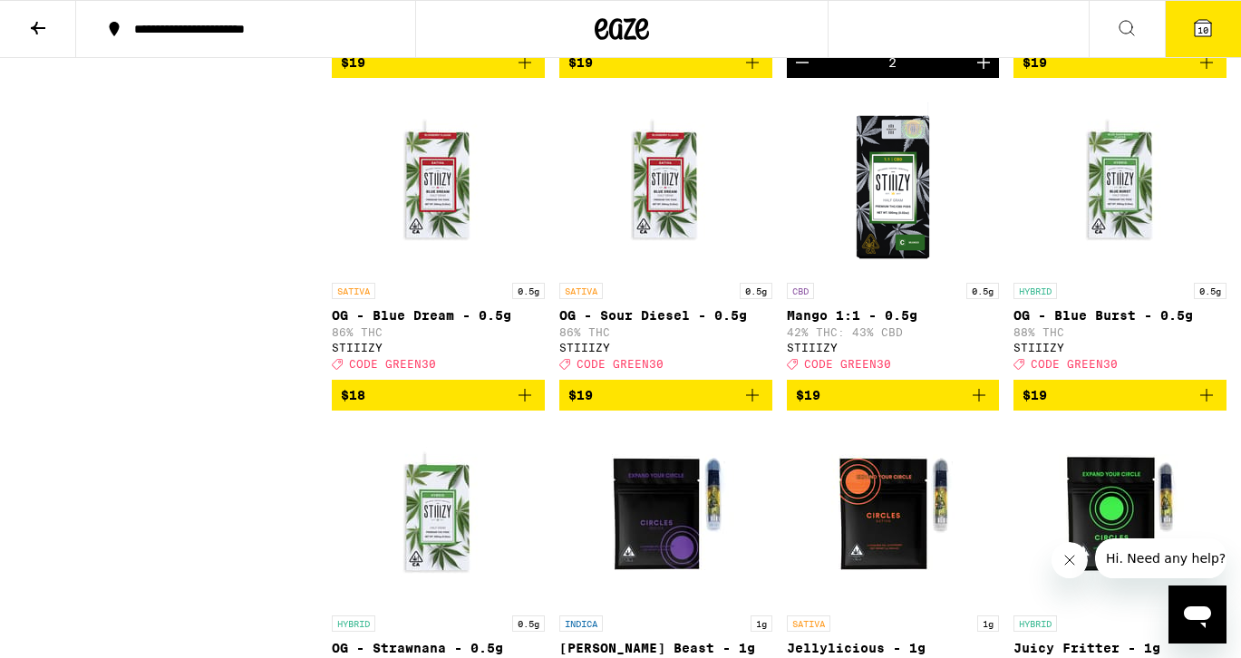
click at [1185, 29] on button "10" at bounding box center [1203, 29] width 76 height 56
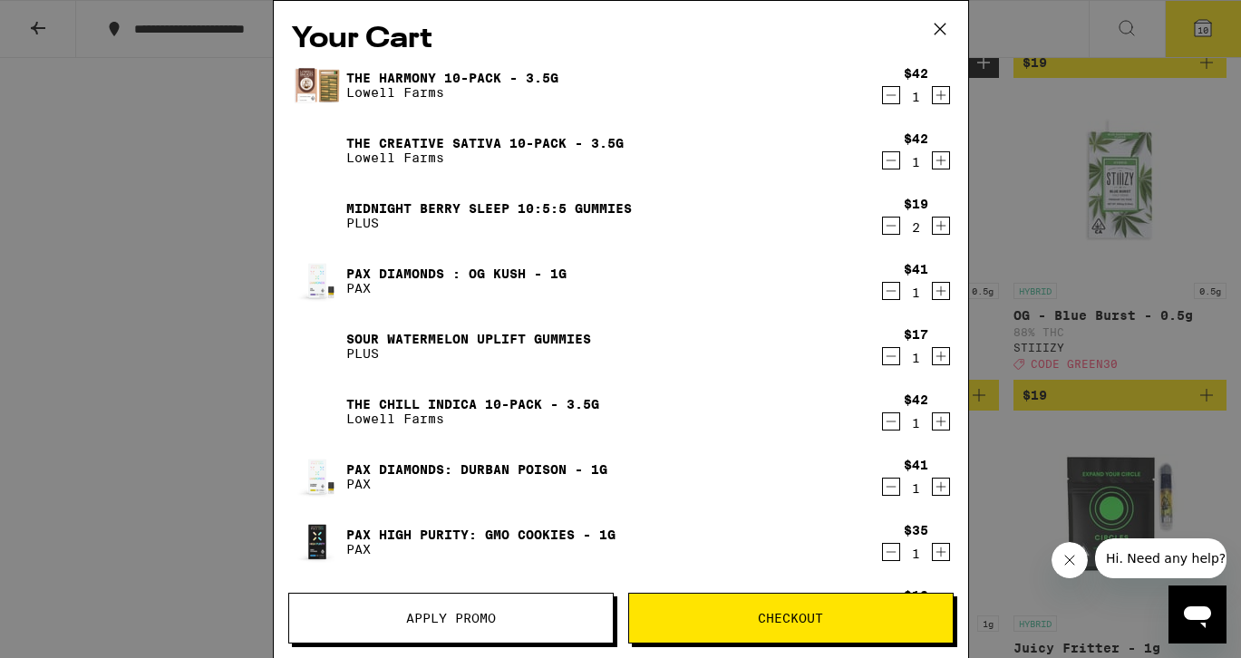
click at [477, 602] on button "Apply Promo" at bounding box center [450, 618] width 325 height 51
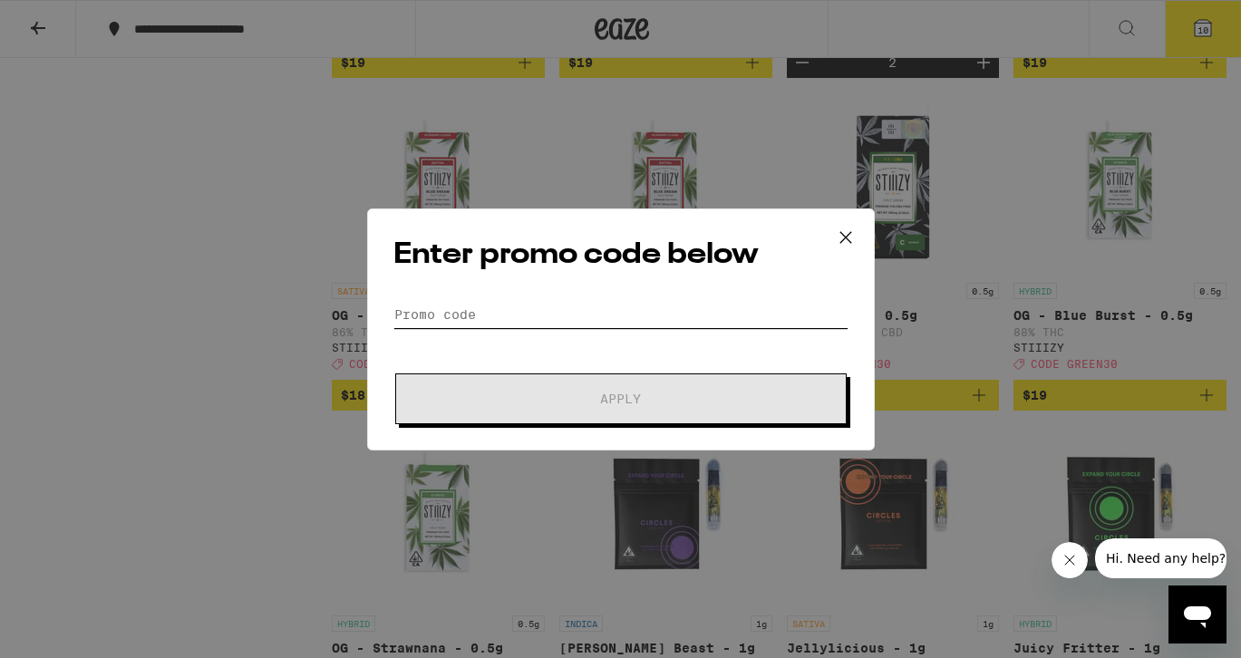
click at [487, 321] on input "Promo Code" at bounding box center [620, 314] width 455 height 27
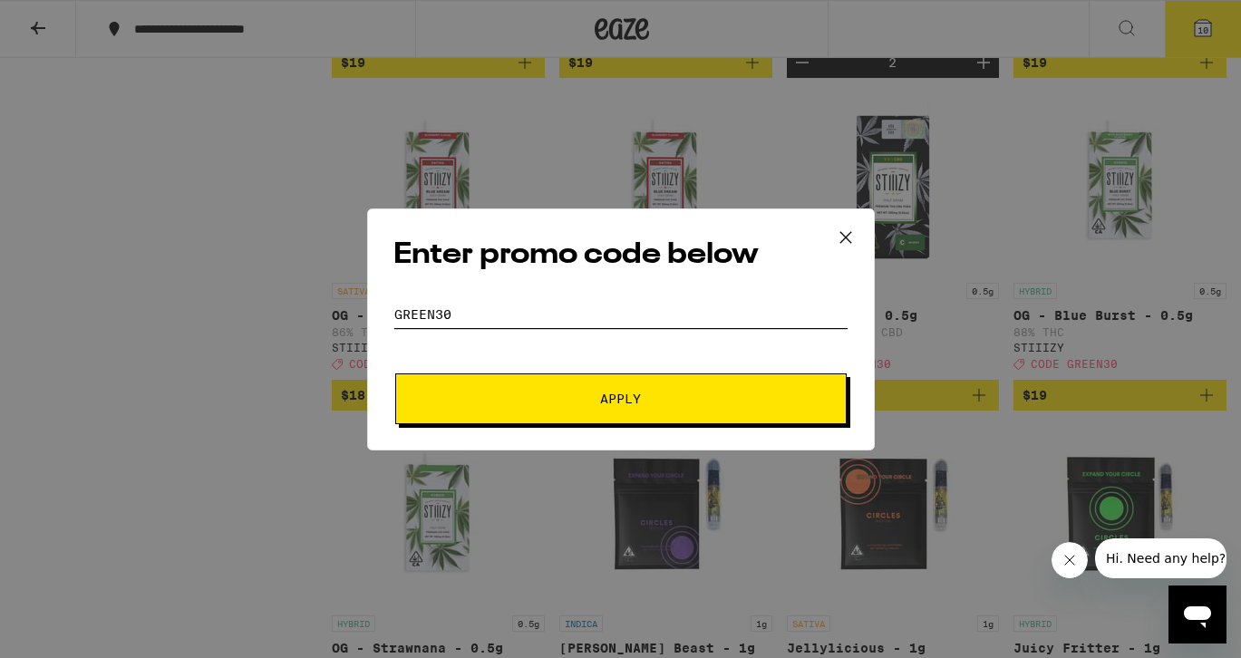
type input "GREEN30"
click at [547, 393] on span "Apply" at bounding box center [621, 399] width 326 height 13
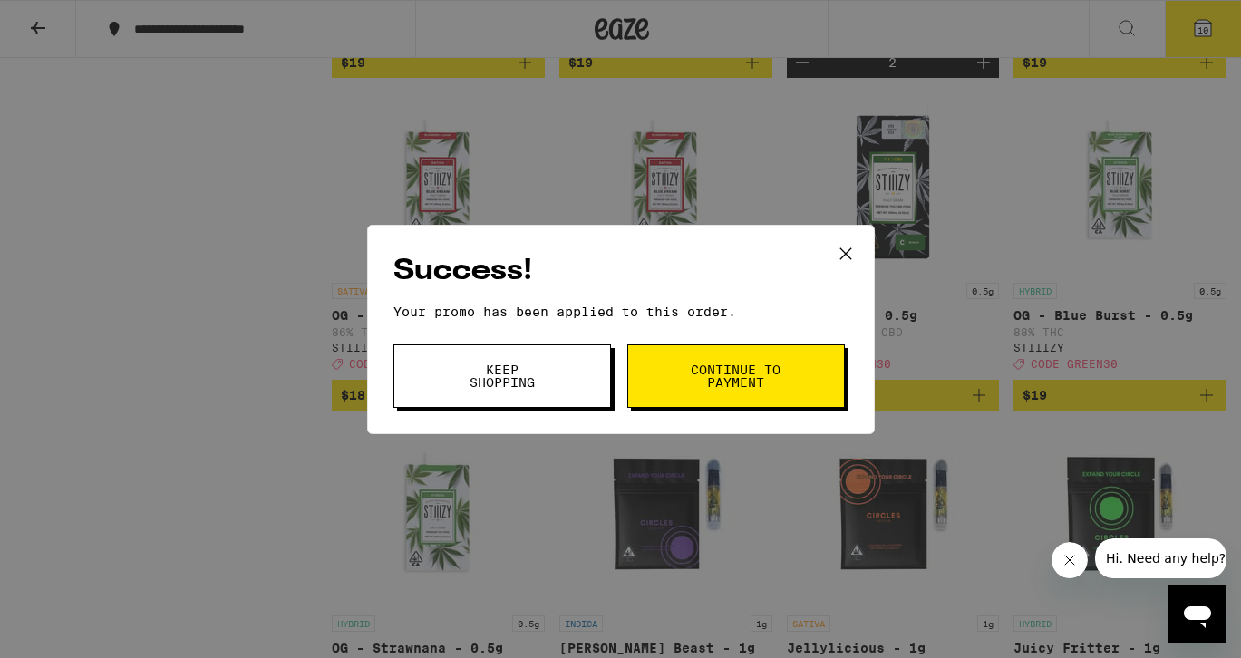
click at [568, 373] on button "Keep Shopping" at bounding box center [502, 376] width 218 height 63
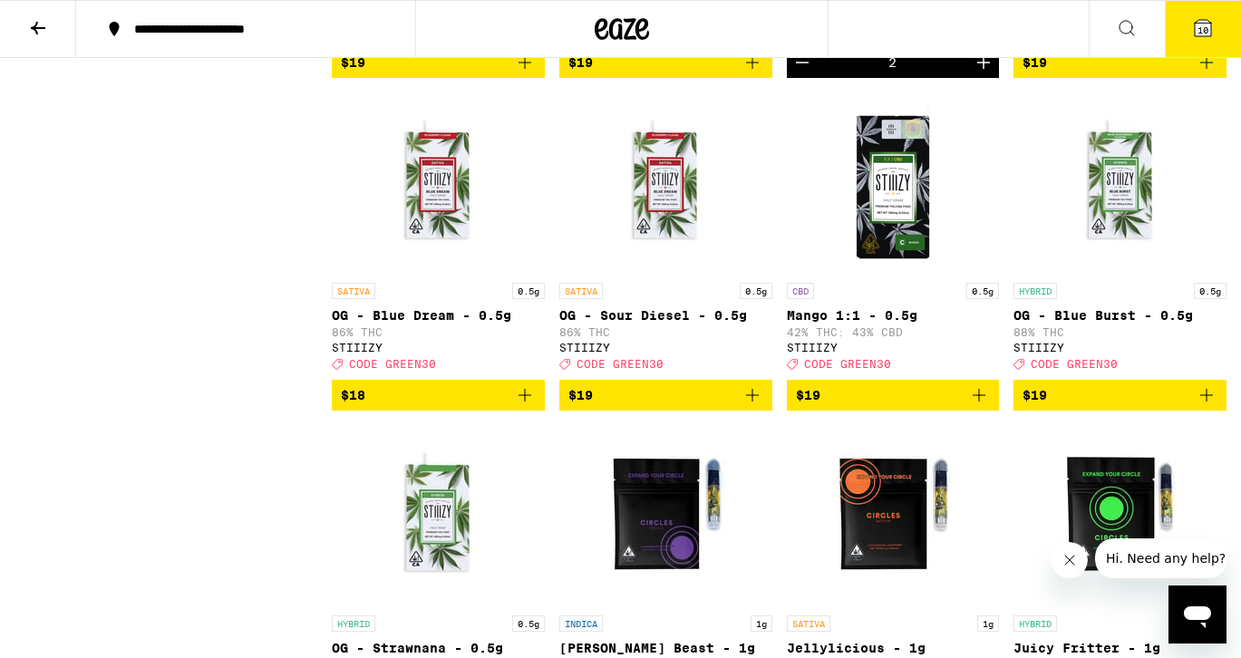
click at [1206, 27] on span "10" at bounding box center [1203, 29] width 11 height 11
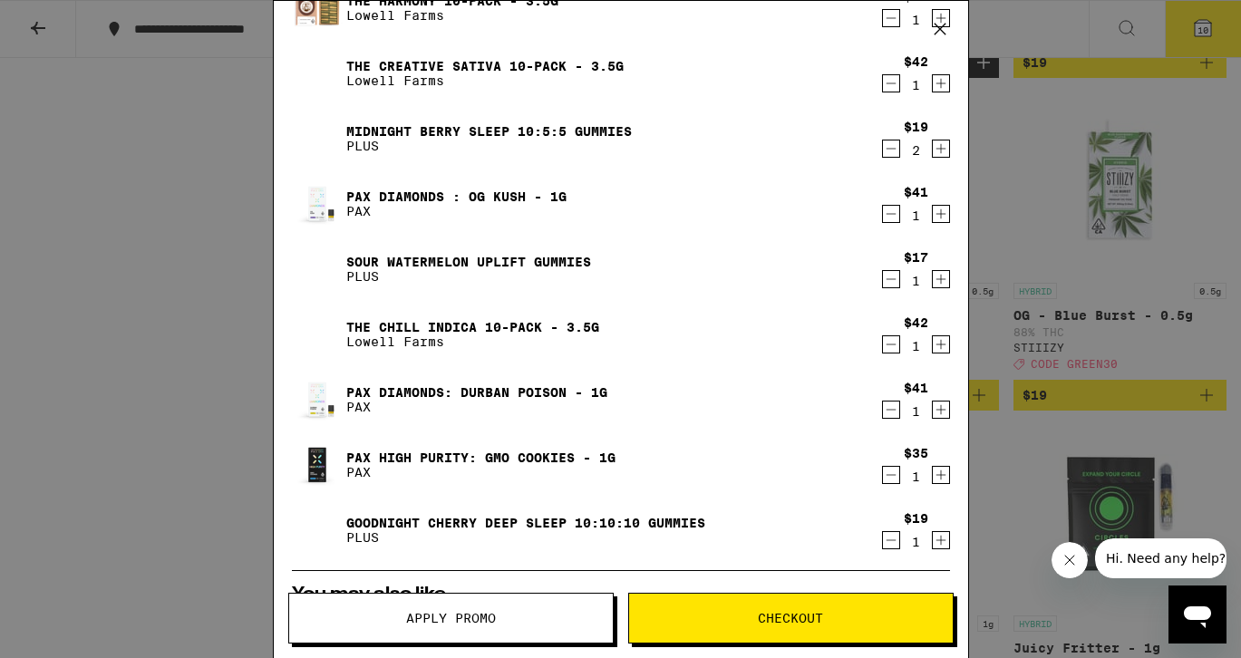
scroll to position [63, 0]
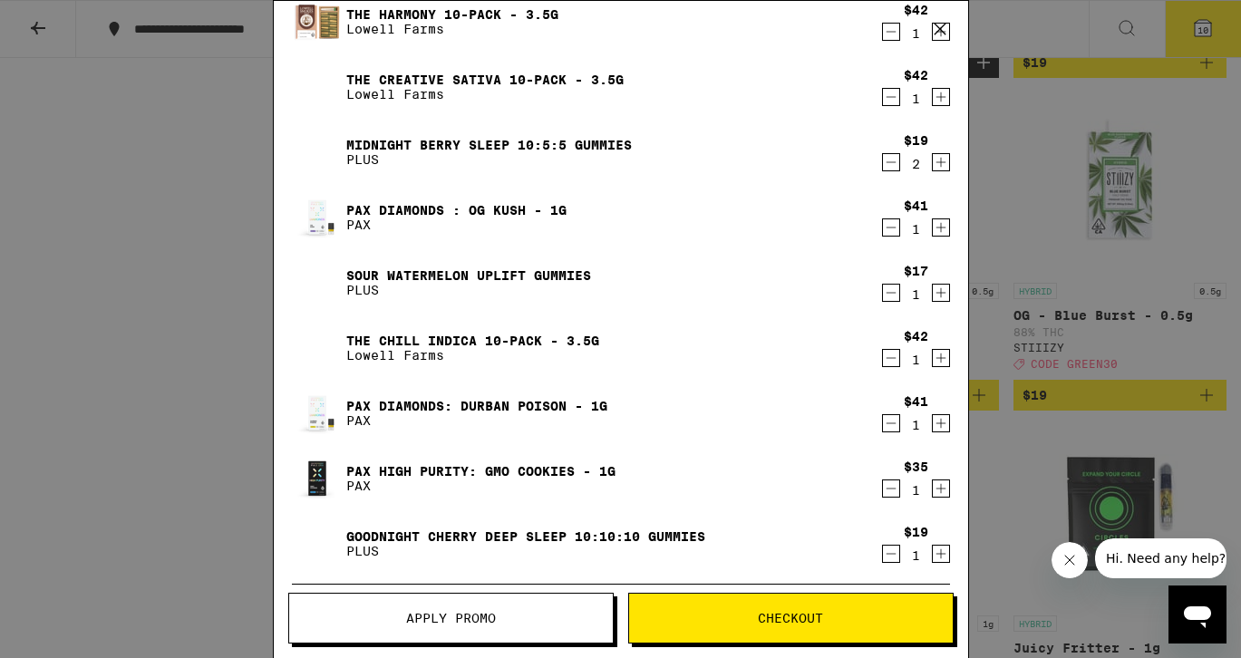
click at [888, 293] on icon "Decrement" at bounding box center [891, 293] width 16 height 22
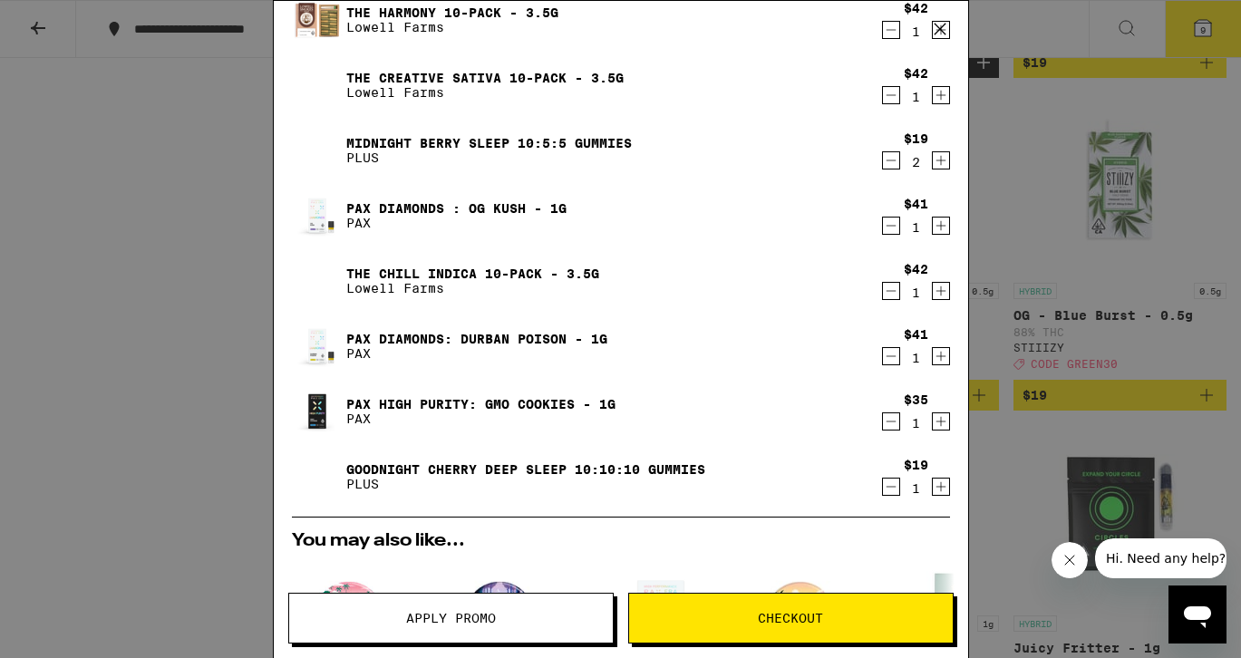
scroll to position [71, 0]
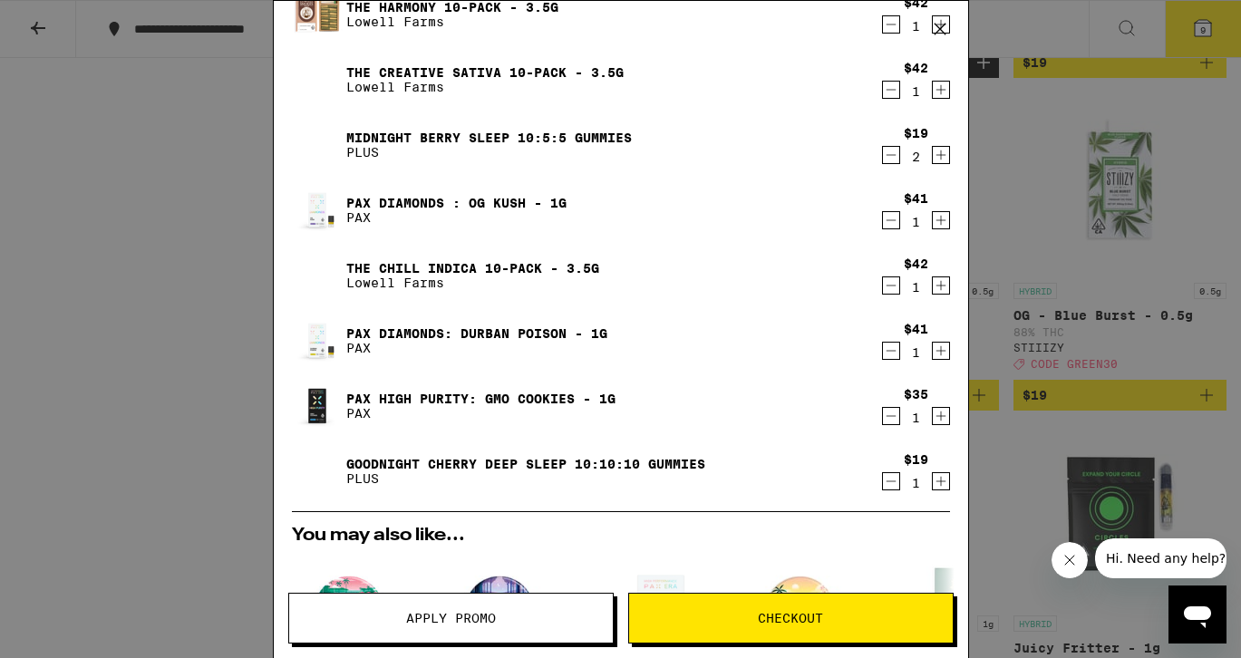
click at [547, 330] on link "Pax Diamonds: Durban Poison - 1g" at bounding box center [476, 333] width 261 height 15
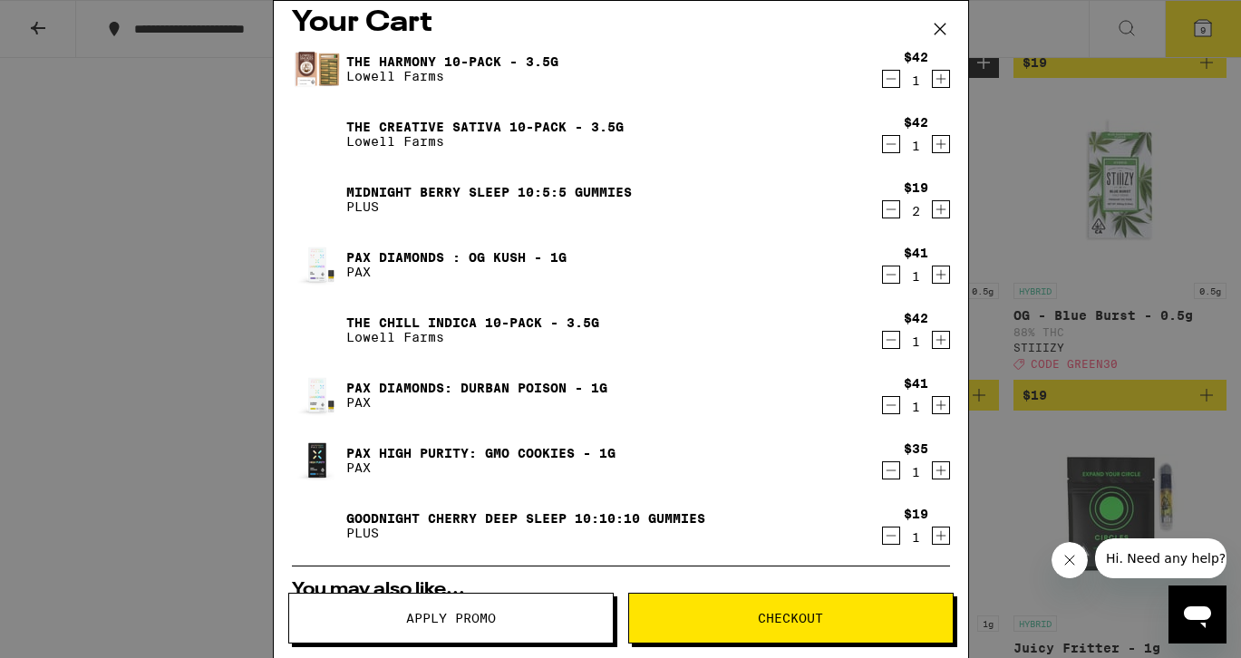
scroll to position [0, 0]
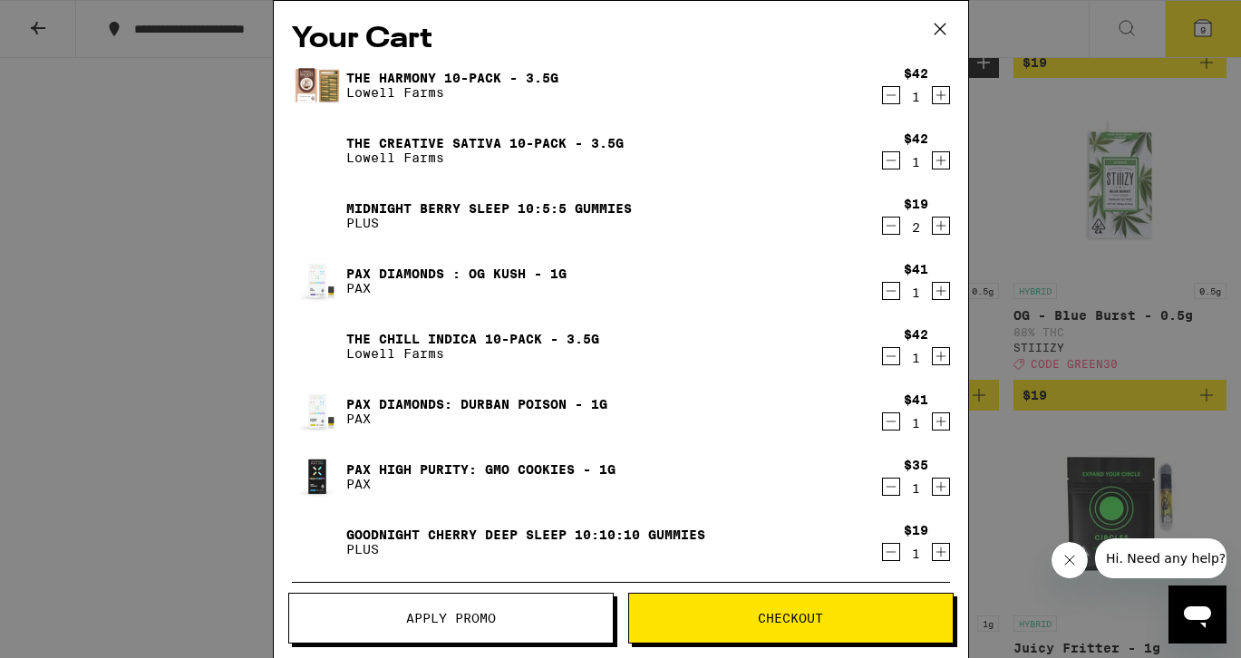
click at [894, 361] on icon "Decrement" at bounding box center [891, 356] width 16 height 22
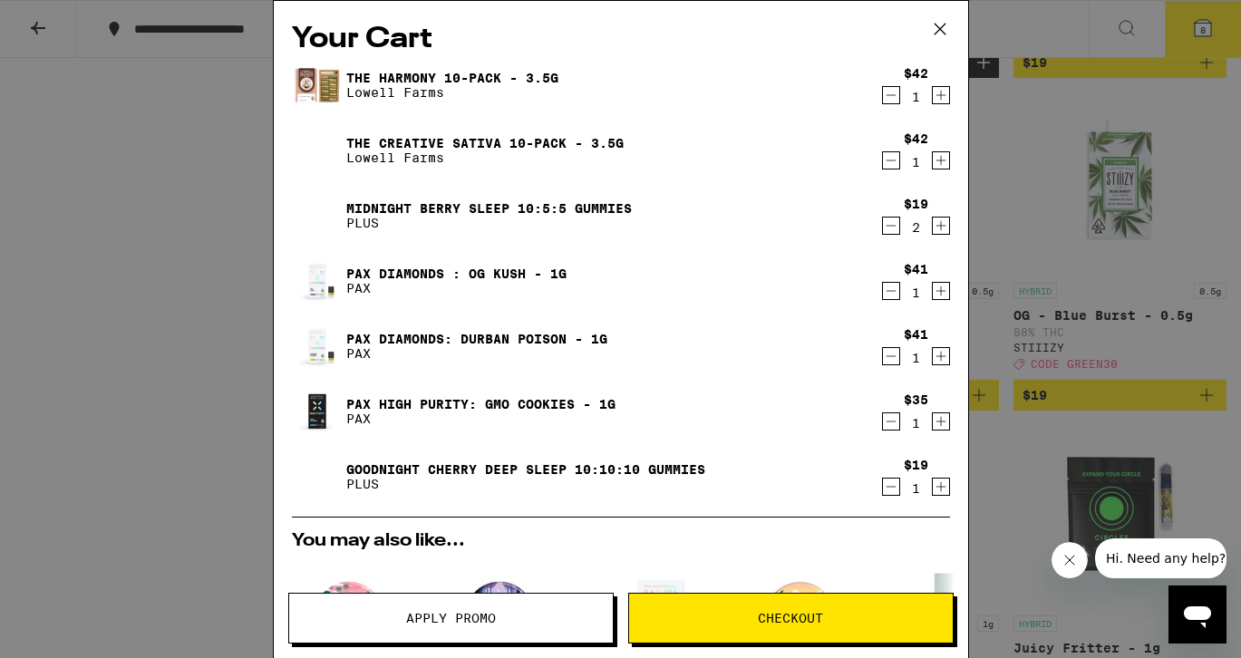
click at [444, 267] on link "Pax Diamonds : OG Kush - 1g" at bounding box center [456, 274] width 220 height 15
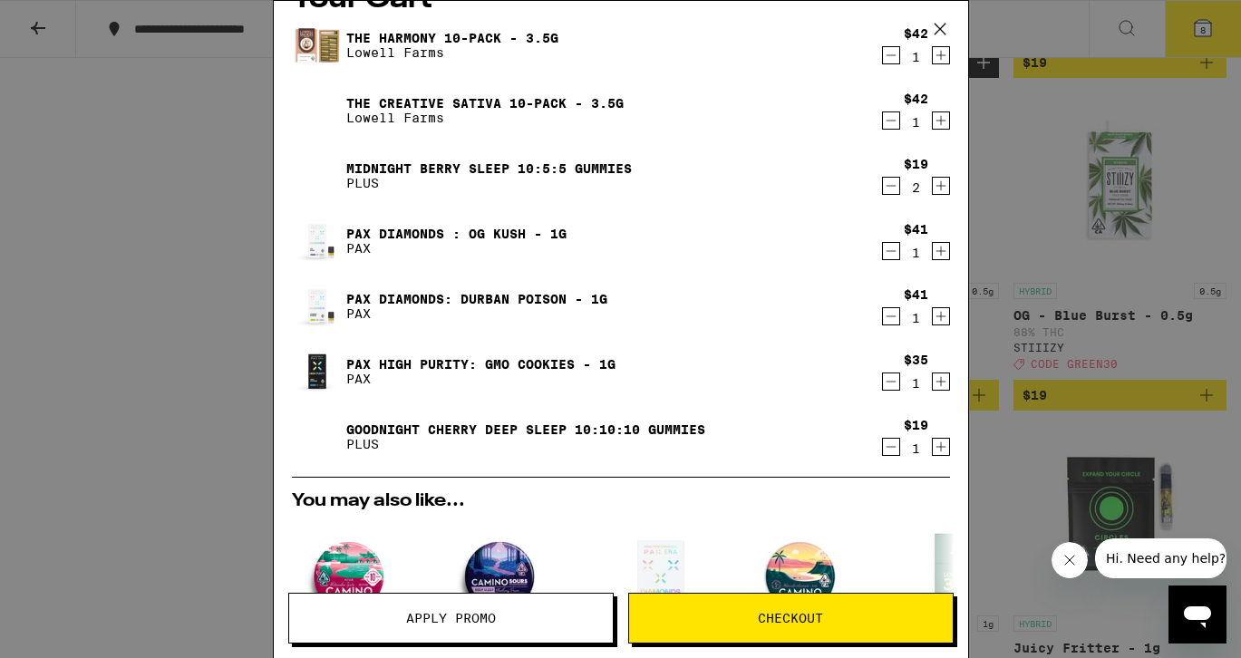
scroll to position [32, 0]
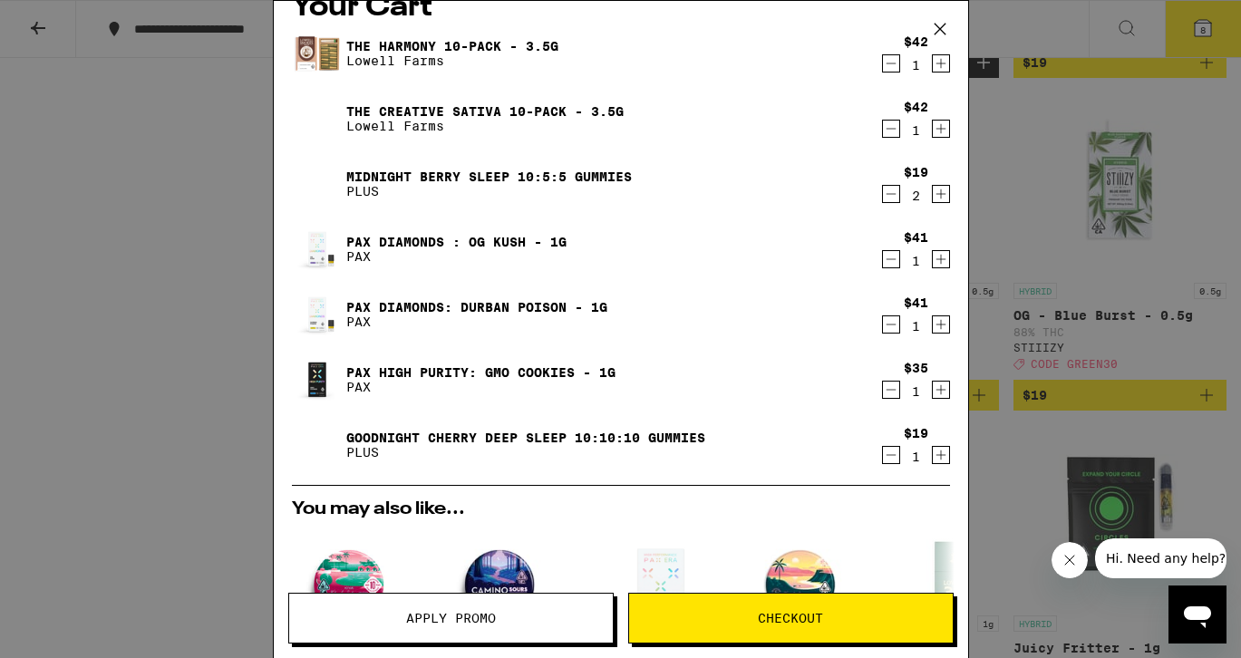
click at [551, 366] on link "Pax High Purity: GMO Cookies - 1g" at bounding box center [480, 372] width 269 height 15
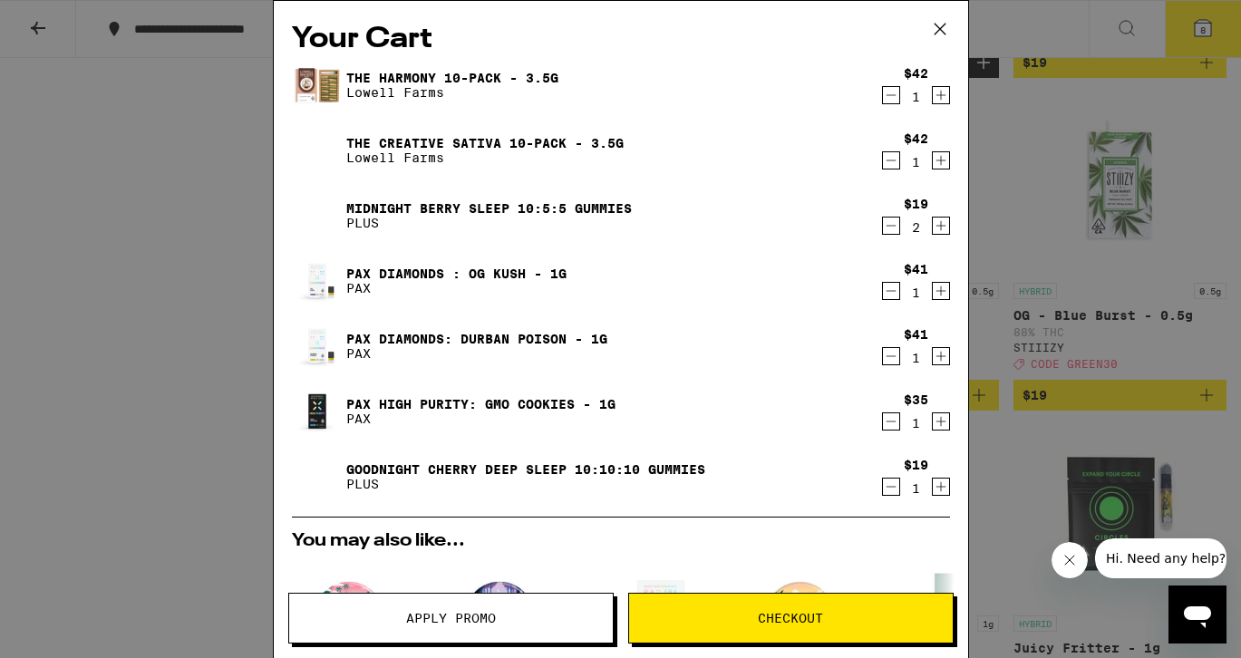
scroll to position [540, 0]
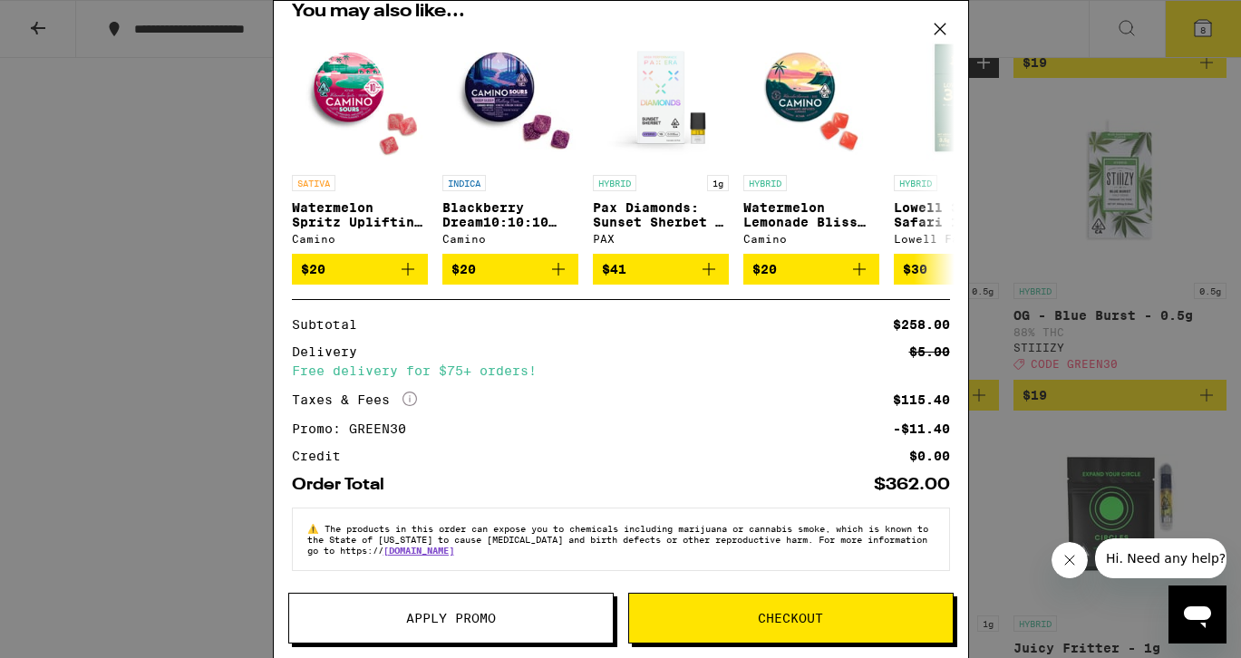
click at [733, 615] on span "Checkout" at bounding box center [791, 618] width 324 height 13
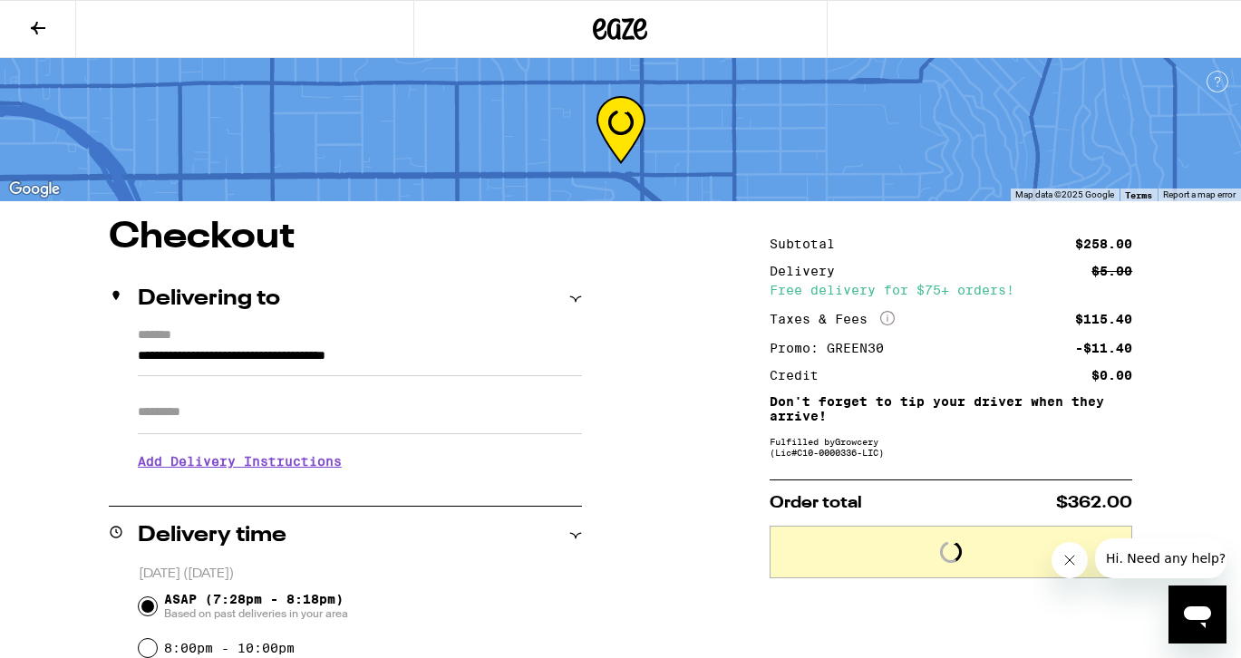
click at [351, 433] on input "Apt/Suite" at bounding box center [360, 413] width 444 height 44
type input "***"
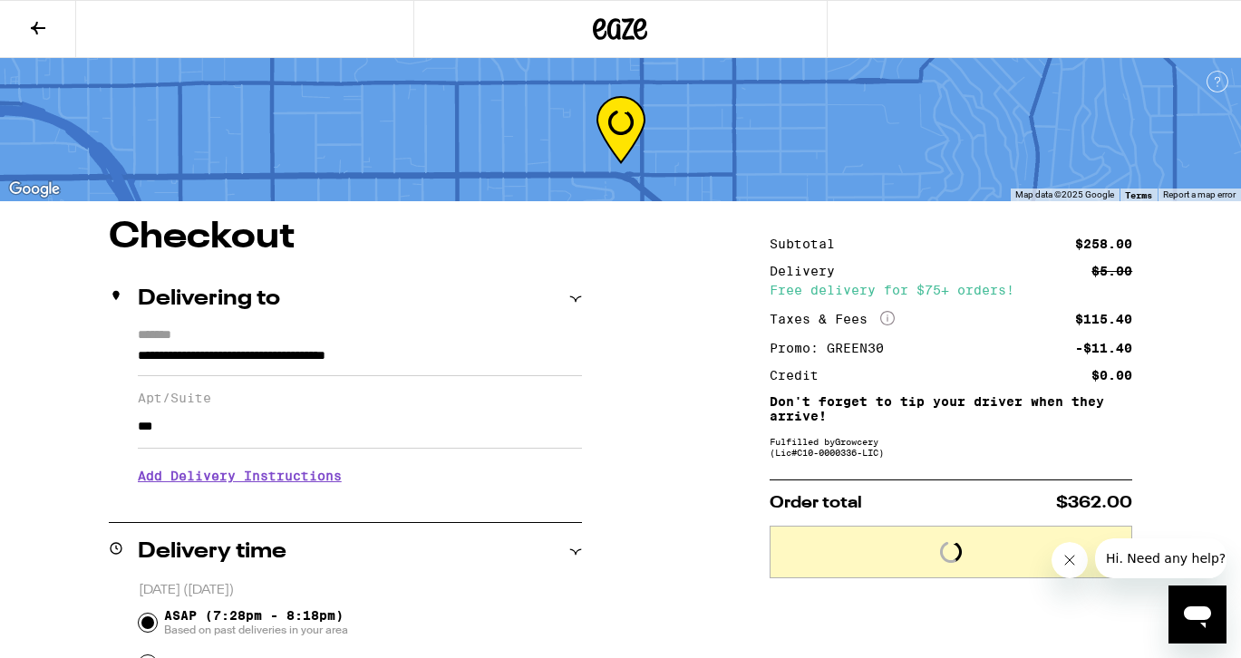
click at [213, 479] on h3 "Add Delivery Instructions" at bounding box center [360, 476] width 444 height 42
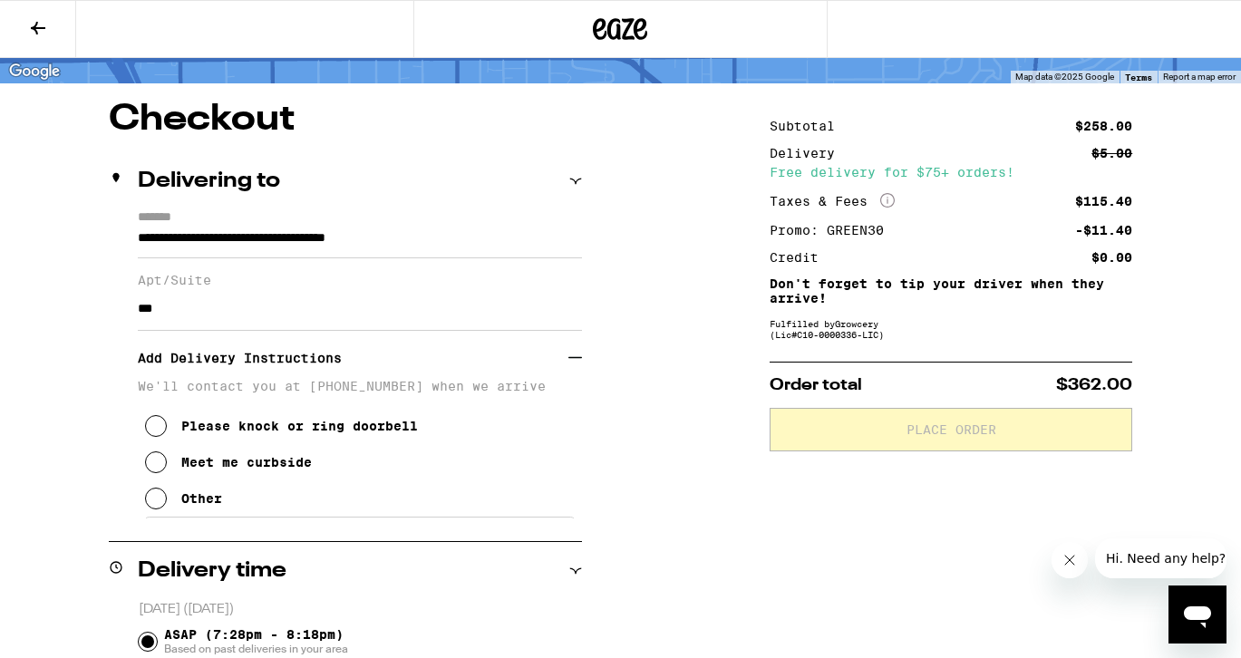
scroll to position [61, 0]
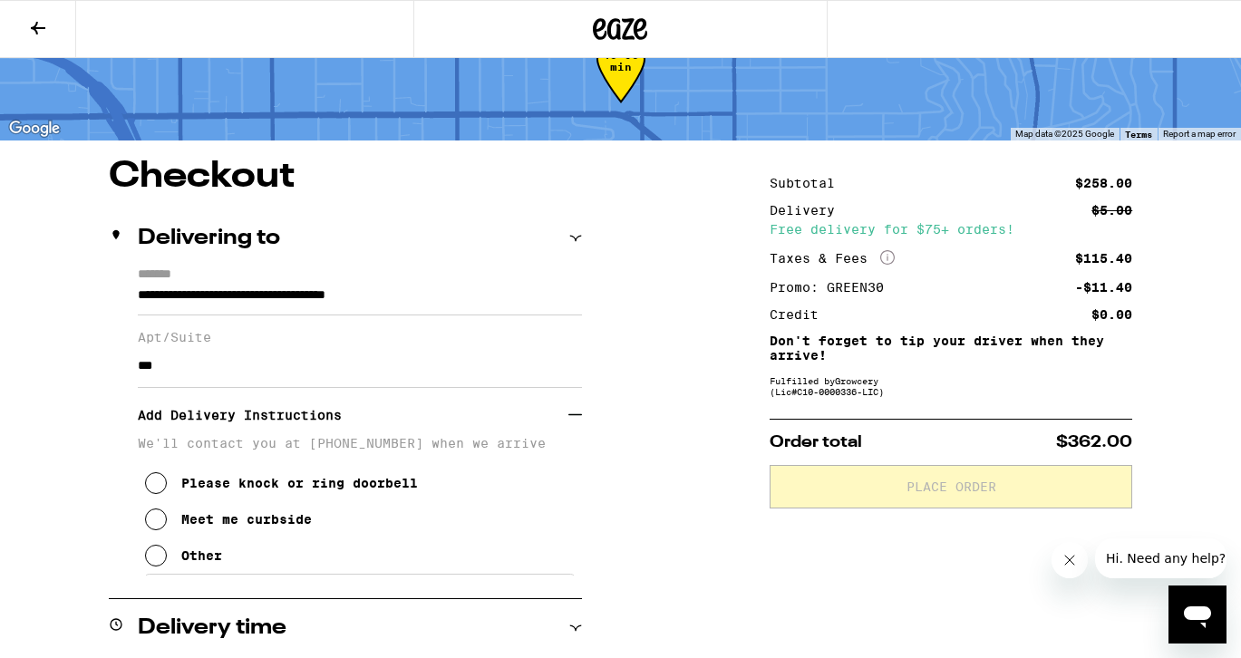
click at [209, 563] on div "Other" at bounding box center [201, 556] width 41 height 15
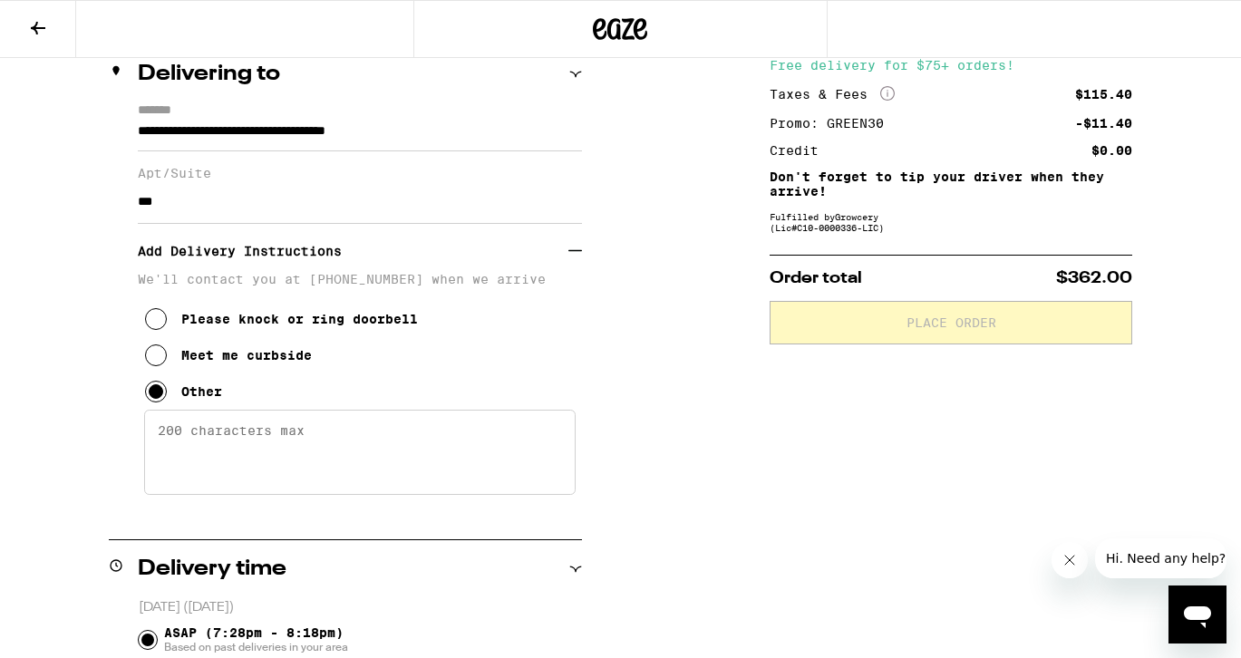
scroll to position [268, 0]
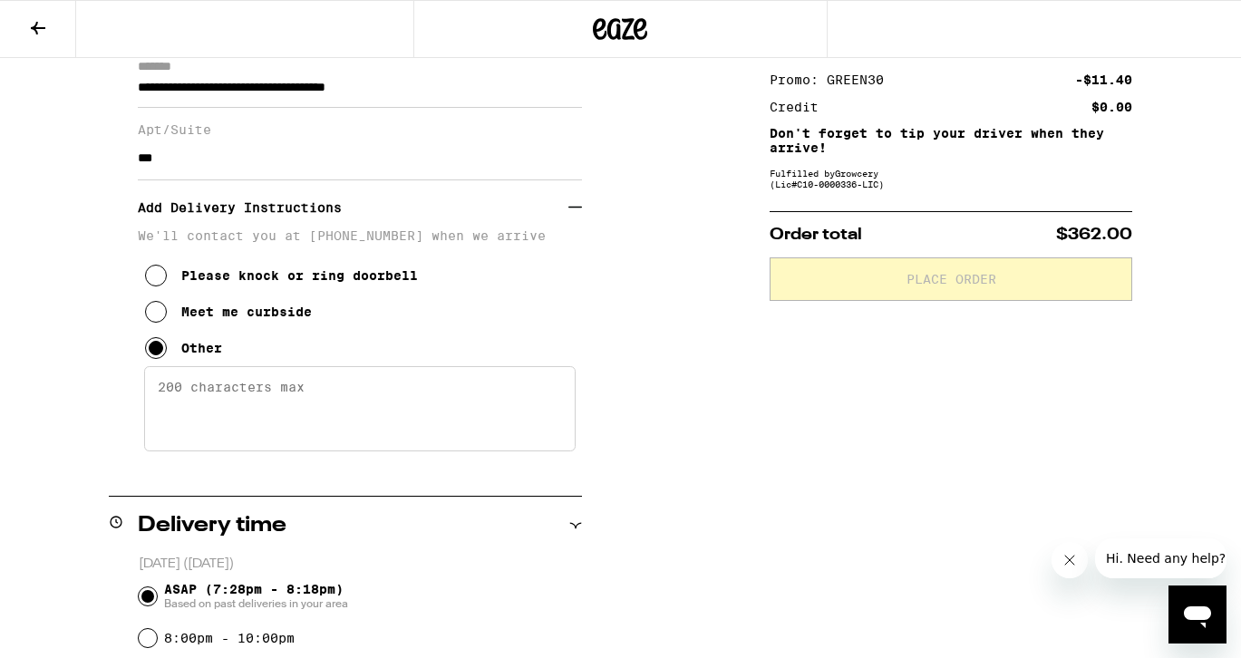
click at [238, 429] on textarea "Enter any other delivery instructions you want driver to know" at bounding box center [360, 408] width 432 height 85
click at [296, 395] on textarea "search Dawn Glaves and enter guest code 3755" at bounding box center [360, 408] width 432 height 85
click at [484, 366] on div "Please knock or ring doorbell Meet me curbside Other" at bounding box center [360, 304] width 444 height 123
click at [462, 402] on textarea "search Dawn Glaves and enter guest code 3755" at bounding box center [360, 408] width 432 height 85
click at [548, 415] on textarea "search Dawn Glaves and enter guest code 3755" at bounding box center [360, 408] width 432 height 85
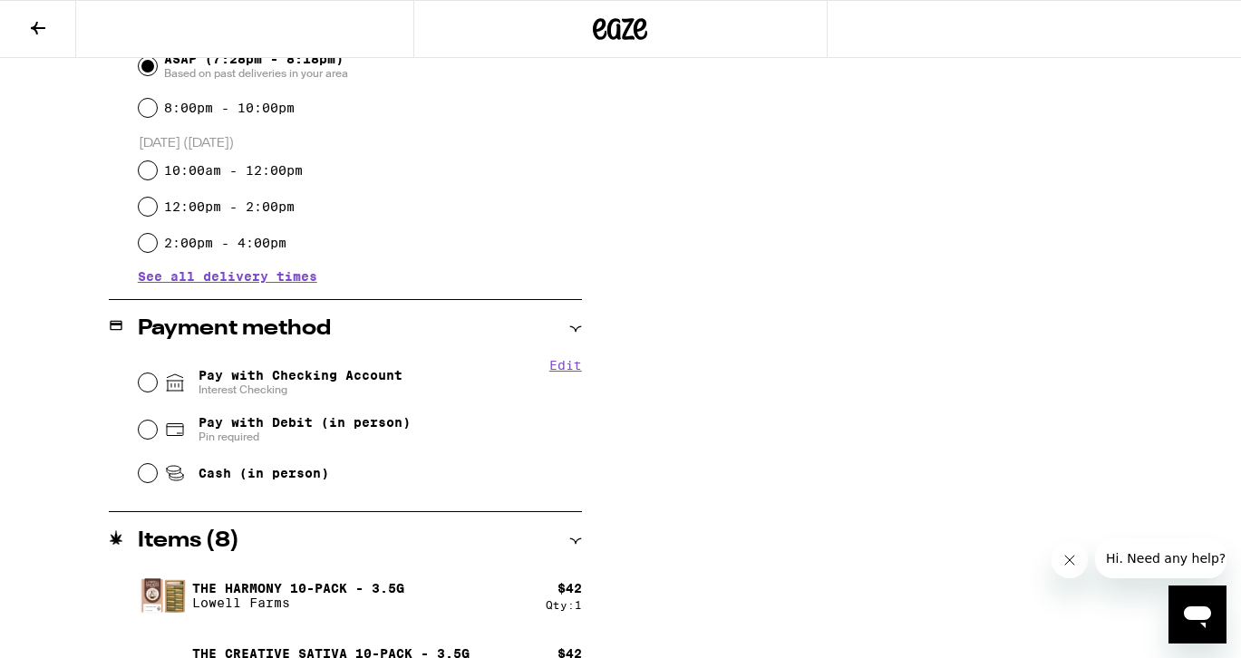
scroll to position [814, 0]
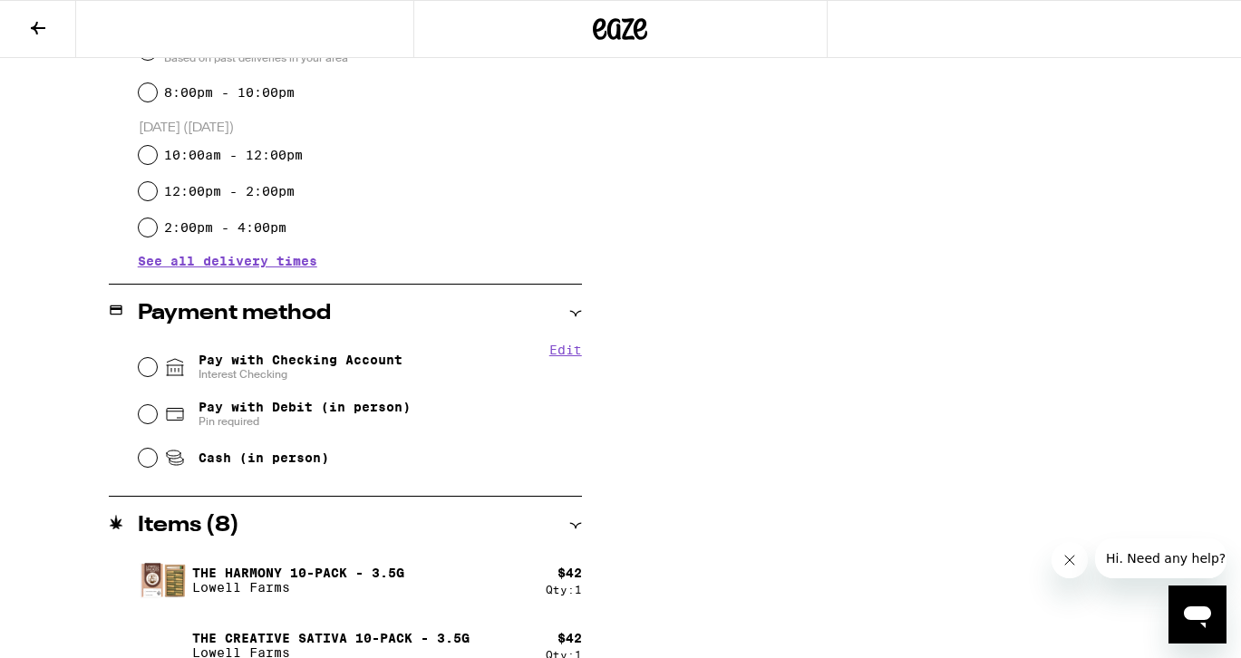
type textarea "search Dawn Glaves and enter guest code 3755 to access building. Come to unit 3…"
click at [143, 365] on input "Pay with Checking Account Interest Checking" at bounding box center [148, 367] width 18 height 18
radio input "true"
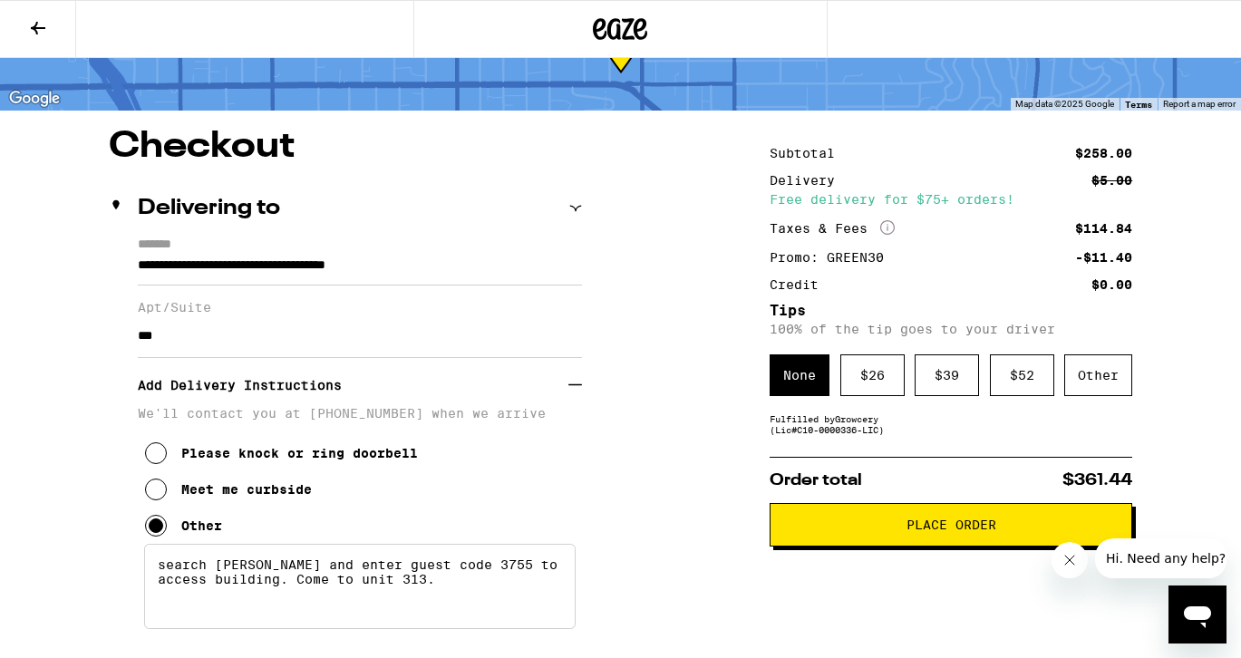
scroll to position [70, 0]
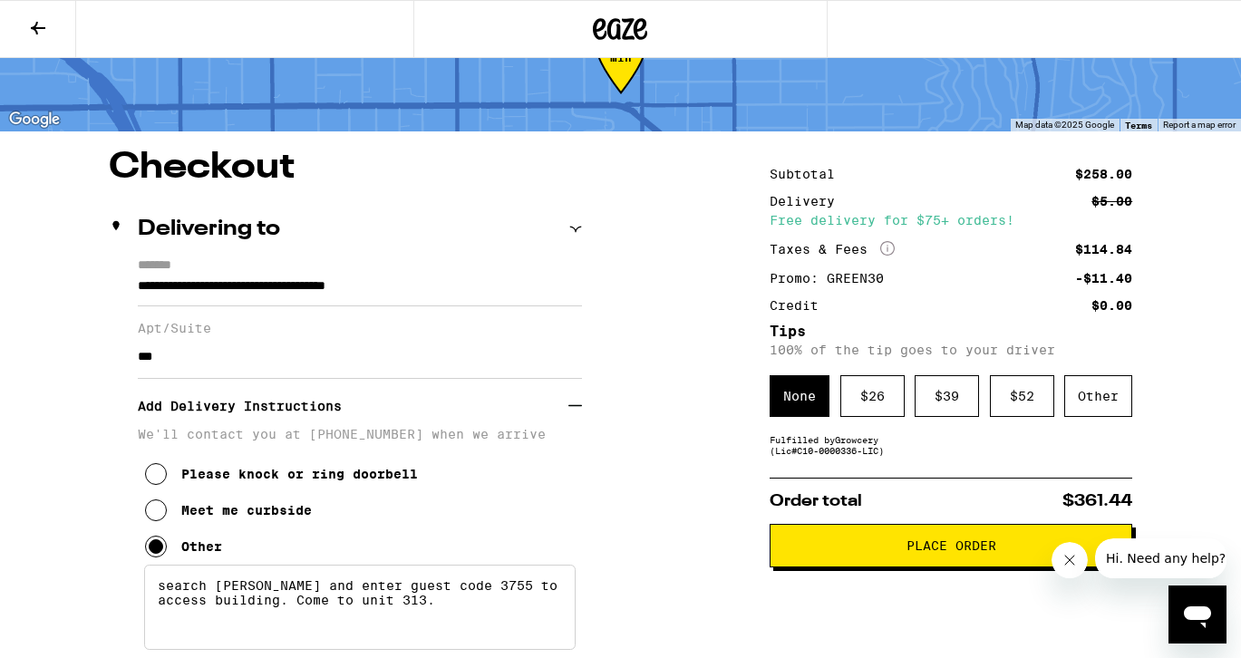
click at [1092, 406] on div "Other" at bounding box center [1098, 396] width 68 height 42
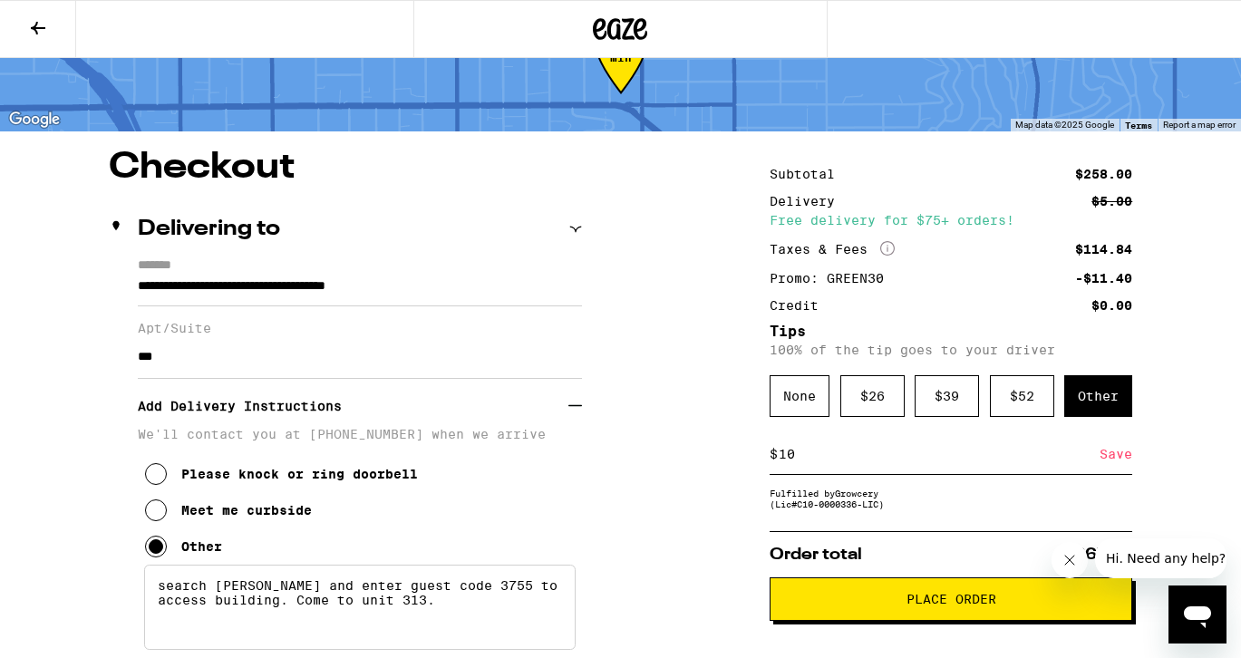
type input "10"
click at [1125, 455] on div "Save" at bounding box center [1116, 454] width 33 height 40
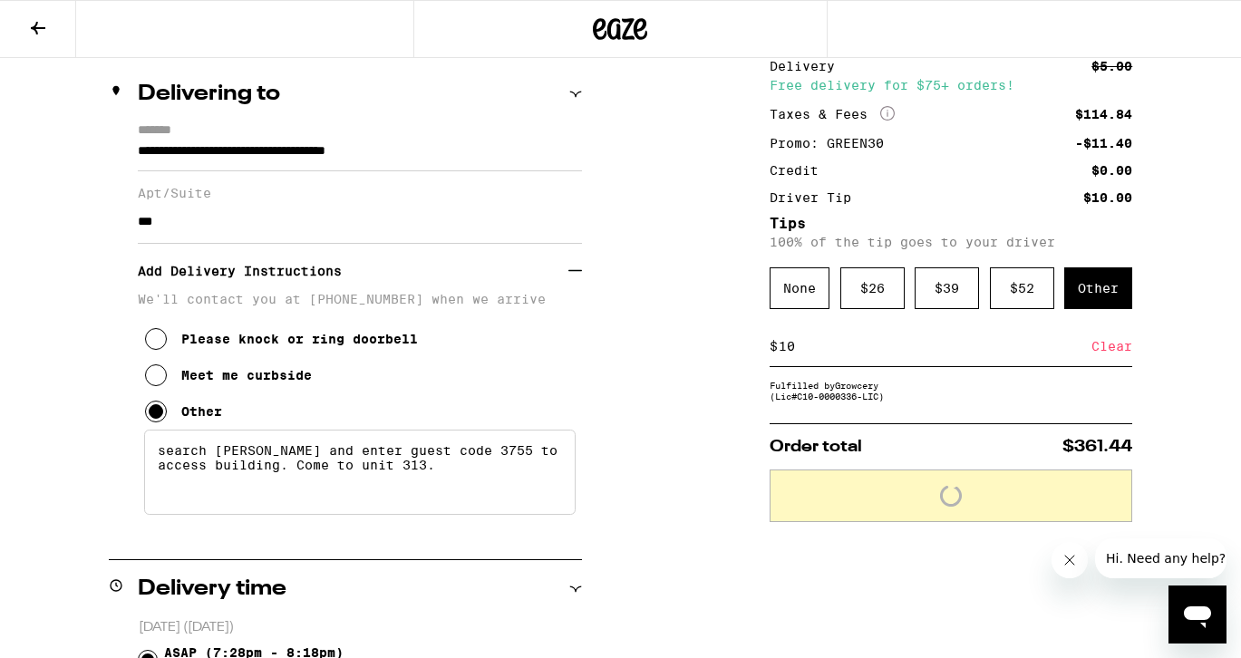
scroll to position [218, 0]
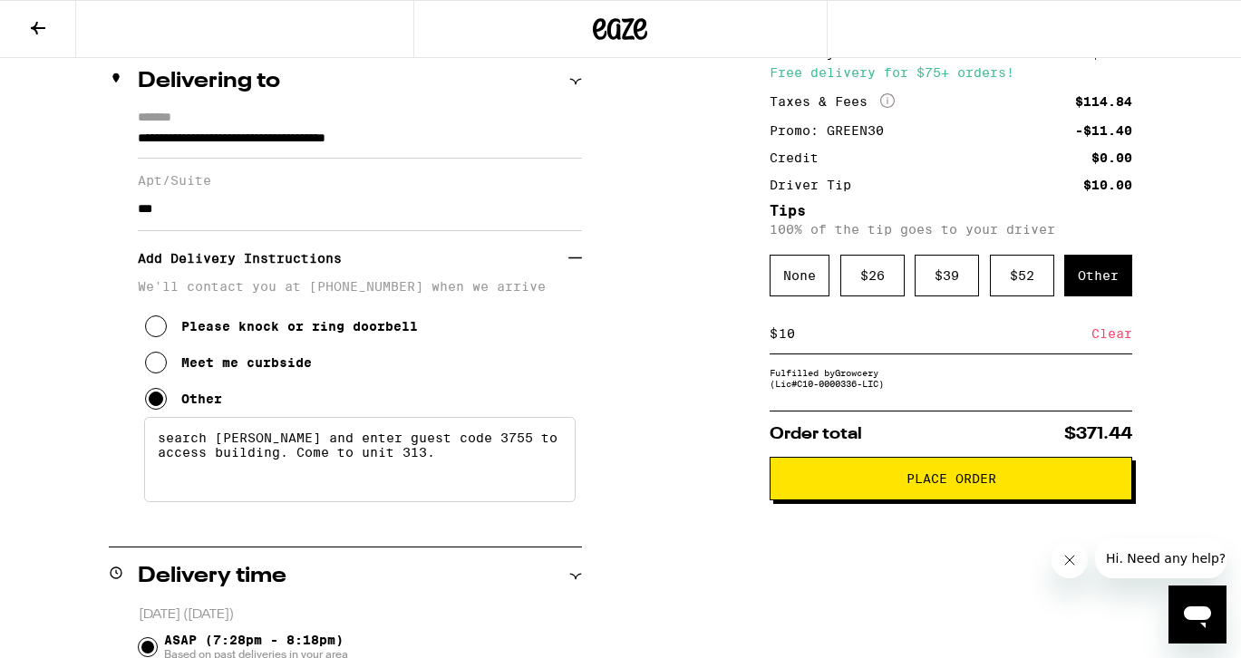
click at [895, 499] on button "Place Order" at bounding box center [951, 479] width 363 height 44
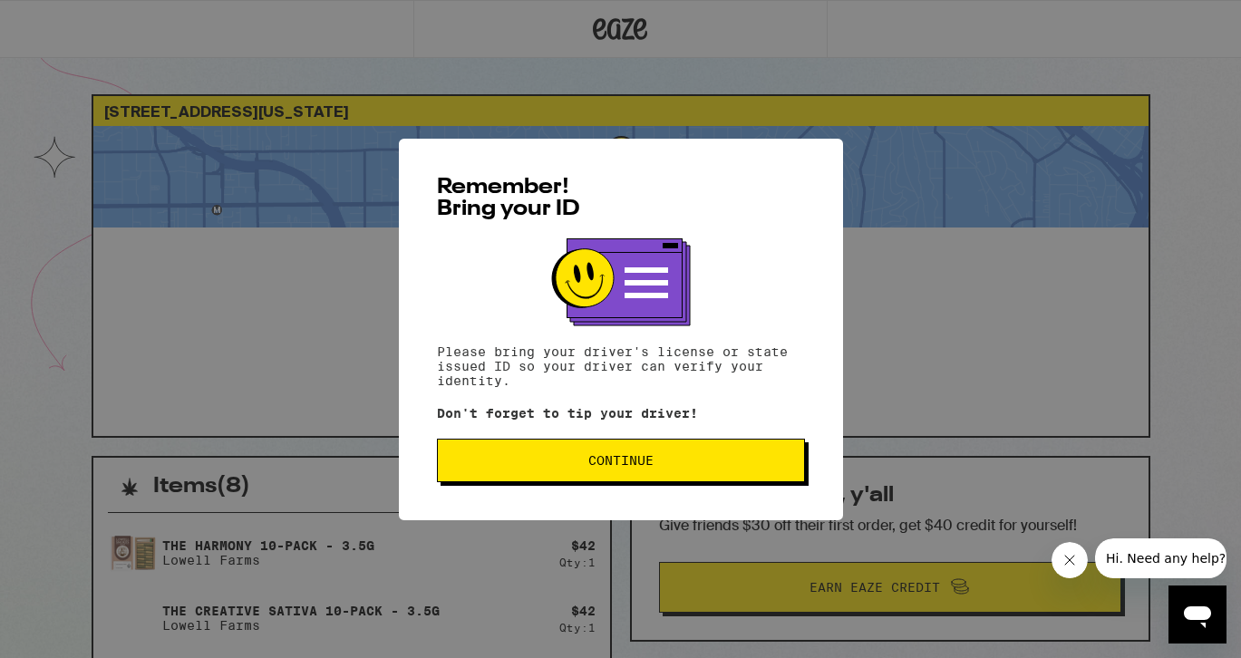
click at [602, 456] on span "Continue" at bounding box center [620, 460] width 65 height 13
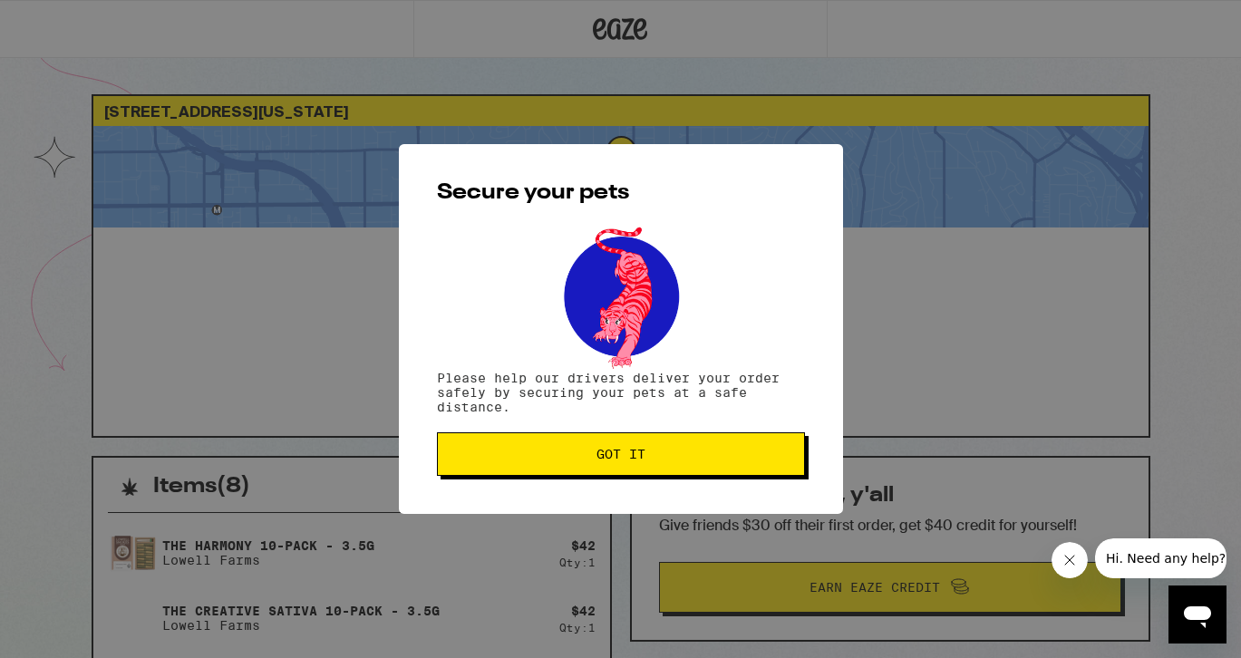
click at [575, 464] on button "Got it" at bounding box center [621, 454] width 368 height 44
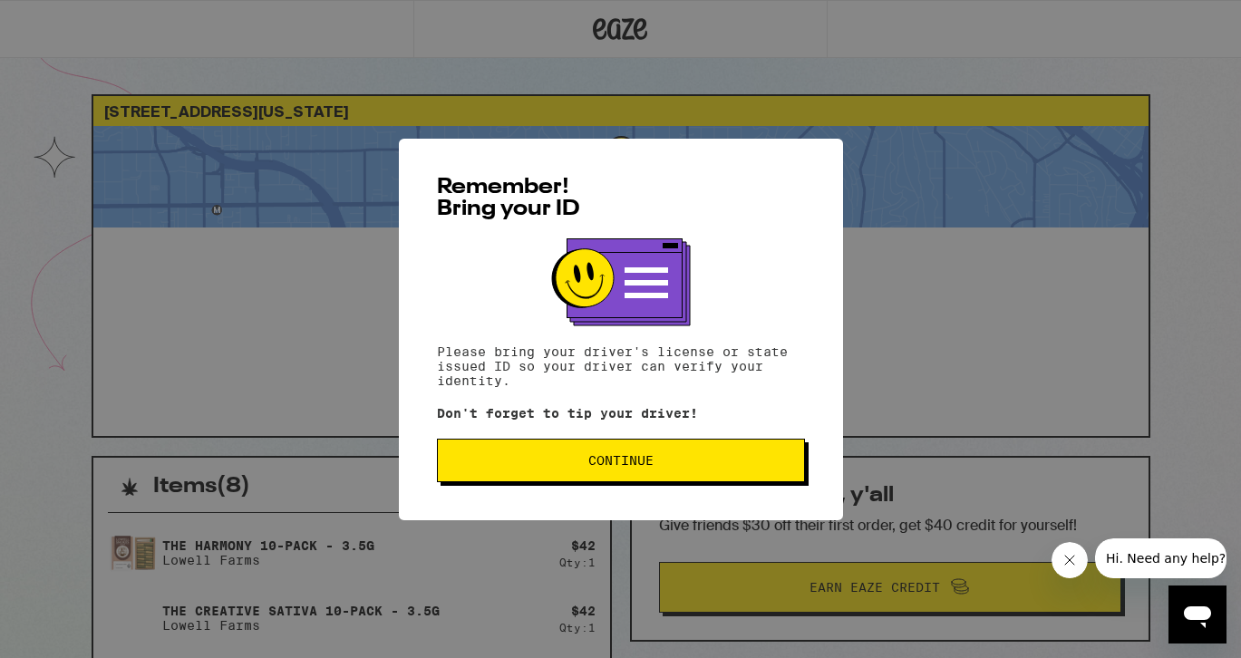
click at [624, 461] on span "Continue" at bounding box center [620, 460] width 65 height 13
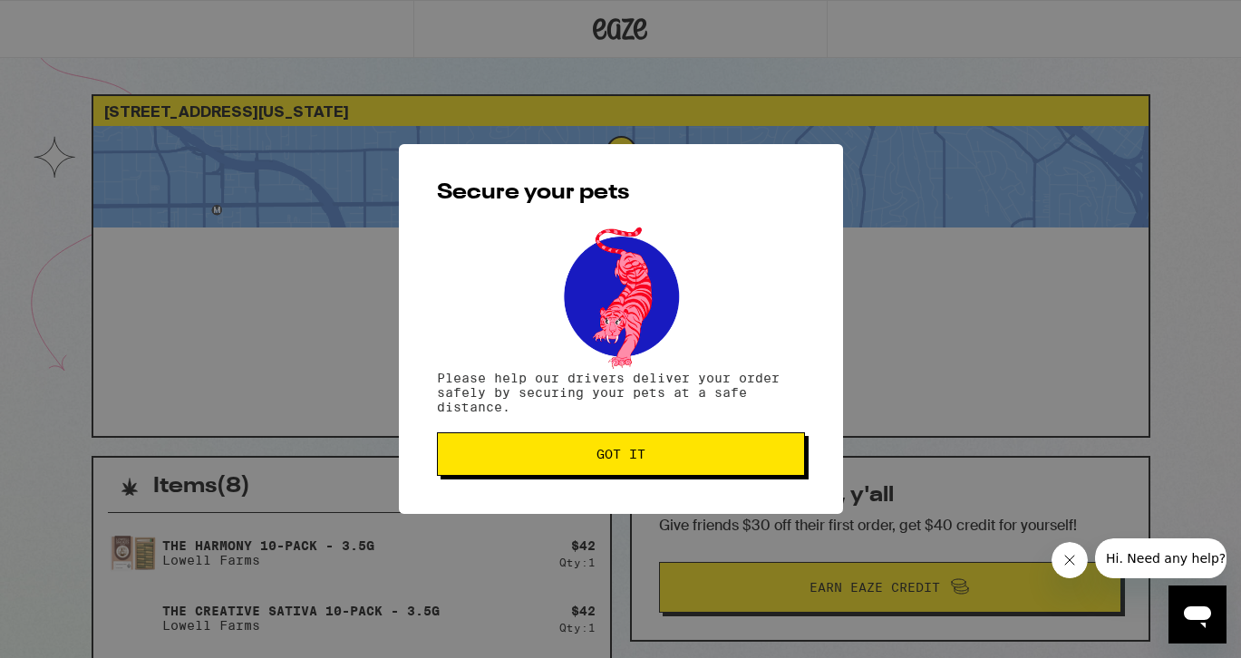
click at [531, 461] on span "Got it" at bounding box center [620, 454] width 337 height 13
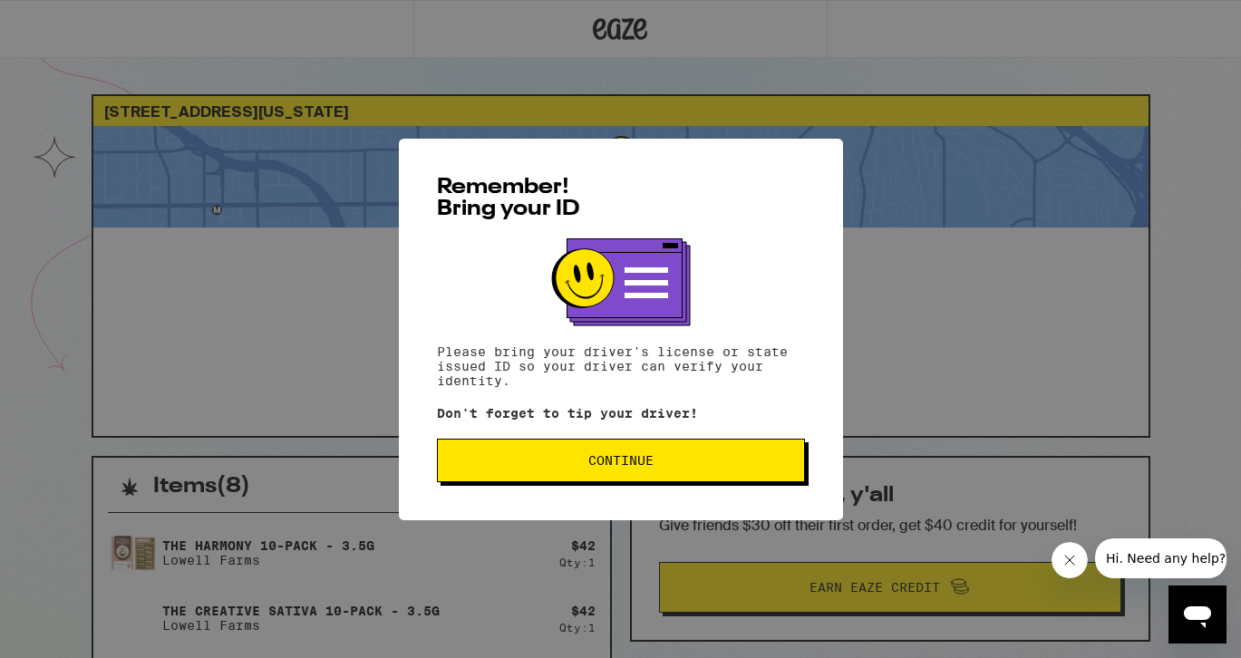
click at [703, 458] on span "Continue" at bounding box center [620, 460] width 337 height 13
